Goal: Transaction & Acquisition: Purchase product/service

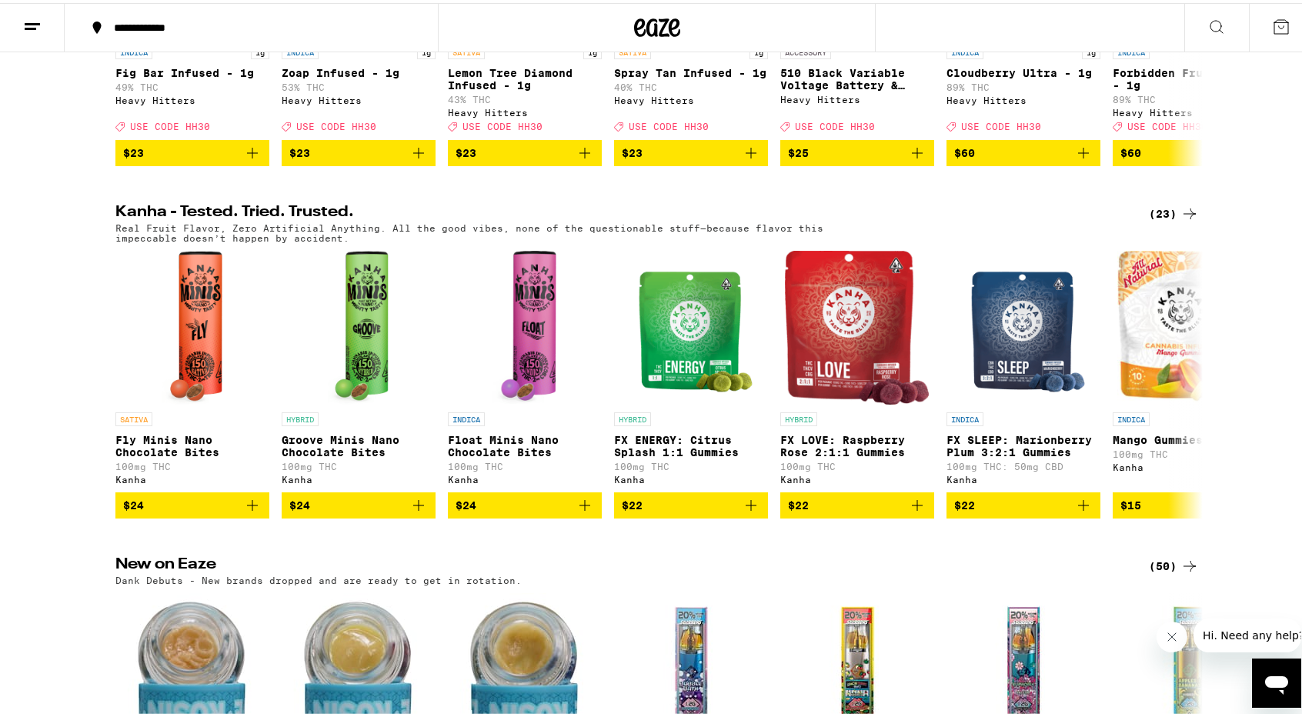
scroll to position [739, 0]
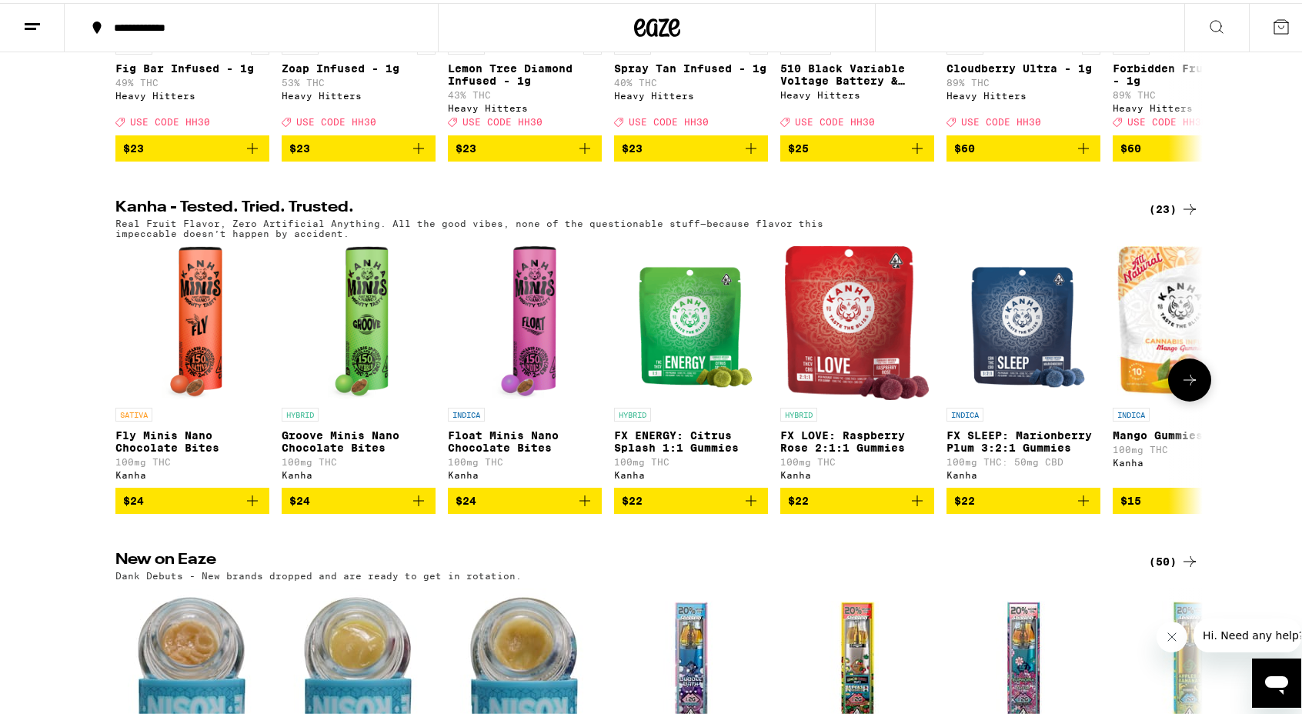
click at [247, 503] on icon "Add to bag" at bounding box center [252, 497] width 11 height 11
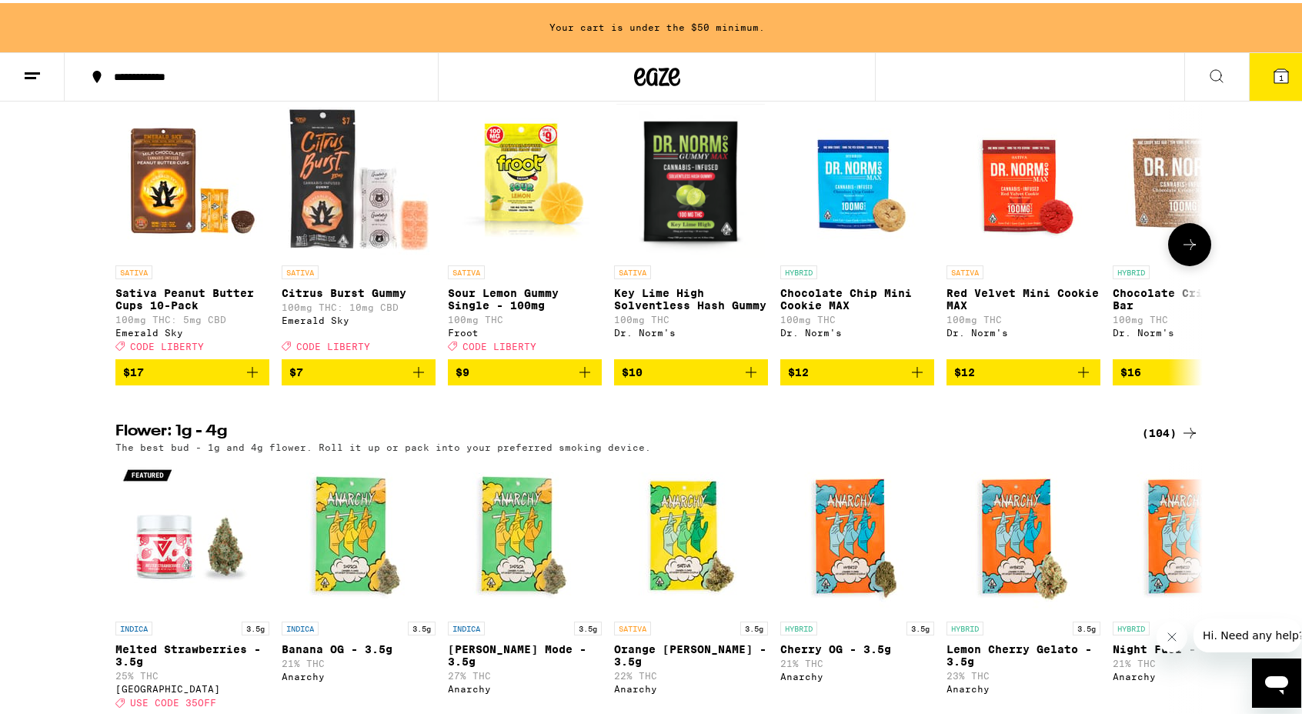
scroll to position [1618, 0]
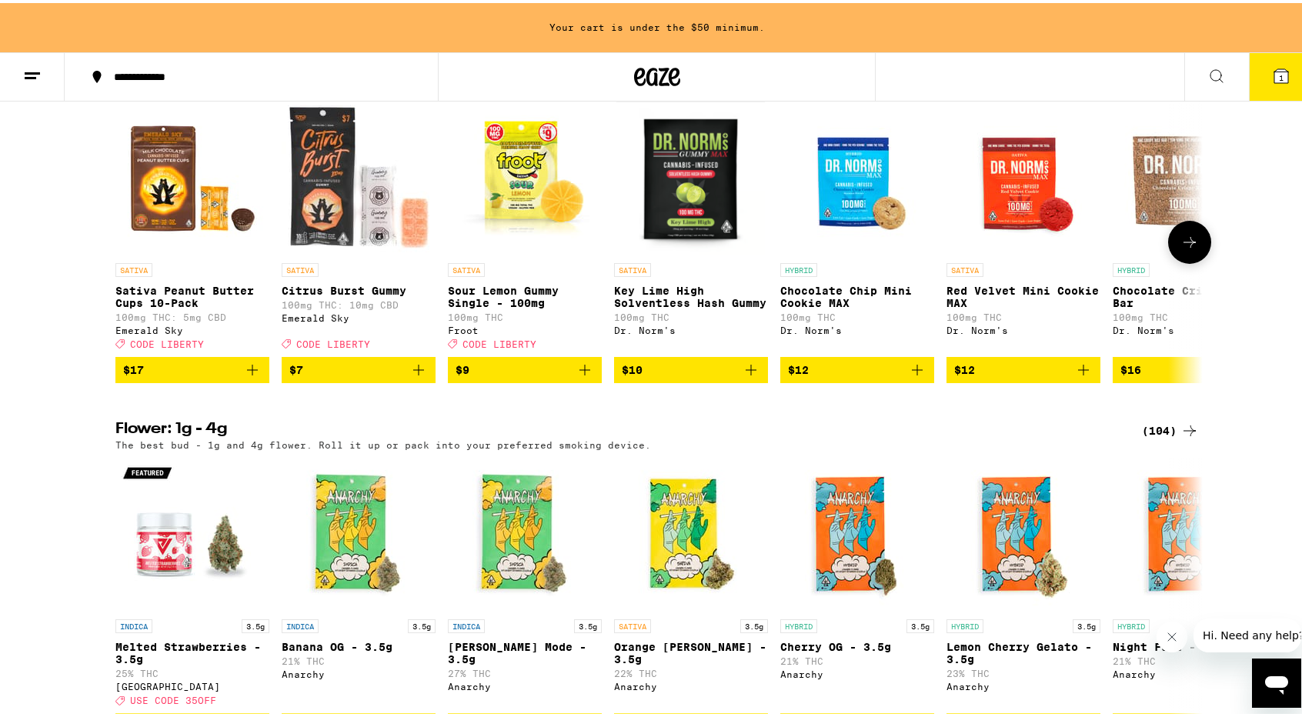
click at [255, 380] on button "$17" at bounding box center [192, 367] width 154 height 26
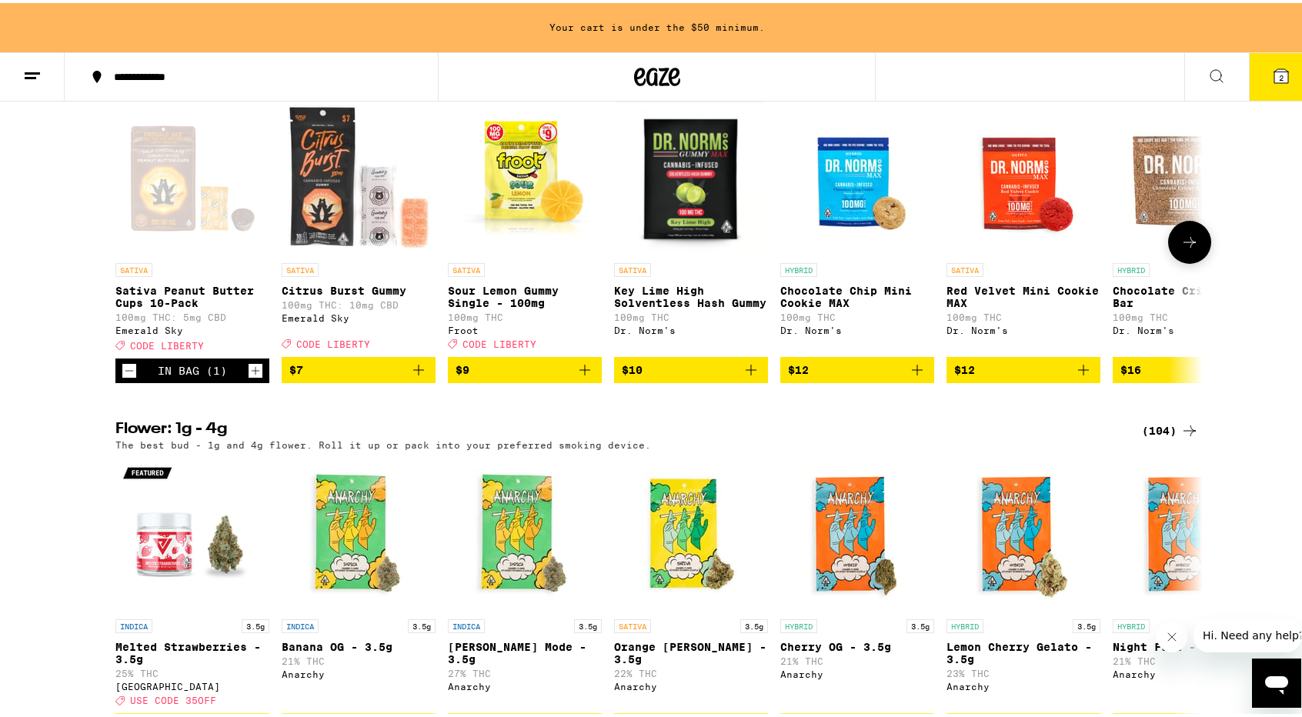
click at [422, 380] on button "$7" at bounding box center [359, 367] width 154 height 26
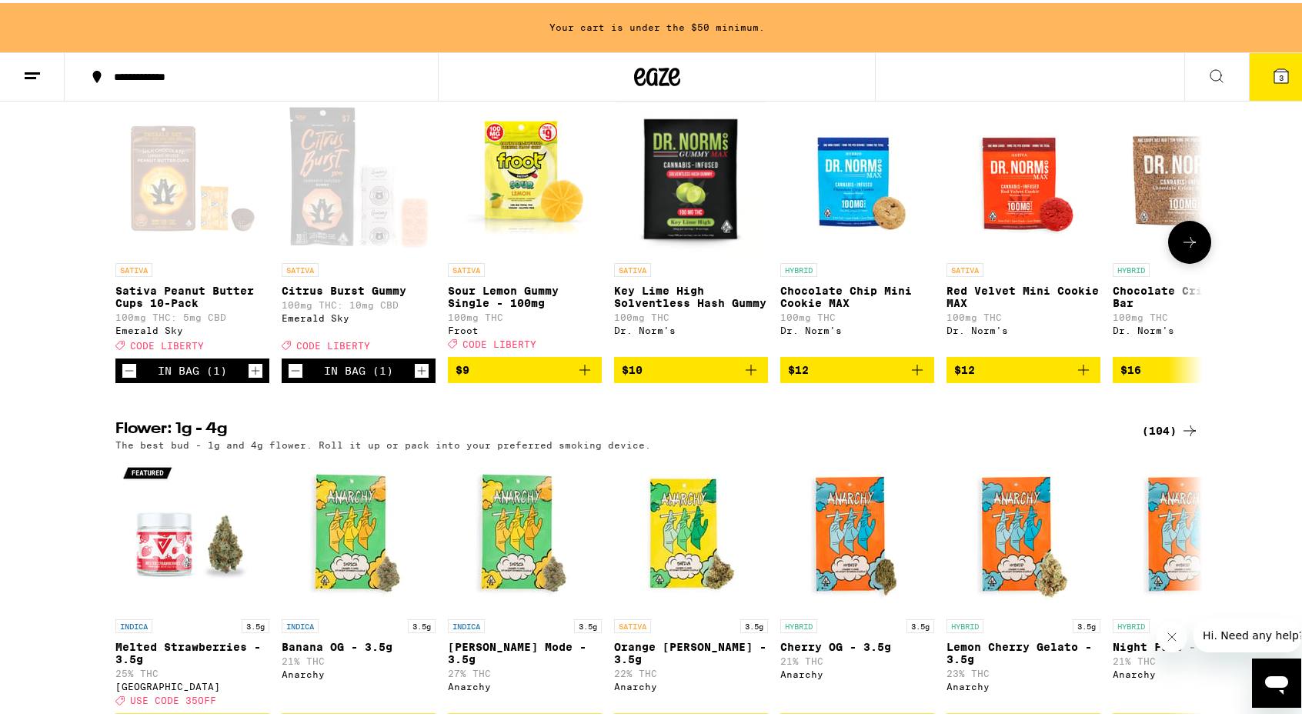
click at [577, 376] on icon "Add to bag" at bounding box center [585, 367] width 18 height 18
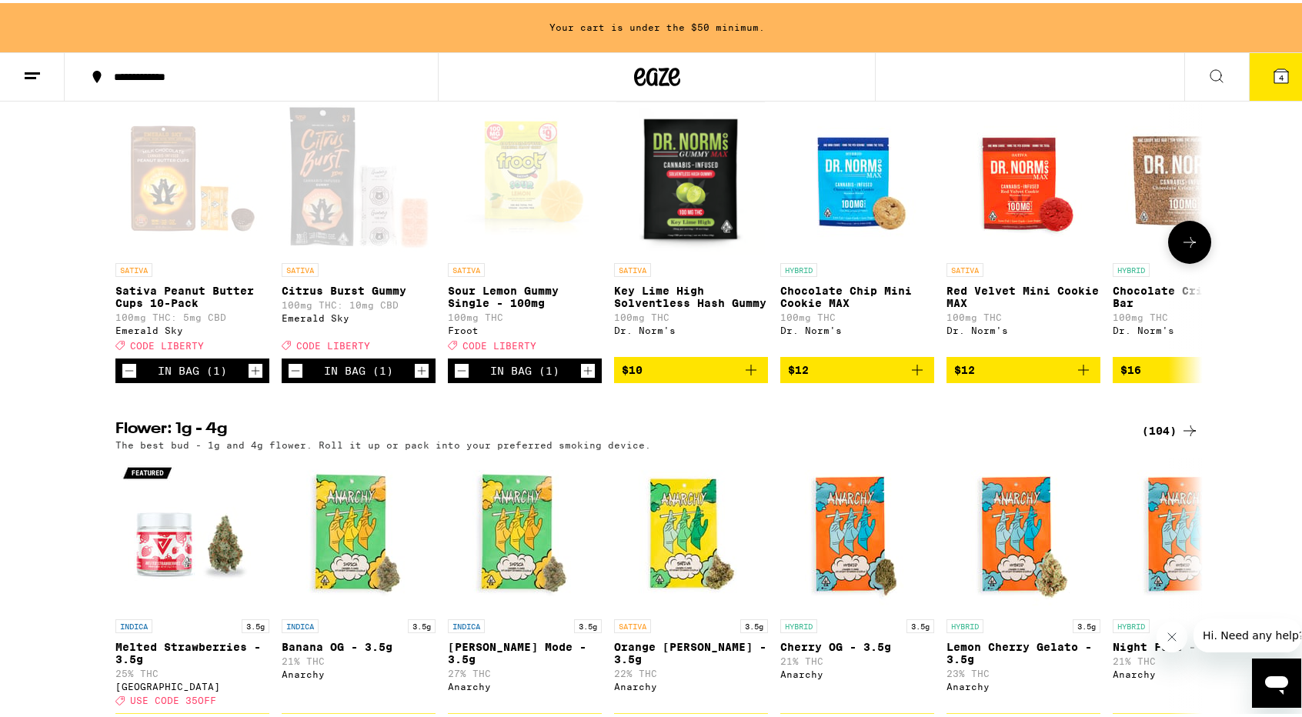
scroll to position [1569, 0]
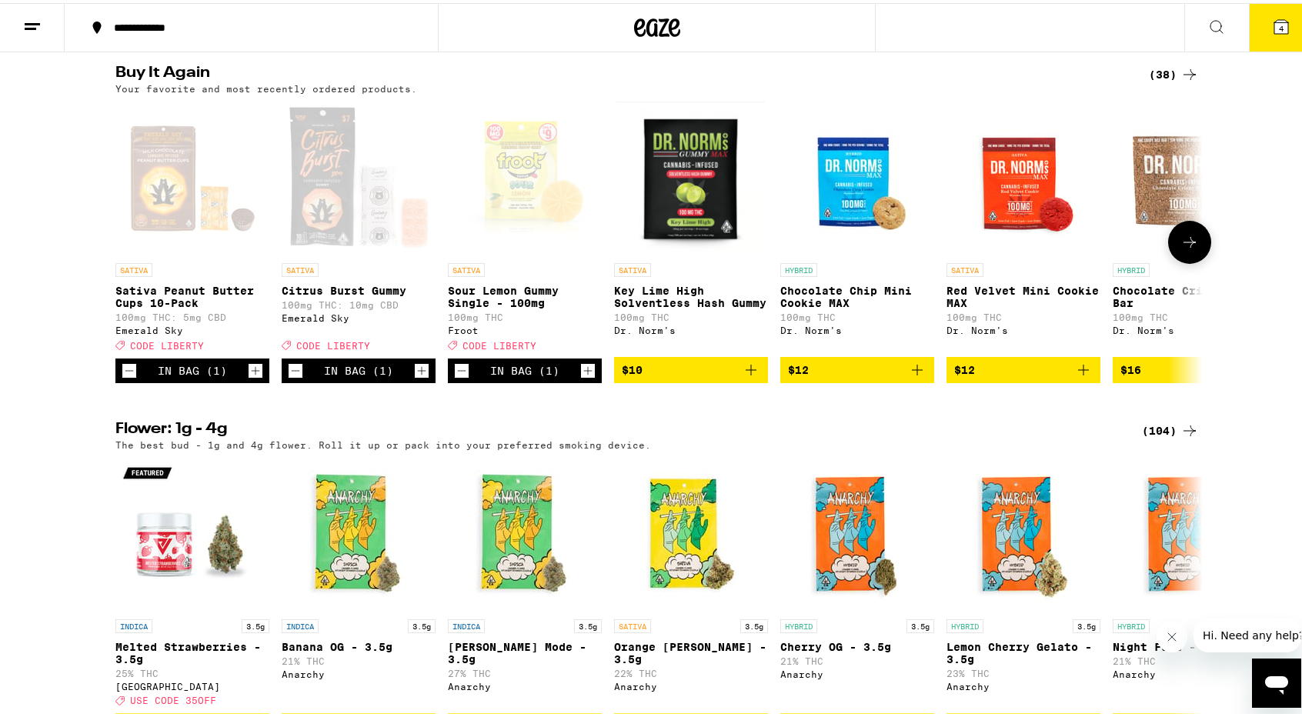
click at [581, 377] on icon "Increment" at bounding box center [588, 368] width 14 height 18
click at [751, 376] on icon "Add to bag" at bounding box center [751, 367] width 18 height 18
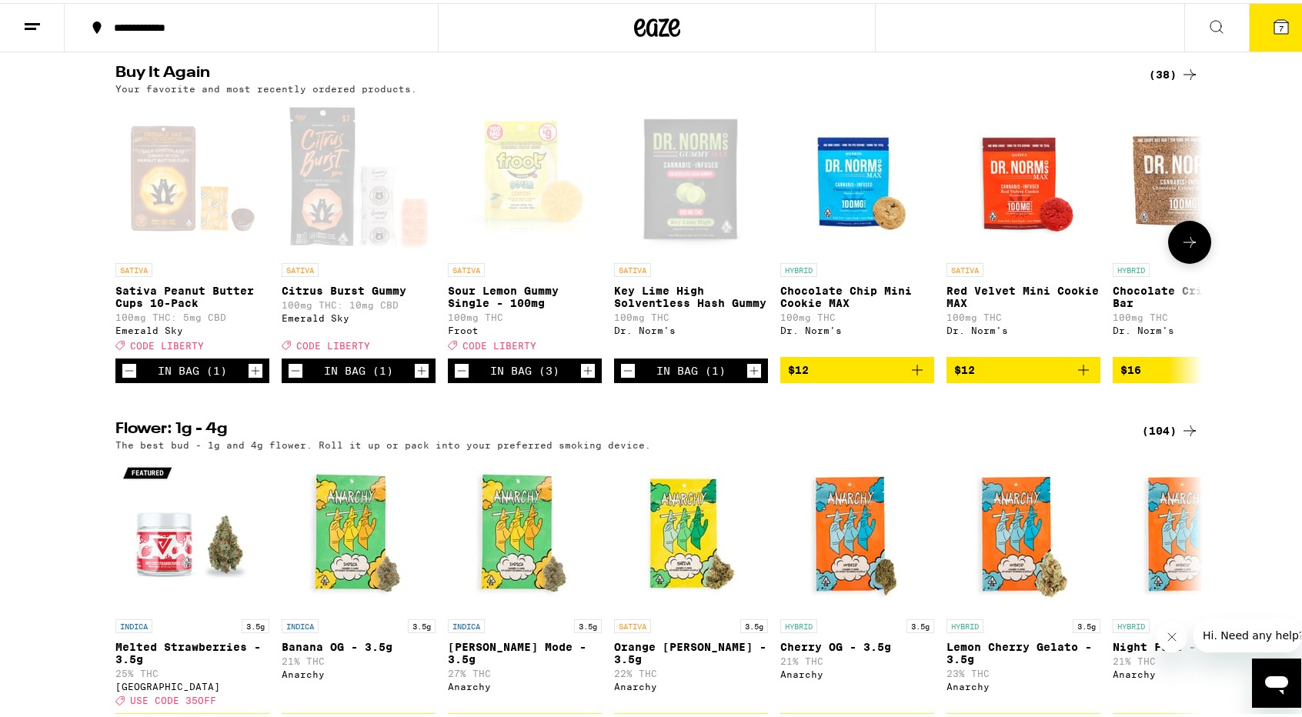
click at [913, 376] on icon "Add to bag" at bounding box center [917, 367] width 18 height 18
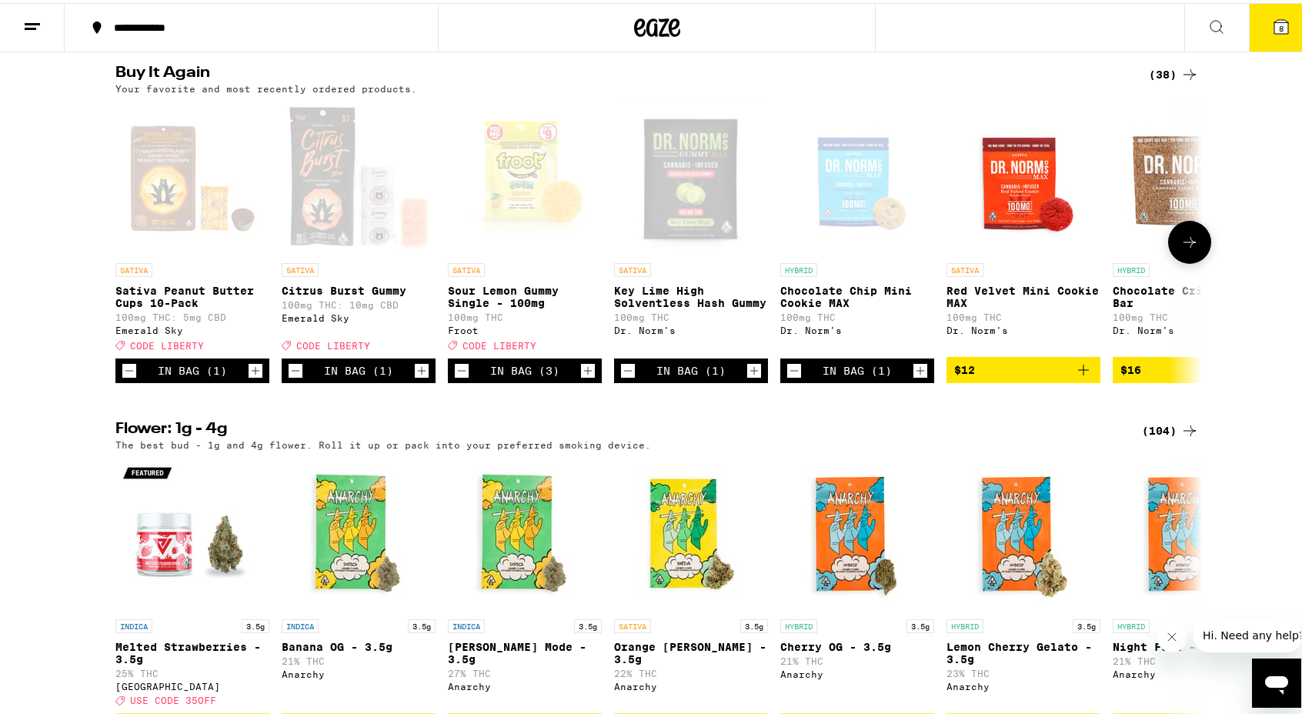
scroll to position [0, 255]
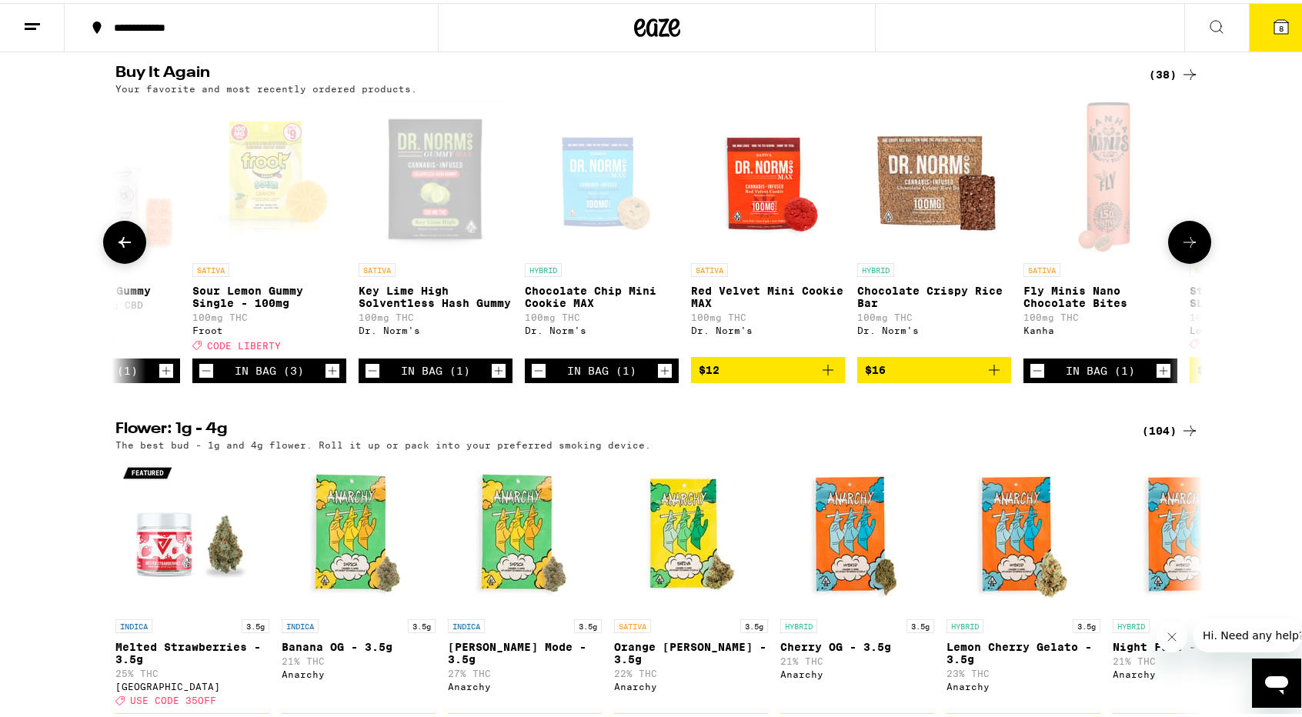
click at [826, 376] on icon "Add to bag" at bounding box center [828, 367] width 18 height 18
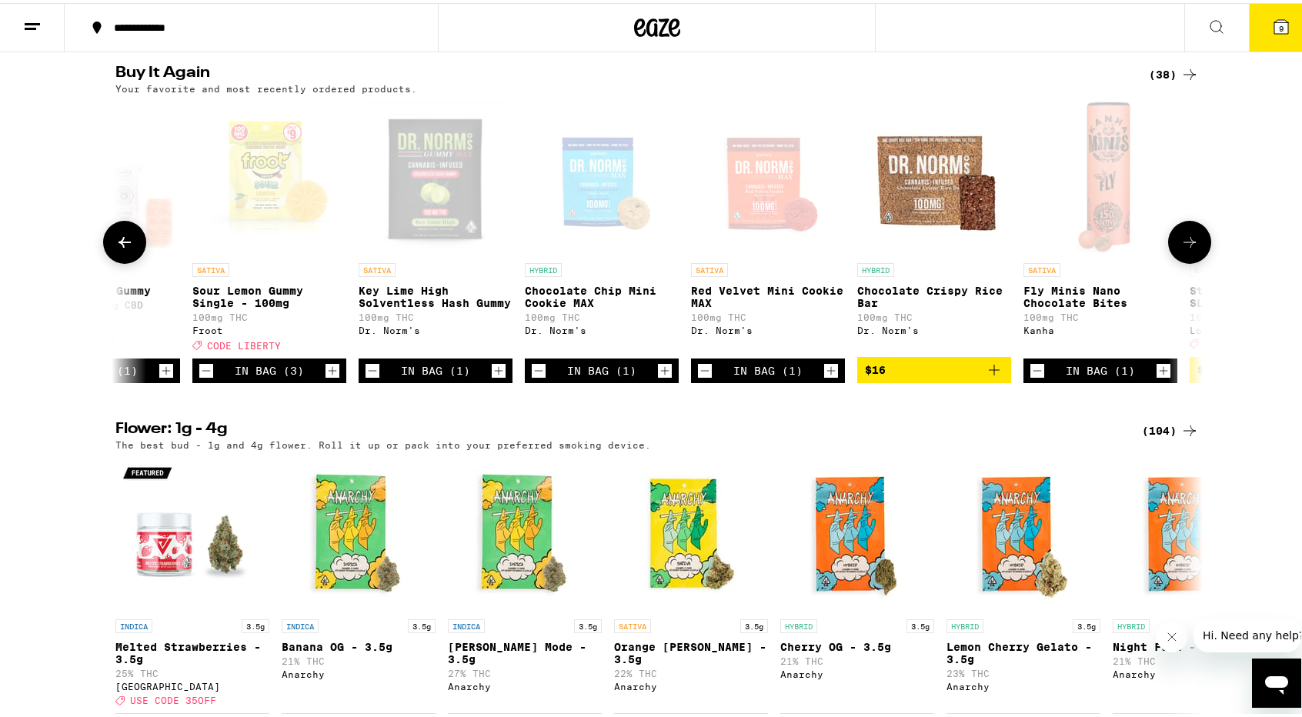
click at [826, 377] on icon "Increment" at bounding box center [831, 368] width 14 height 18
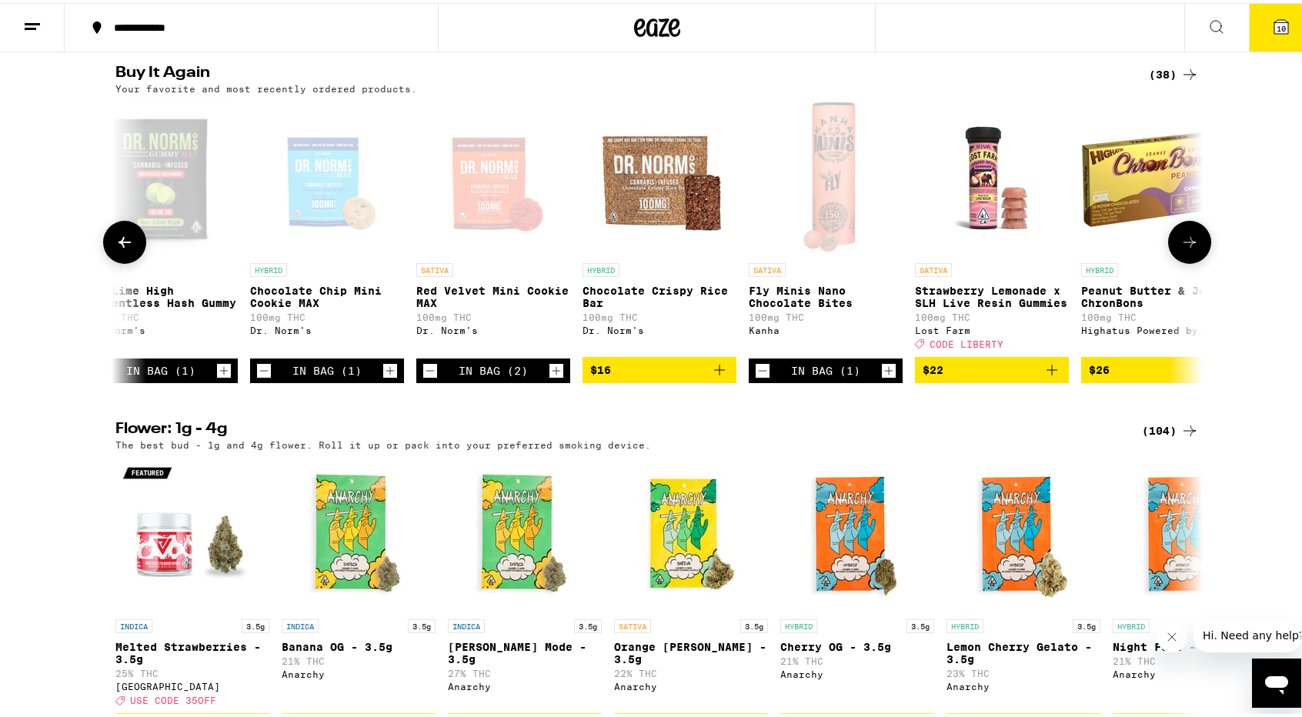
scroll to position [0, 536]
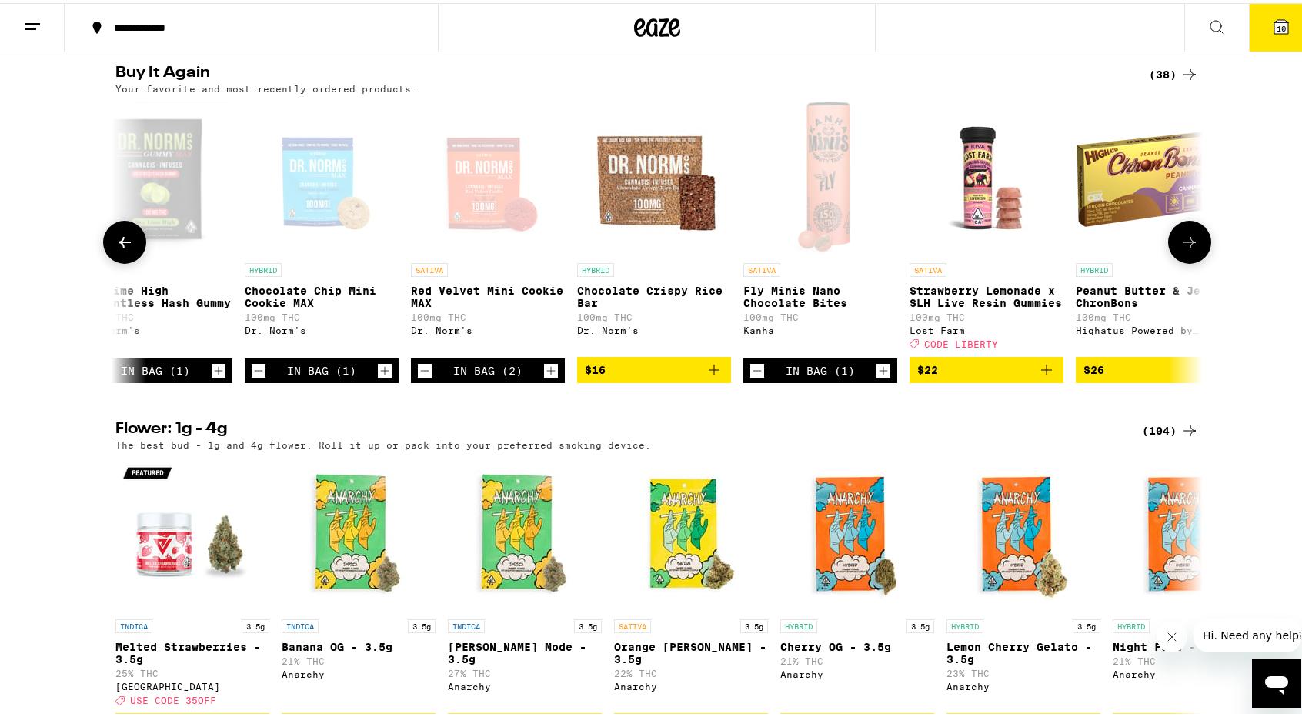
click at [711, 376] on icon "Add to bag" at bounding box center [714, 367] width 18 height 18
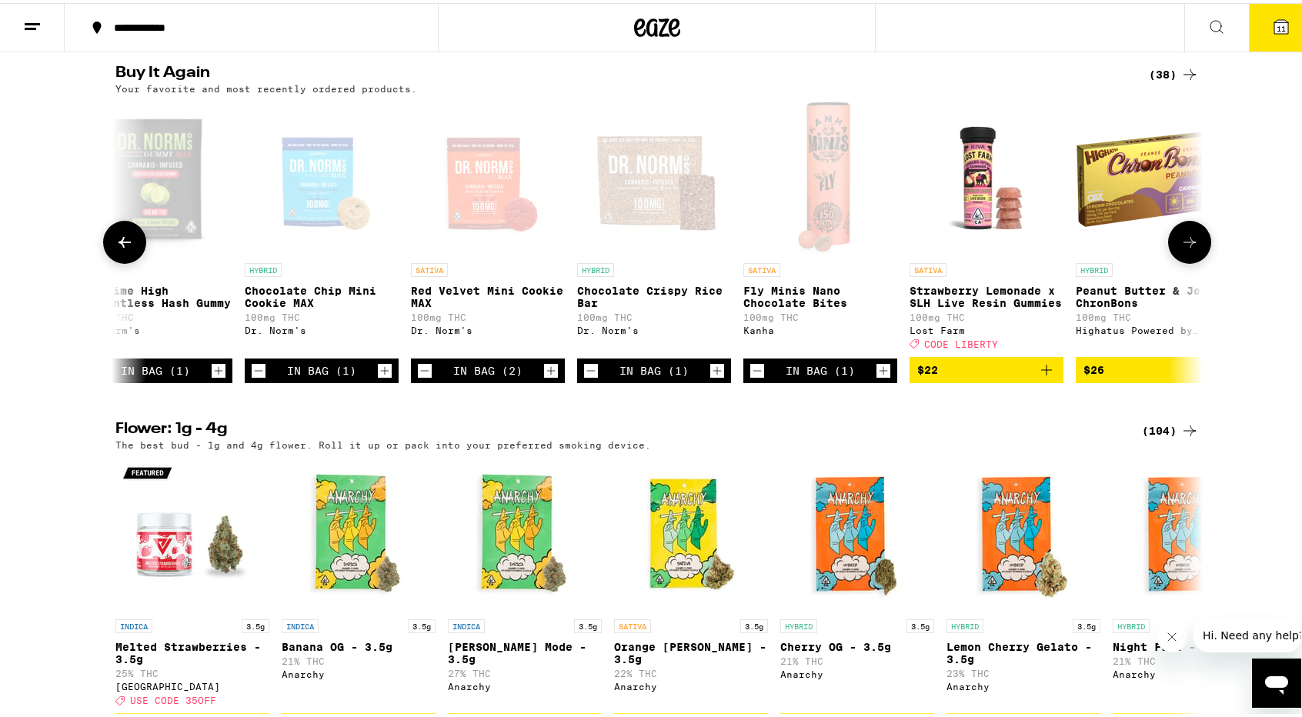
click at [751, 377] on icon "Decrement" at bounding box center [757, 368] width 14 height 18
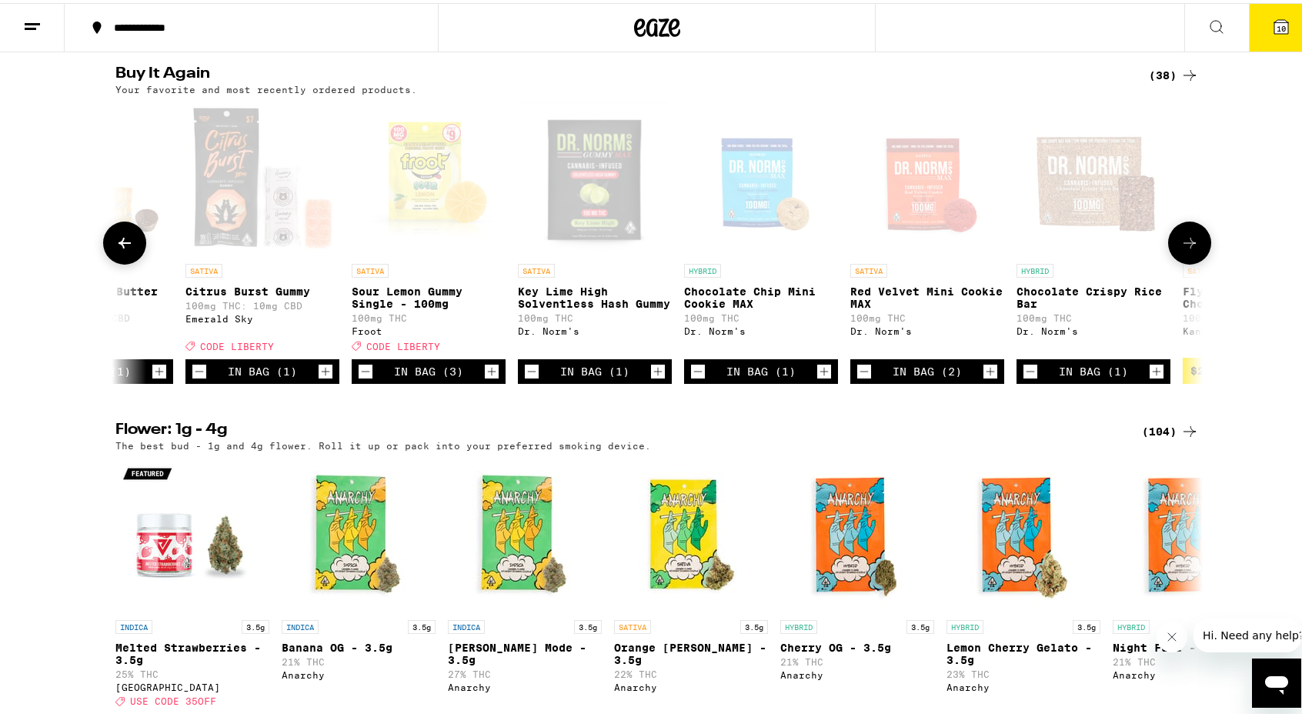
scroll to position [0, 0]
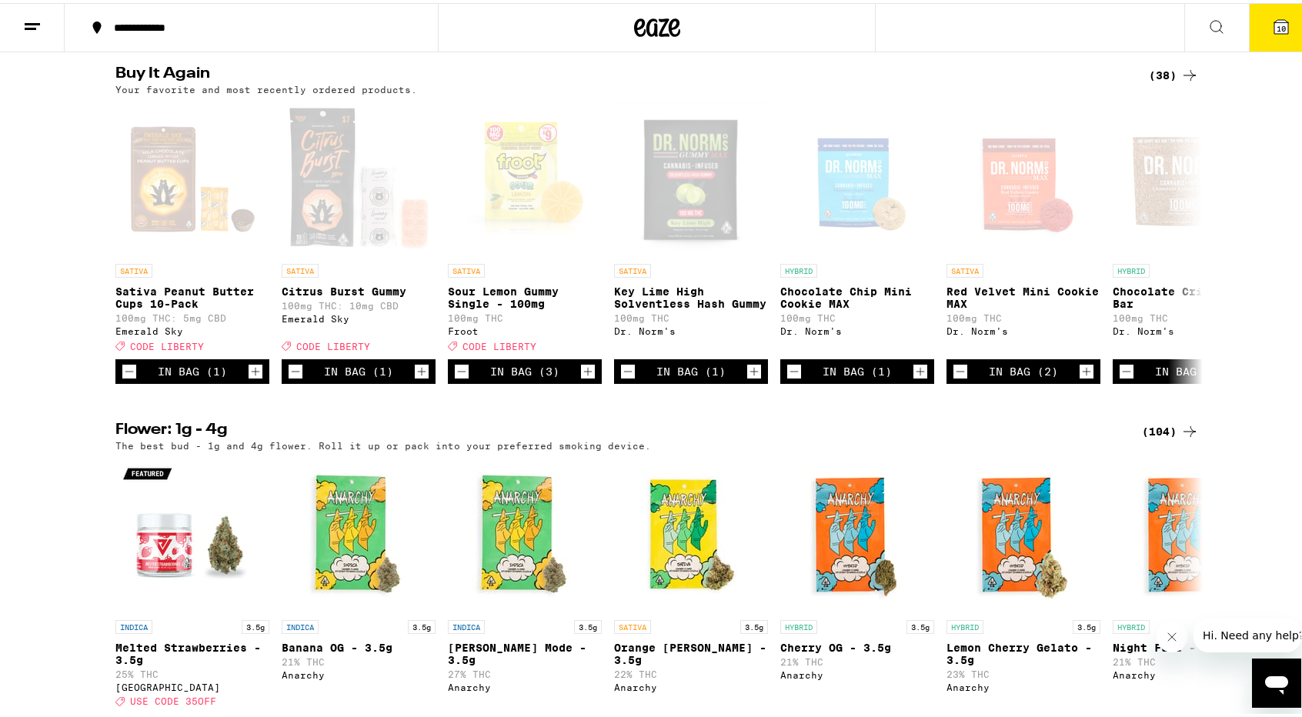
click at [1280, 28] on button "10" at bounding box center [1281, 25] width 65 height 48
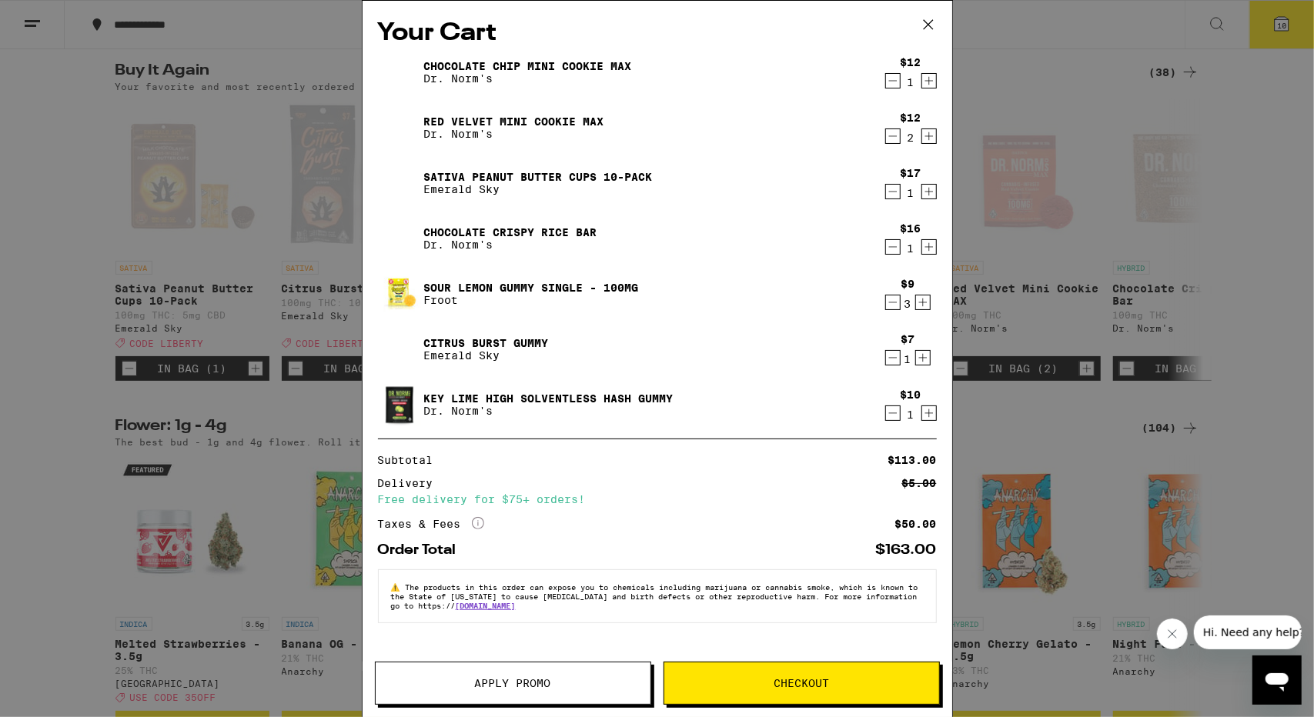
click at [1038, 270] on div "Your Cart Chocolate Chip Mini Cookie MAX Dr. Norm's $12 1 Red Velvet Mini Cooki…" at bounding box center [657, 358] width 1314 height 717
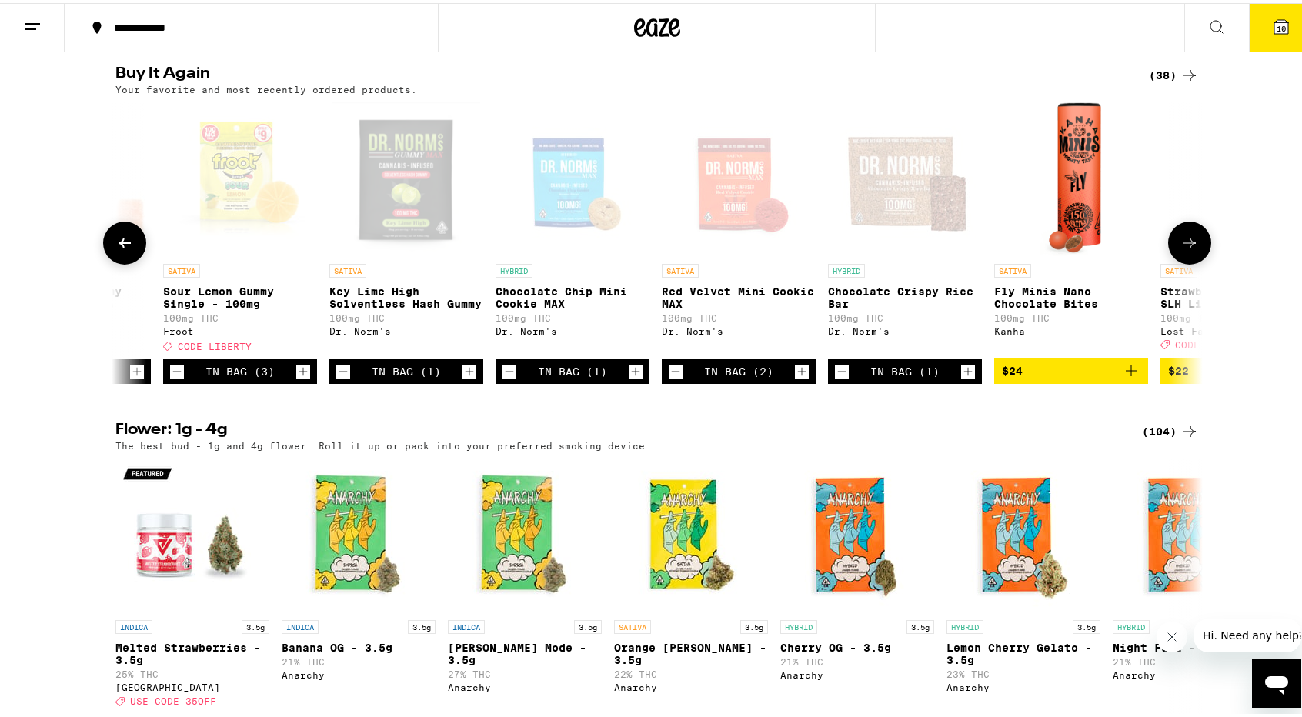
scroll to position [0, 286]
click at [1120, 377] on icon "Add to bag" at bounding box center [1129, 368] width 18 height 18
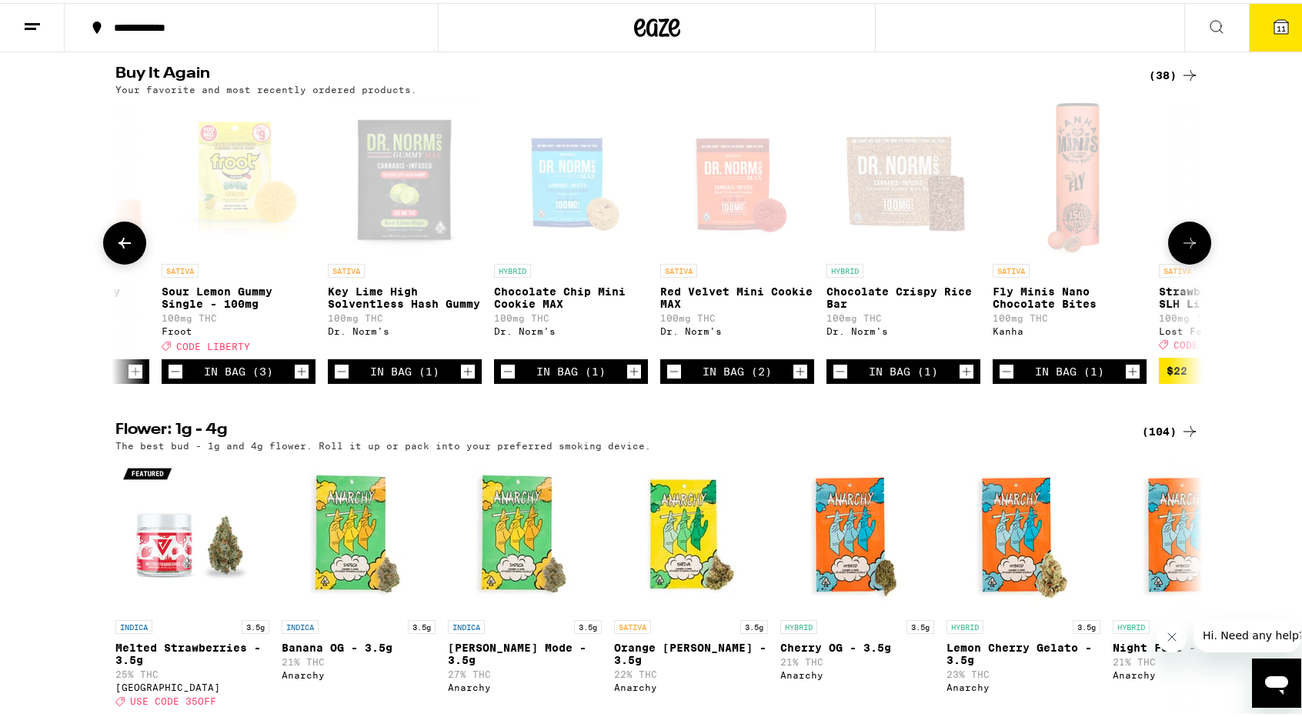
scroll to position [1569, 0]
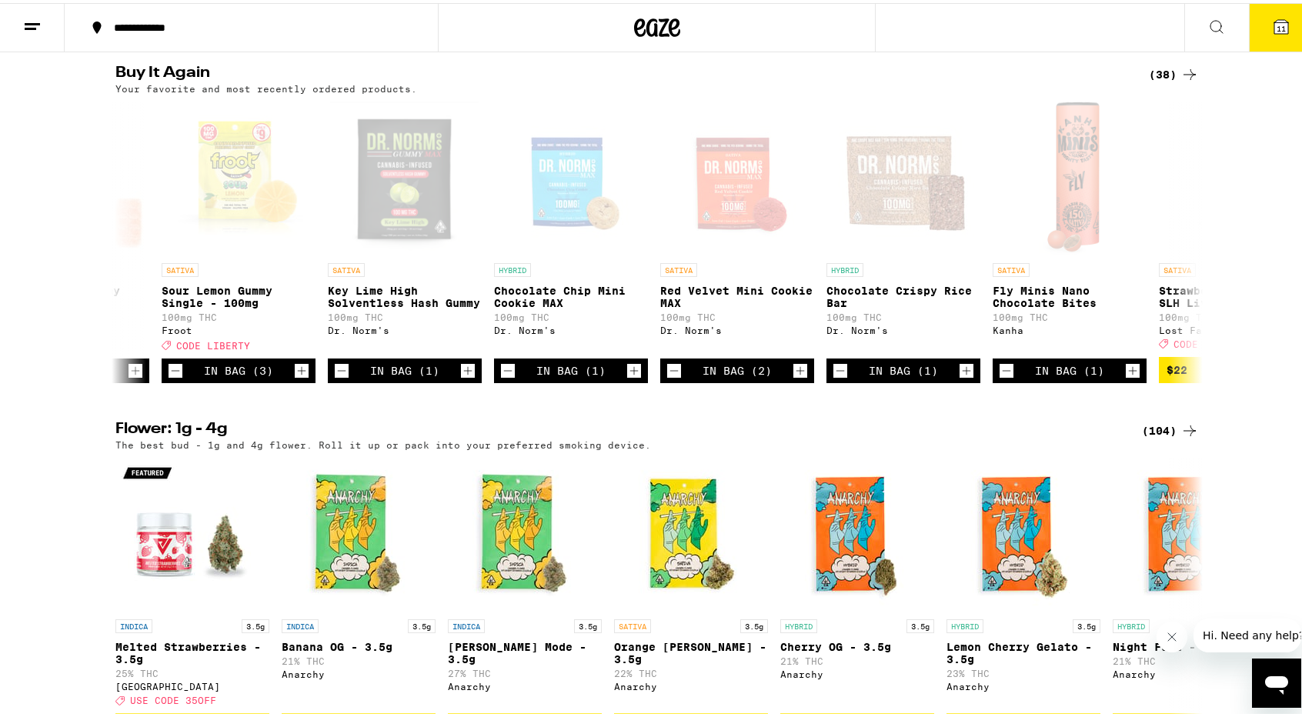
click at [1284, 20] on button "11" at bounding box center [1281, 25] width 65 height 48
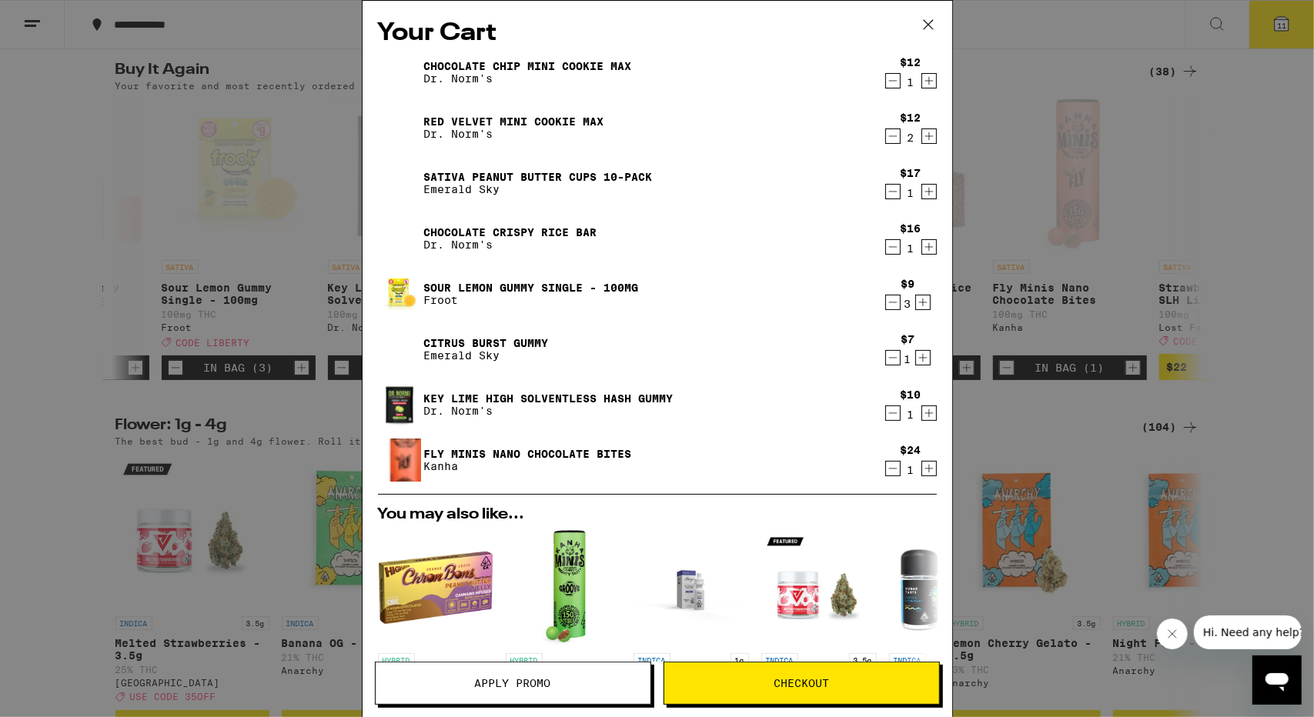
drag, startPoint x: 536, startPoint y: 683, endPoint x: 502, endPoint y: 659, distance: 41.0
click at [502, 659] on div "HYBRID Peanut Butter & Jelly ChronBons Highatus Powered by Cannabiotix $26 HYBR…" at bounding box center [657, 645] width 583 height 230
click at [468, 682] on span "Apply Promo" at bounding box center [513, 683] width 275 height 11
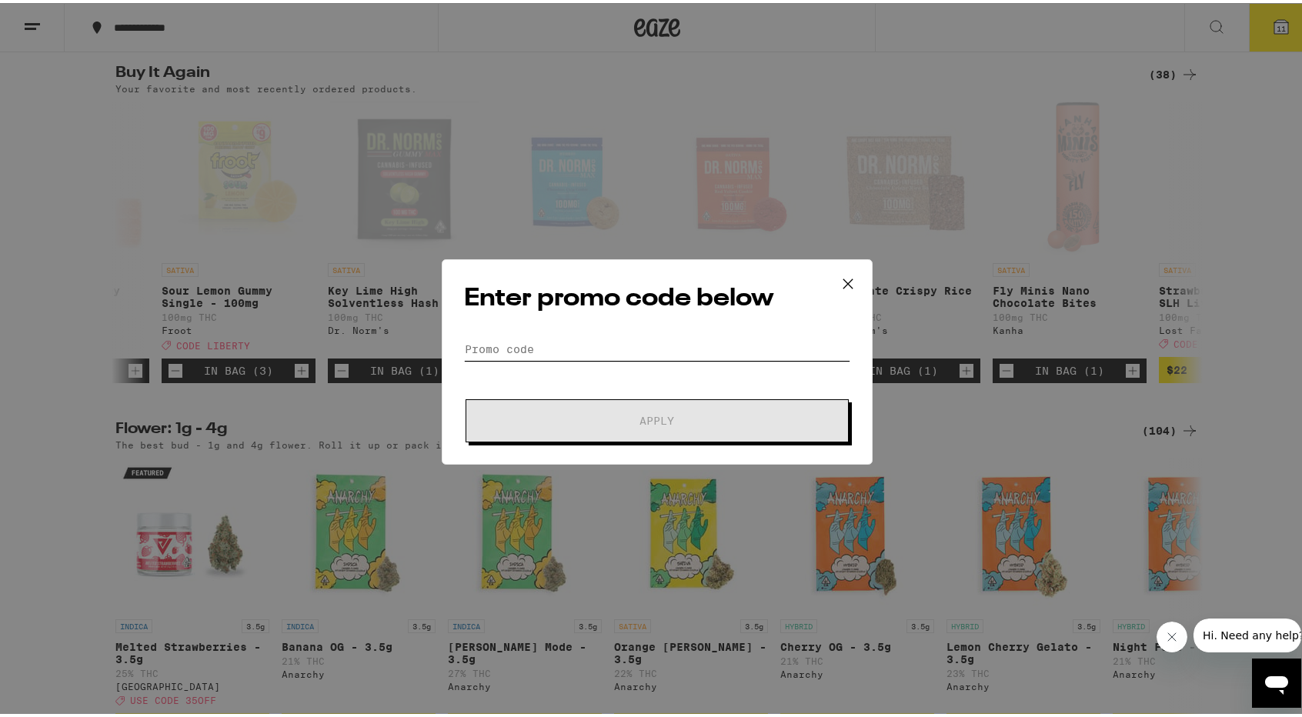
click at [636, 352] on input "Promo Code" at bounding box center [657, 346] width 386 height 23
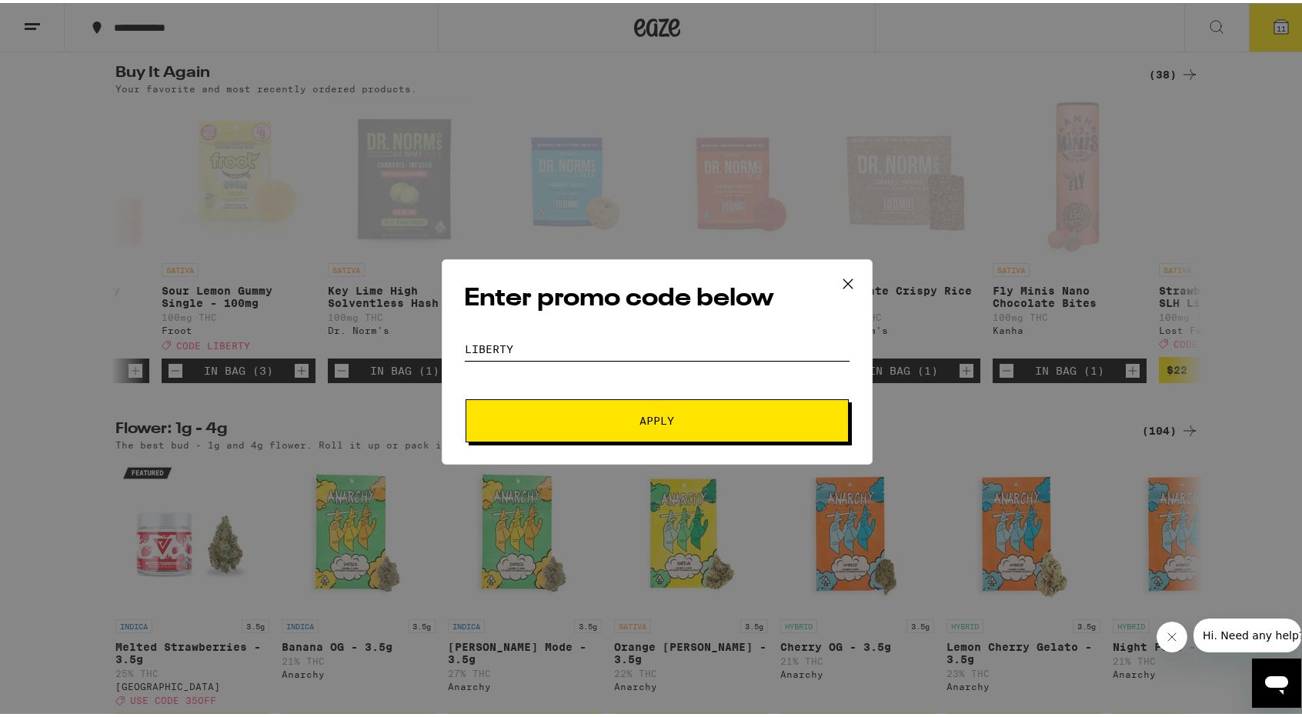
type input "LIBERTY"
click at [576, 430] on button "Apply" at bounding box center [657, 417] width 383 height 43
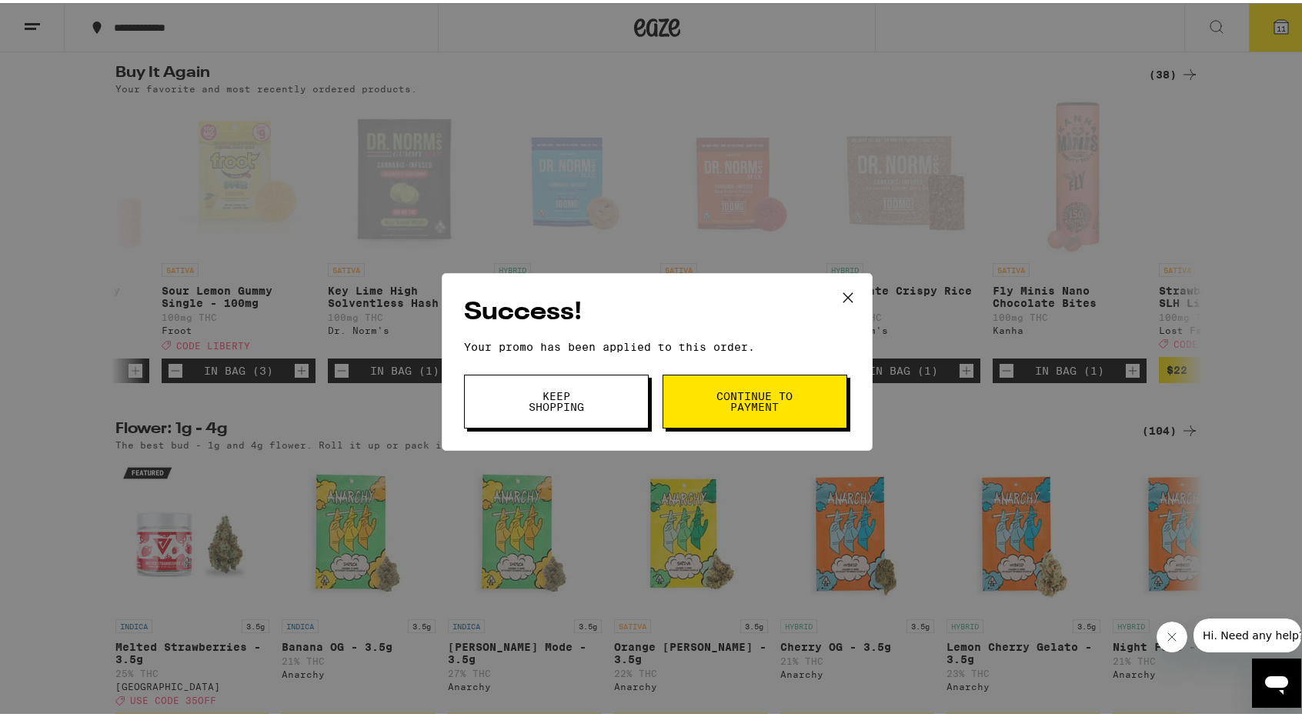
click at [746, 399] on span "Continue to payment" at bounding box center [755, 399] width 78 height 22
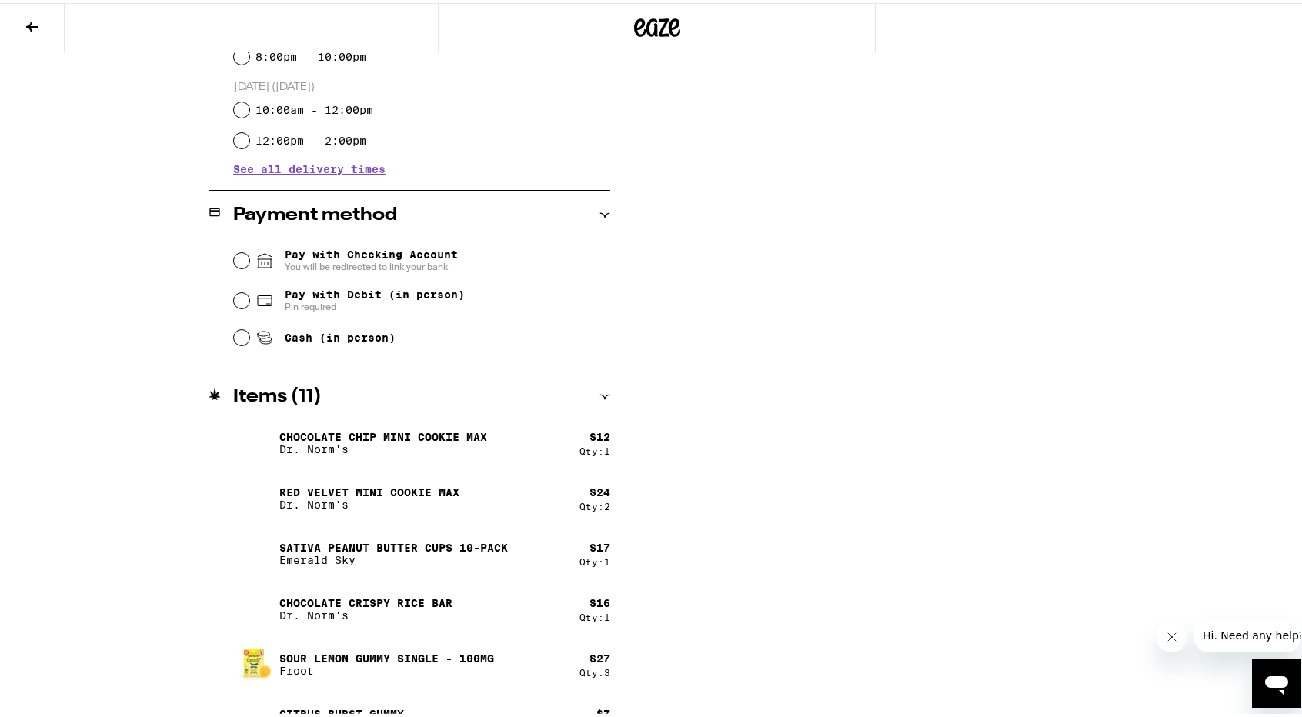
scroll to position [671, 0]
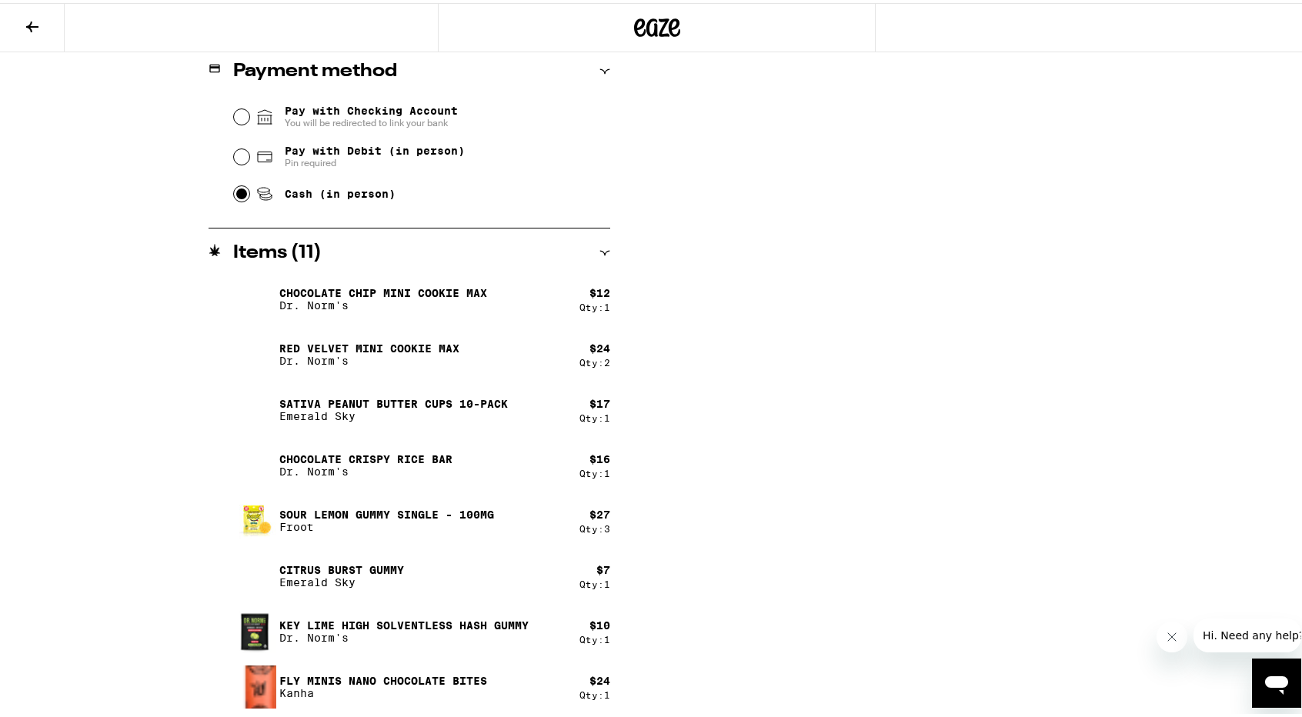
click at [236, 190] on input "Cash (in person)" at bounding box center [241, 190] width 15 height 15
radio input "true"
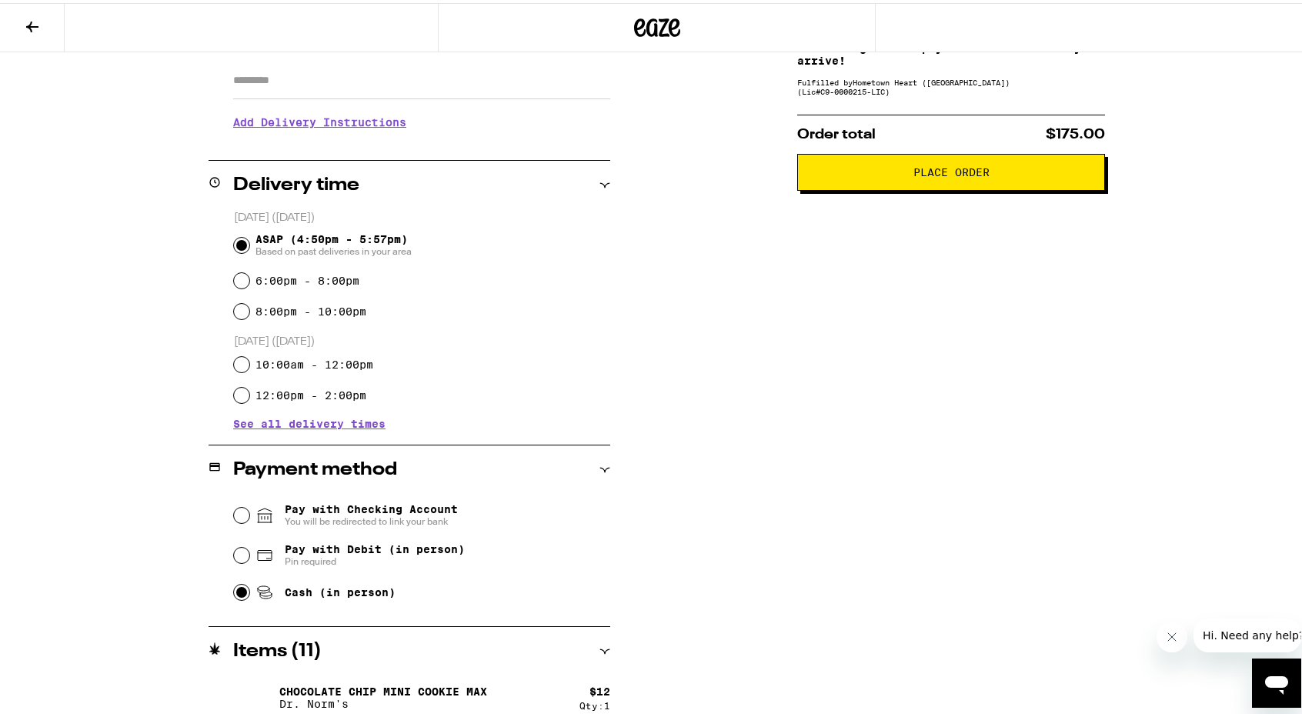
scroll to position [0, 0]
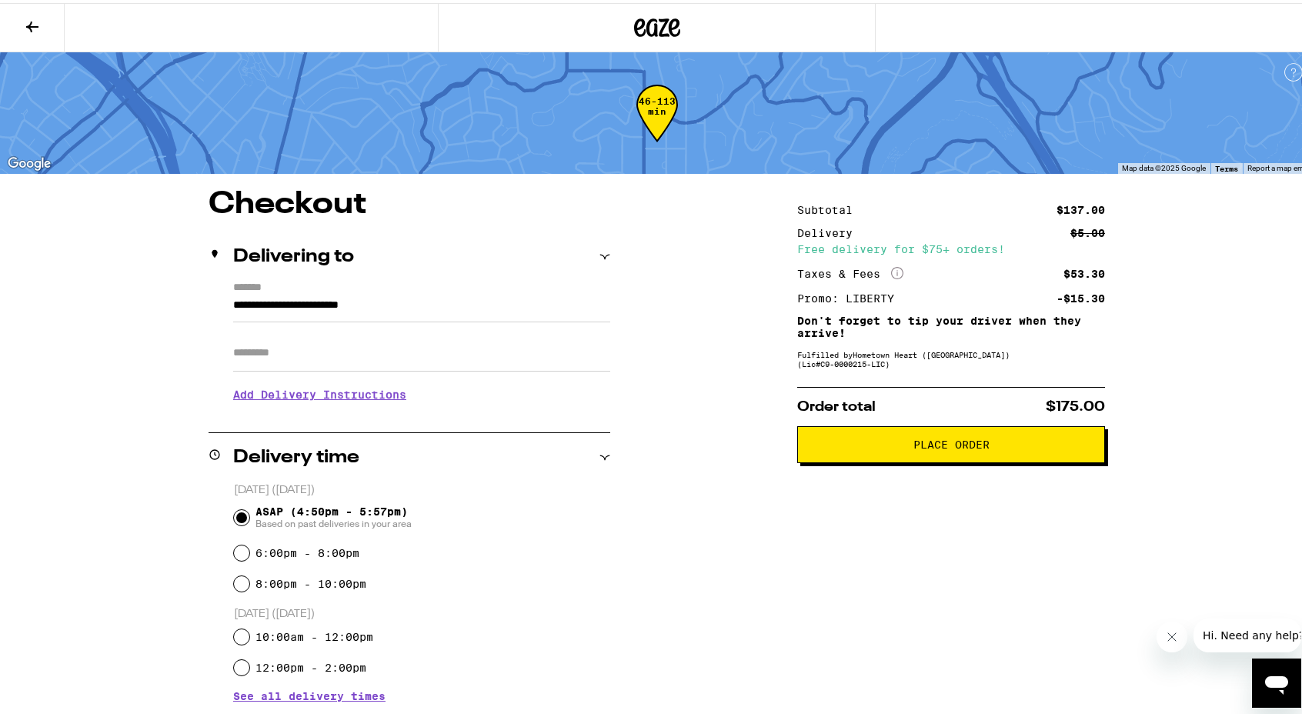
click at [907, 430] on button "Place Order" at bounding box center [951, 441] width 308 height 37
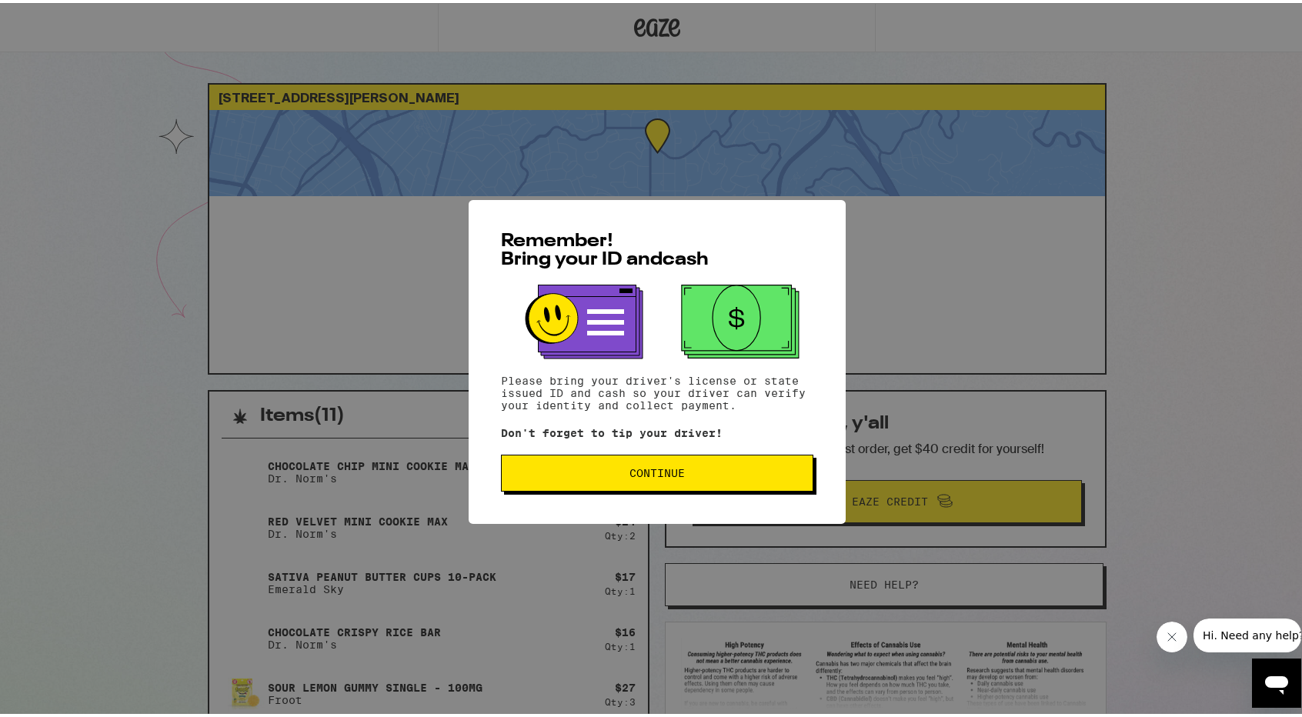
click at [673, 504] on div "Remember! Bring your ID and cash Please bring your driver's license or state is…" at bounding box center [657, 359] width 377 height 324
click at [698, 463] on button "Continue" at bounding box center [657, 470] width 312 height 37
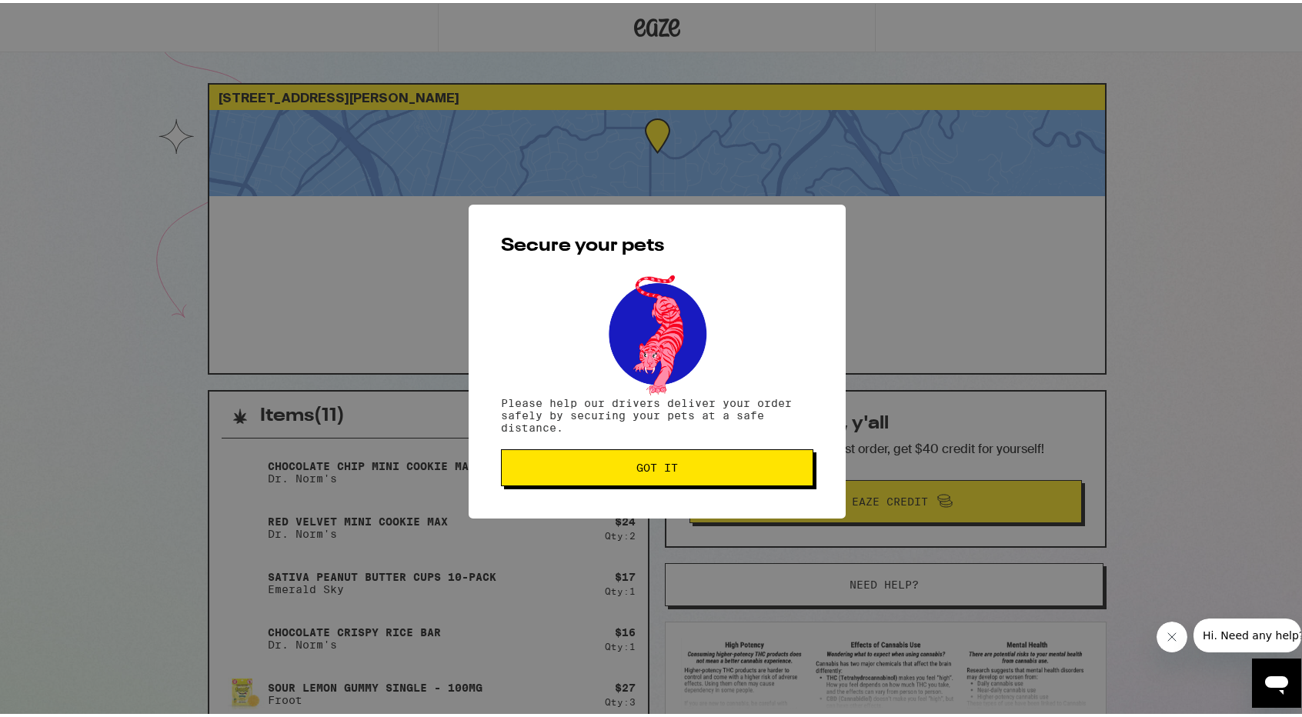
click at [698, 463] on span "Got it" at bounding box center [657, 464] width 286 height 11
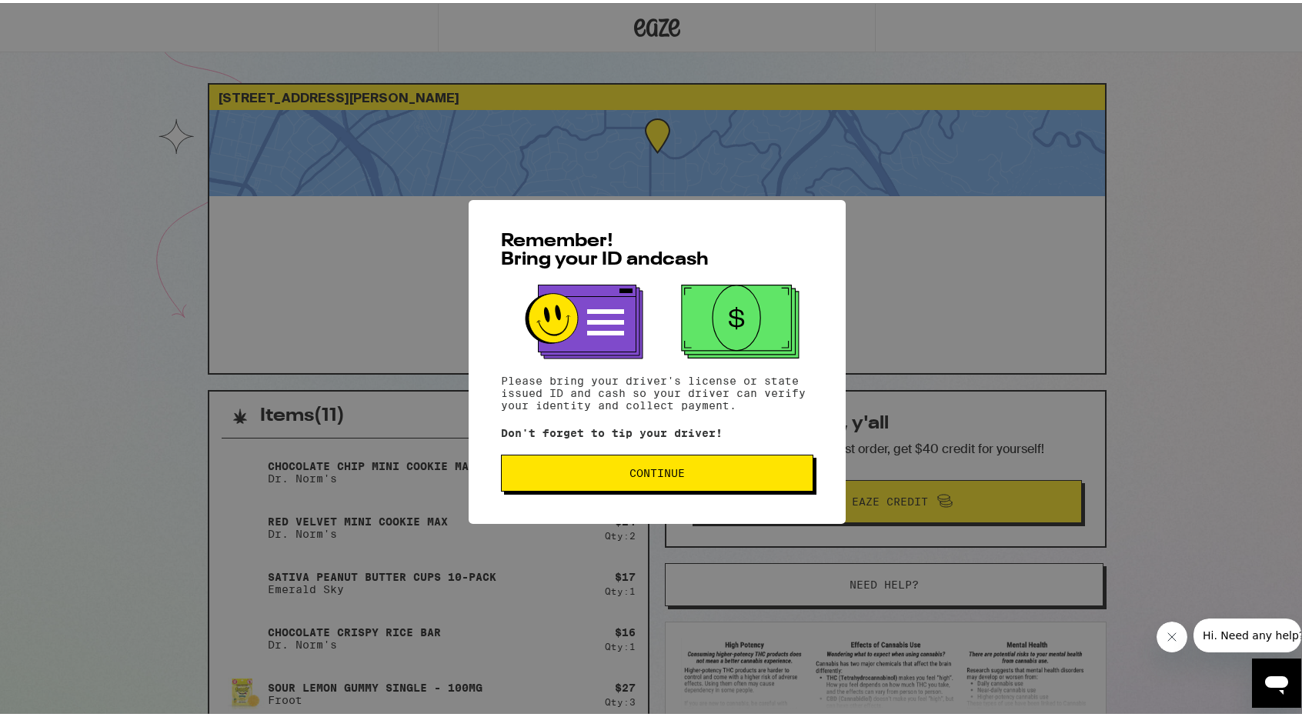
click at [677, 456] on button "Continue" at bounding box center [657, 470] width 312 height 37
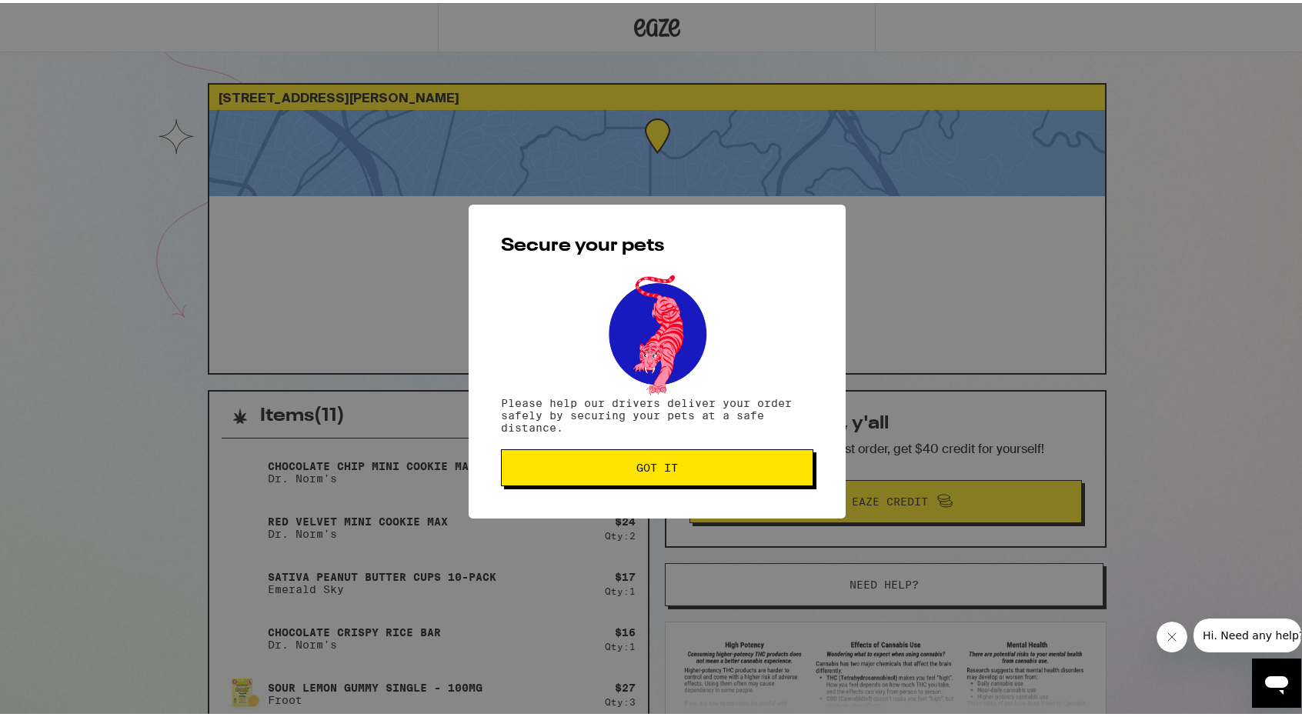
click at [677, 456] on button "Got it" at bounding box center [657, 464] width 312 height 37
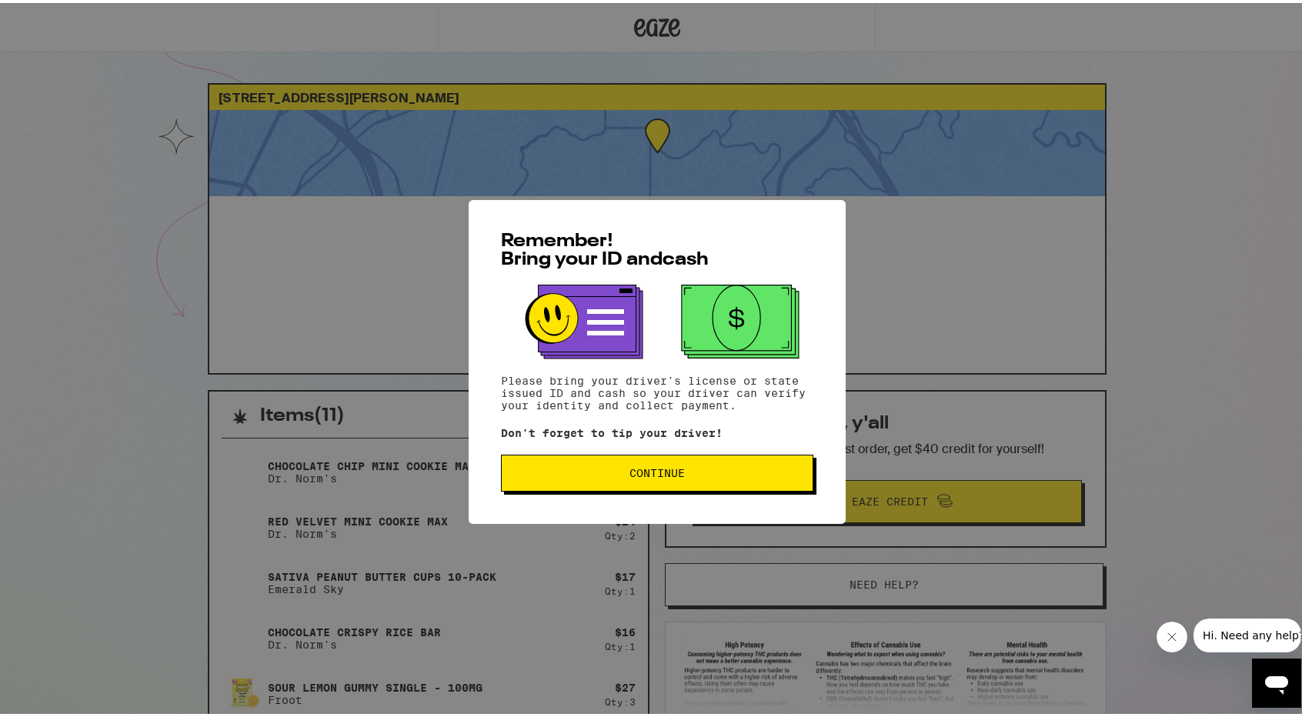
click at [591, 458] on button "Continue" at bounding box center [657, 470] width 312 height 37
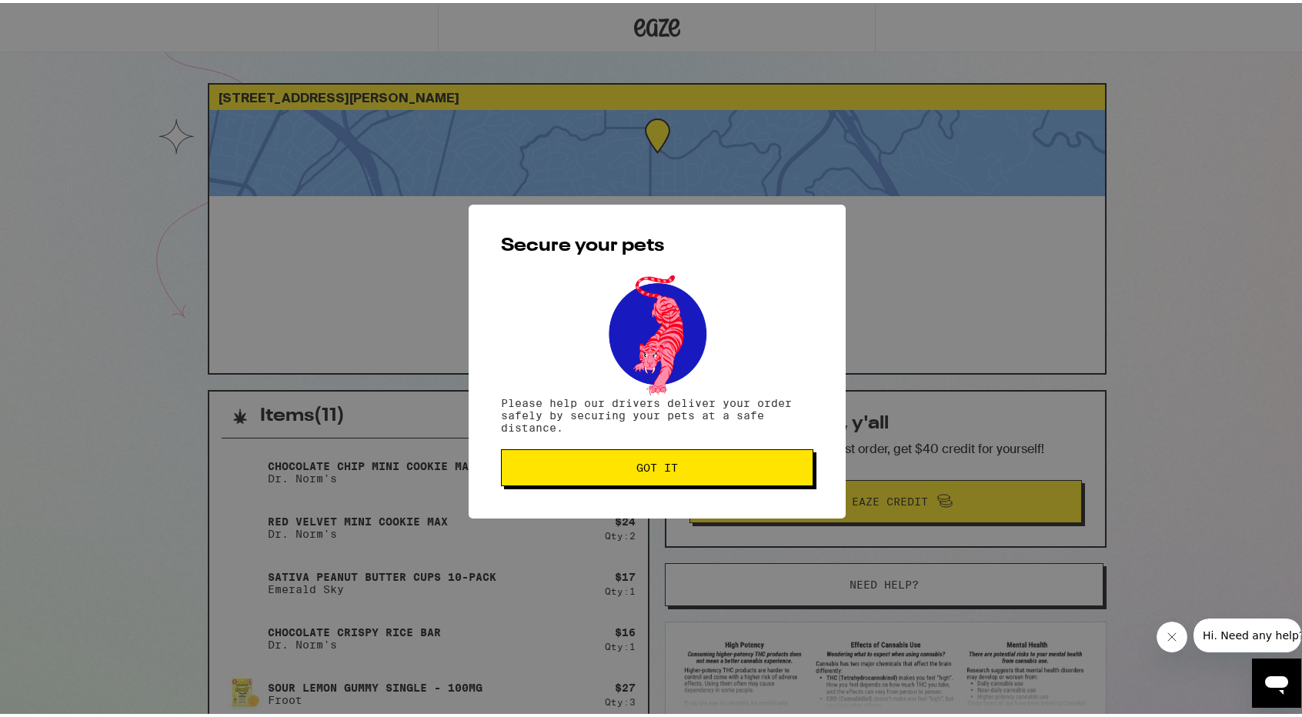
click at [591, 458] on button "Got it" at bounding box center [657, 464] width 312 height 37
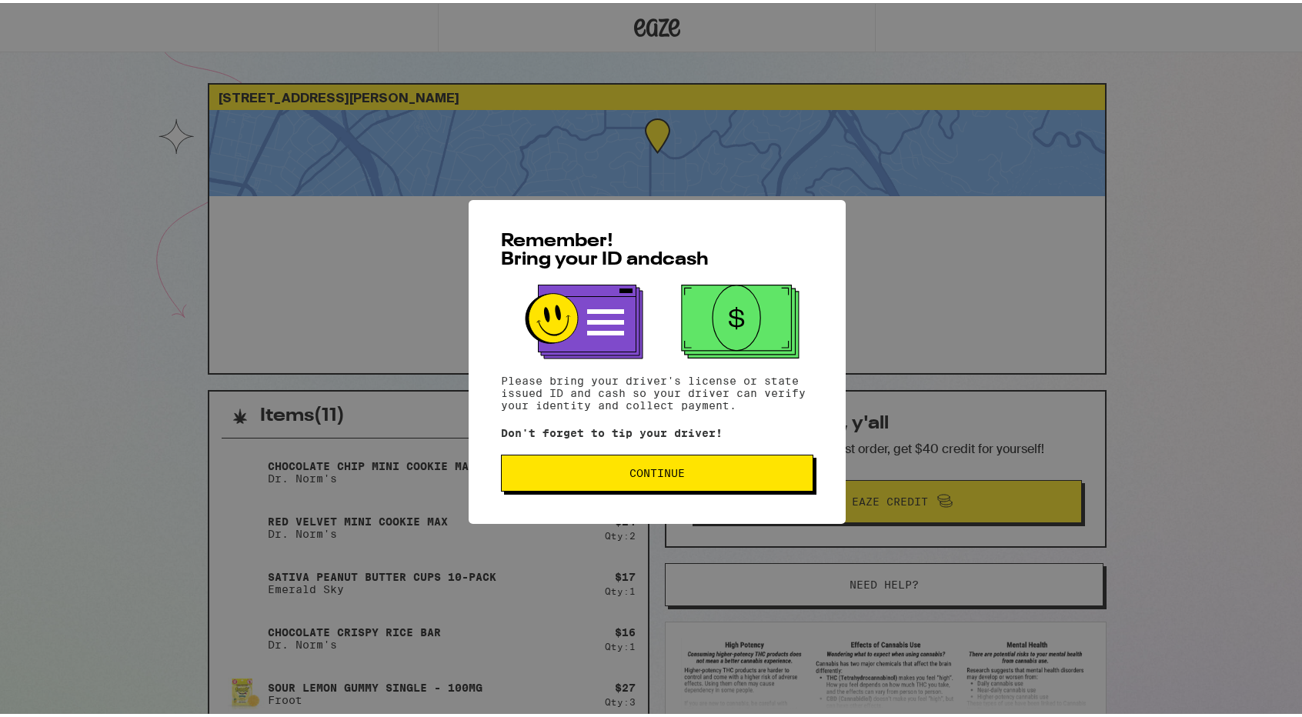
click at [548, 475] on span "Continue" at bounding box center [657, 470] width 286 height 11
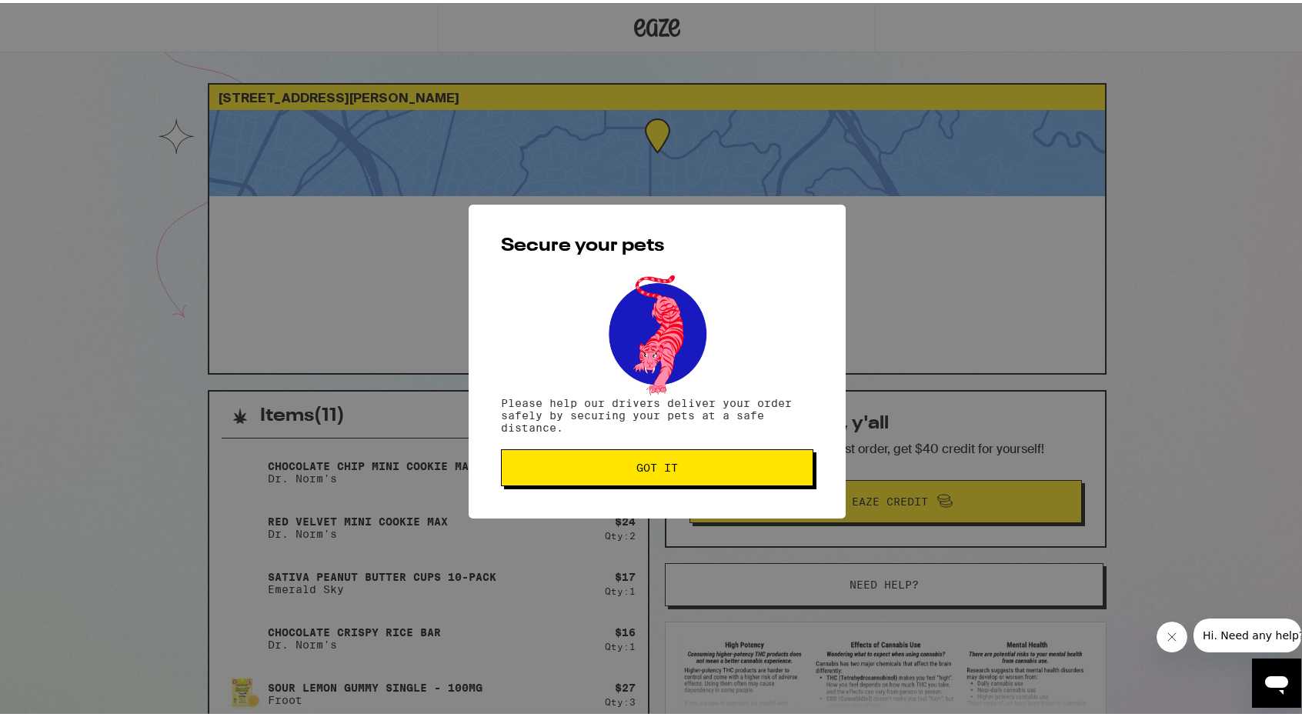
click at [548, 475] on button "Got it" at bounding box center [657, 464] width 312 height 37
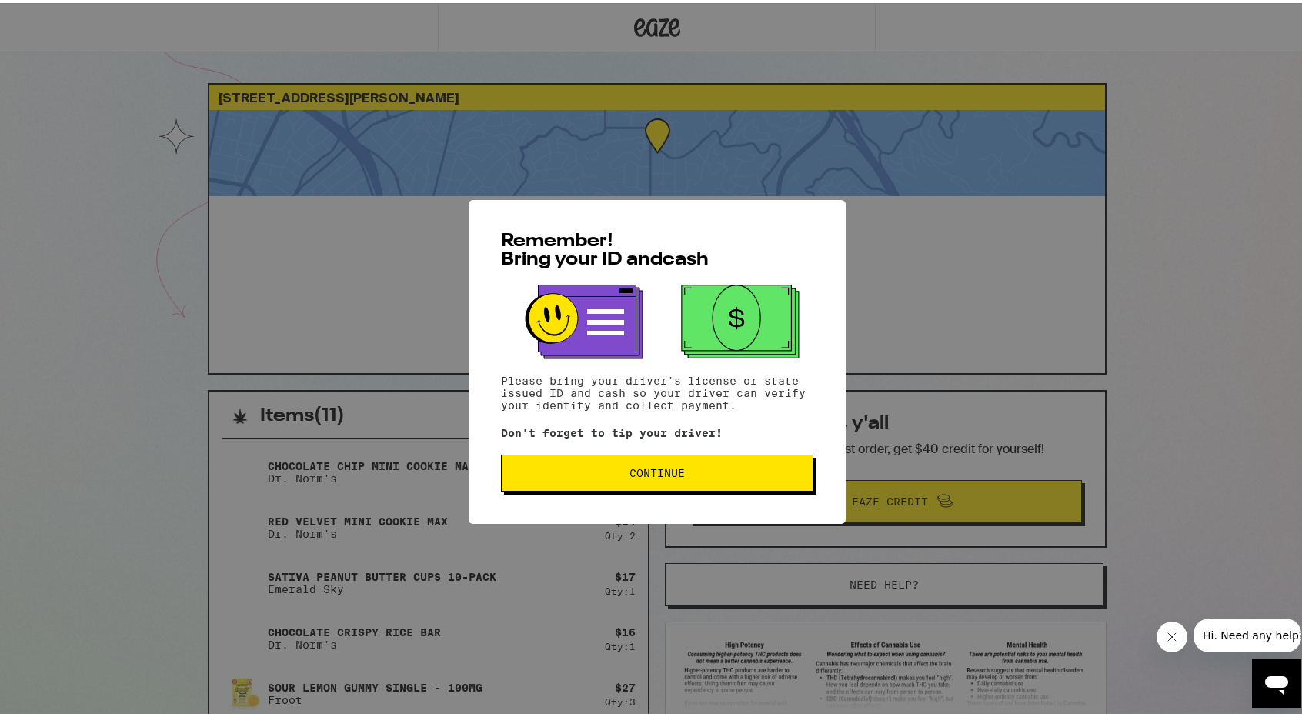
click at [629, 476] on span "Continue" at bounding box center [656, 470] width 55 height 11
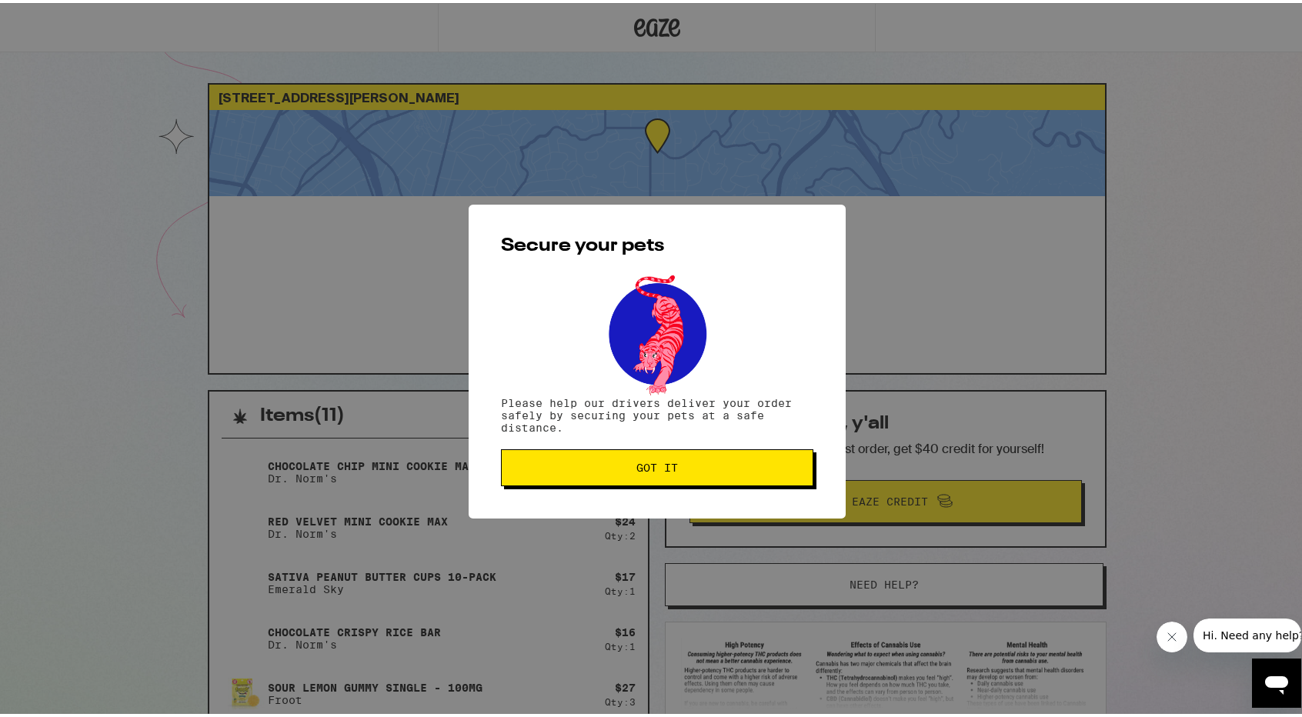
click at [626, 476] on button "Got it" at bounding box center [657, 464] width 312 height 37
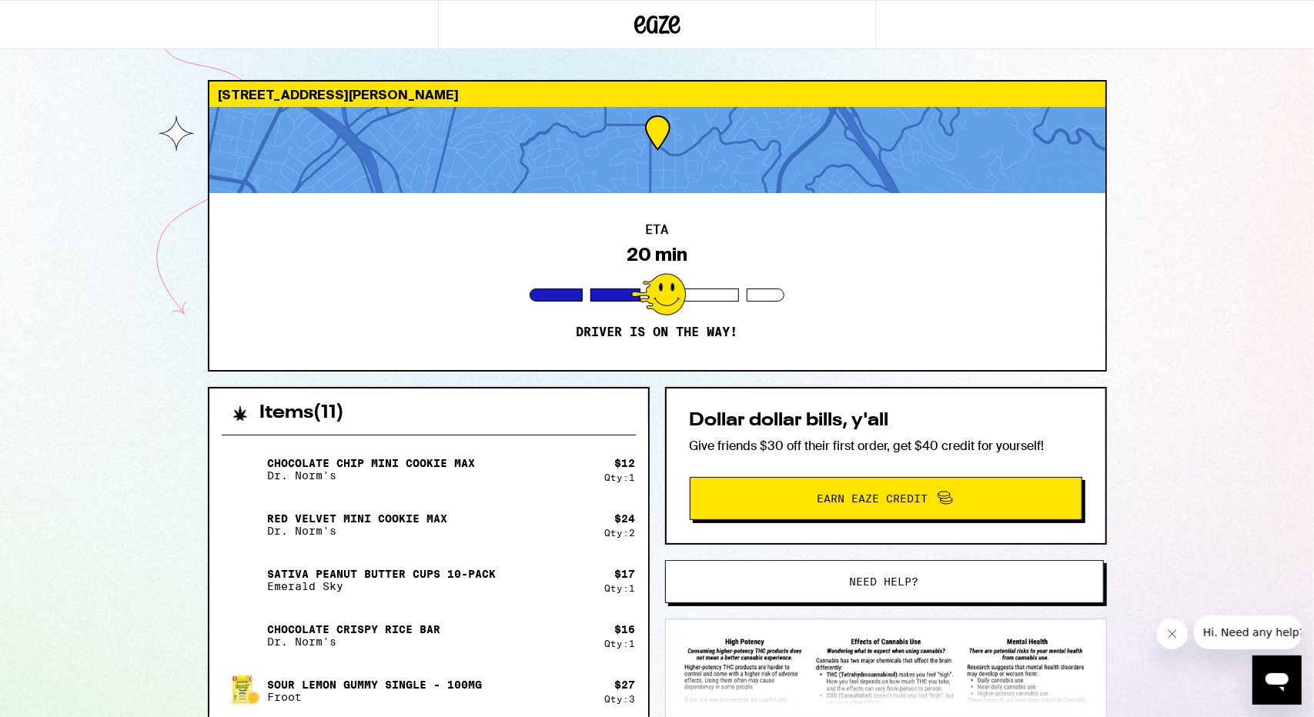
click at [626, 477] on div "Qty: 1" at bounding box center [620, 477] width 31 height 10
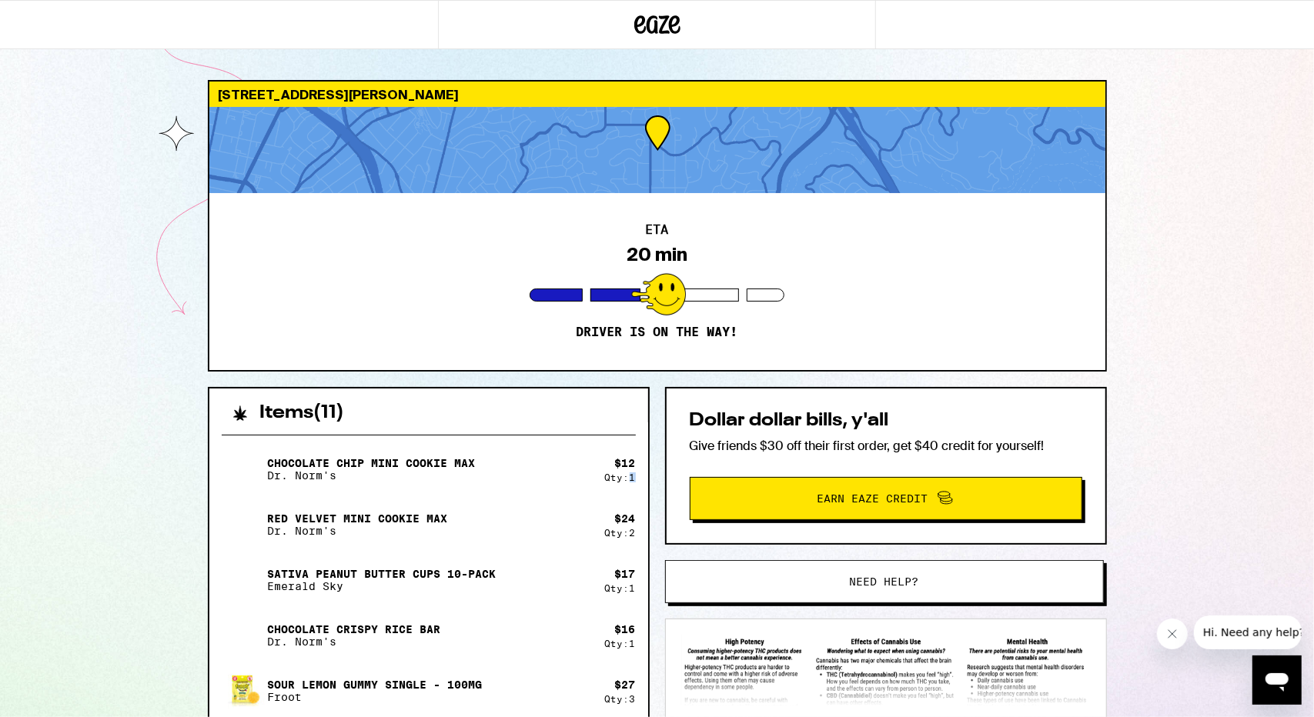
click at [626, 477] on div "Qty: 1" at bounding box center [620, 477] width 31 height 10
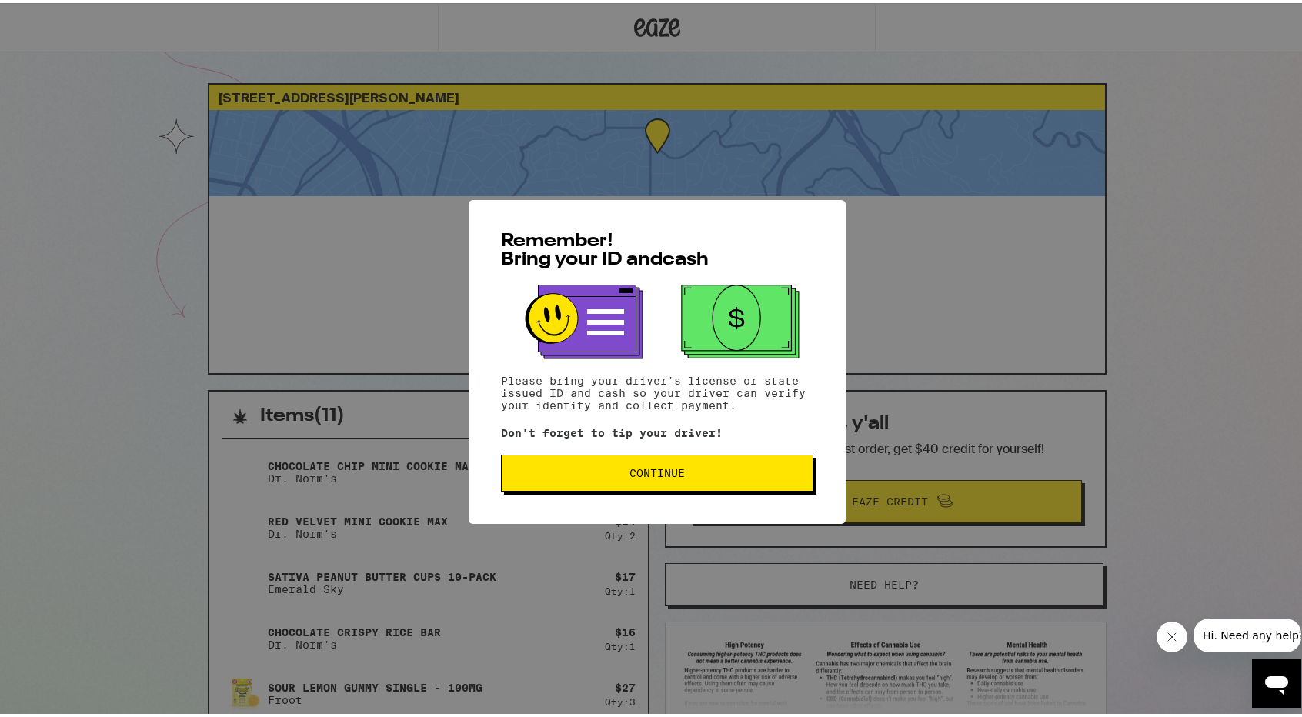
click at [605, 497] on div "Remember! Bring your ID and cash Please bring your driver's license or state is…" at bounding box center [657, 359] width 377 height 324
click at [665, 456] on button "Continue" at bounding box center [657, 470] width 312 height 37
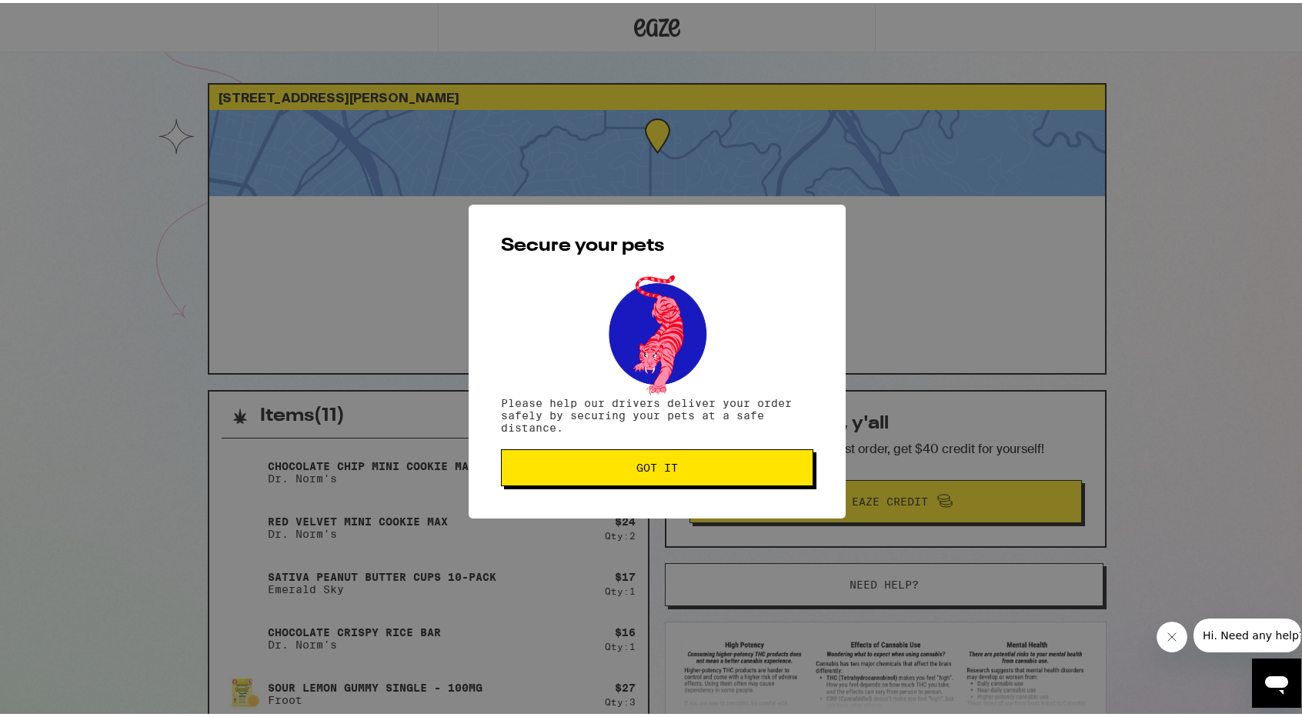
click at [680, 464] on span "Got it" at bounding box center [657, 464] width 286 height 11
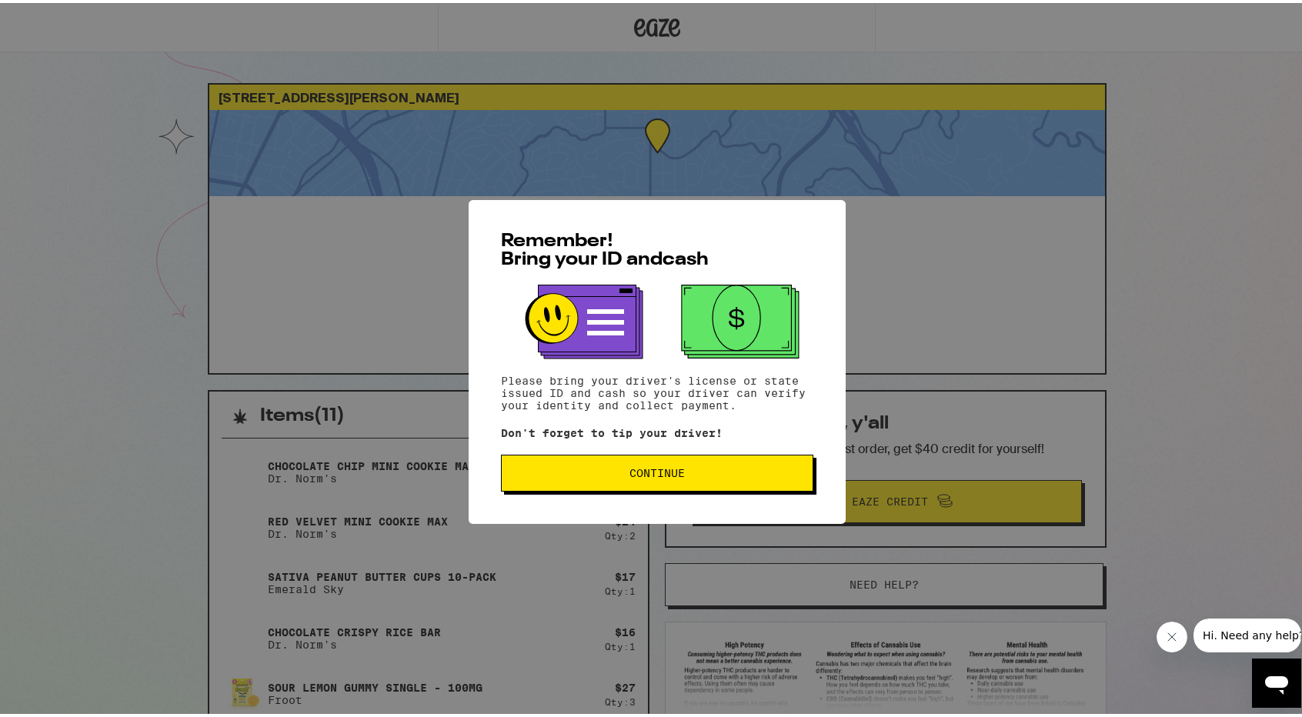
click at [808, 485] on div "Remember! Bring your ID and cash Please bring your driver's license or state is…" at bounding box center [657, 359] width 377 height 324
click at [791, 476] on span "Continue" at bounding box center [657, 470] width 286 height 11
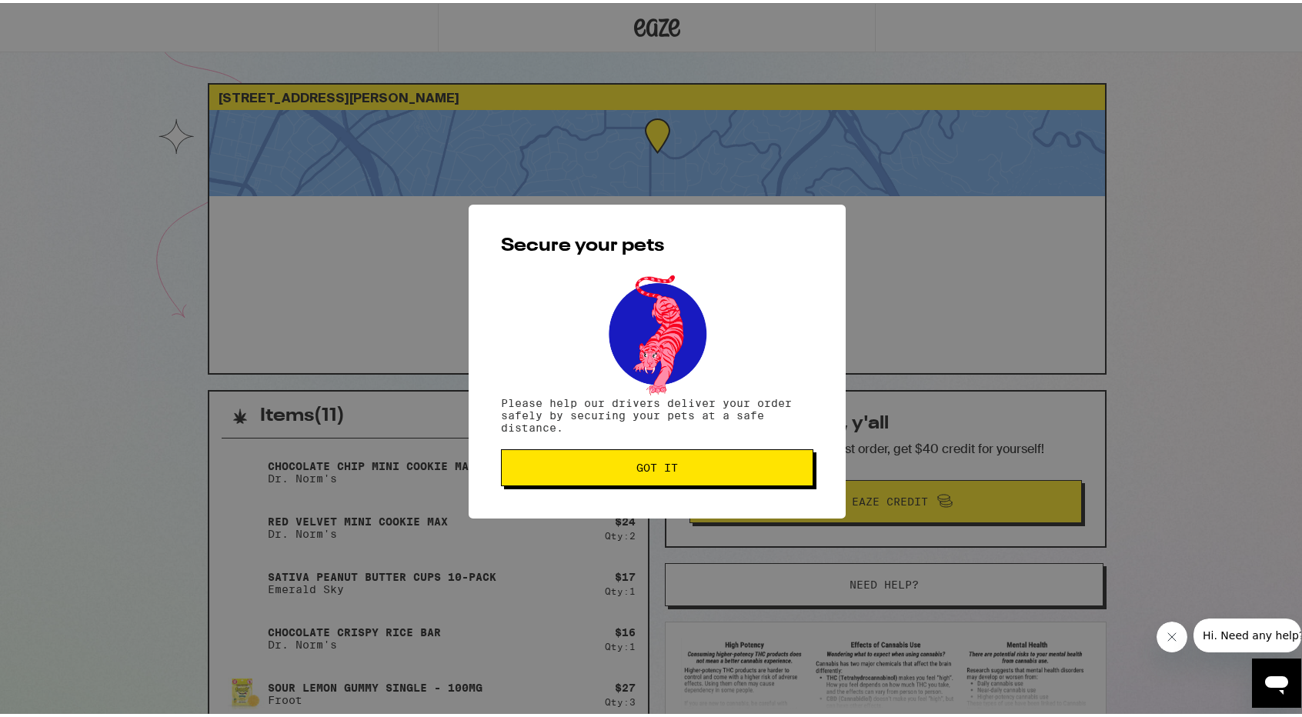
click at [791, 478] on button "Got it" at bounding box center [657, 464] width 312 height 37
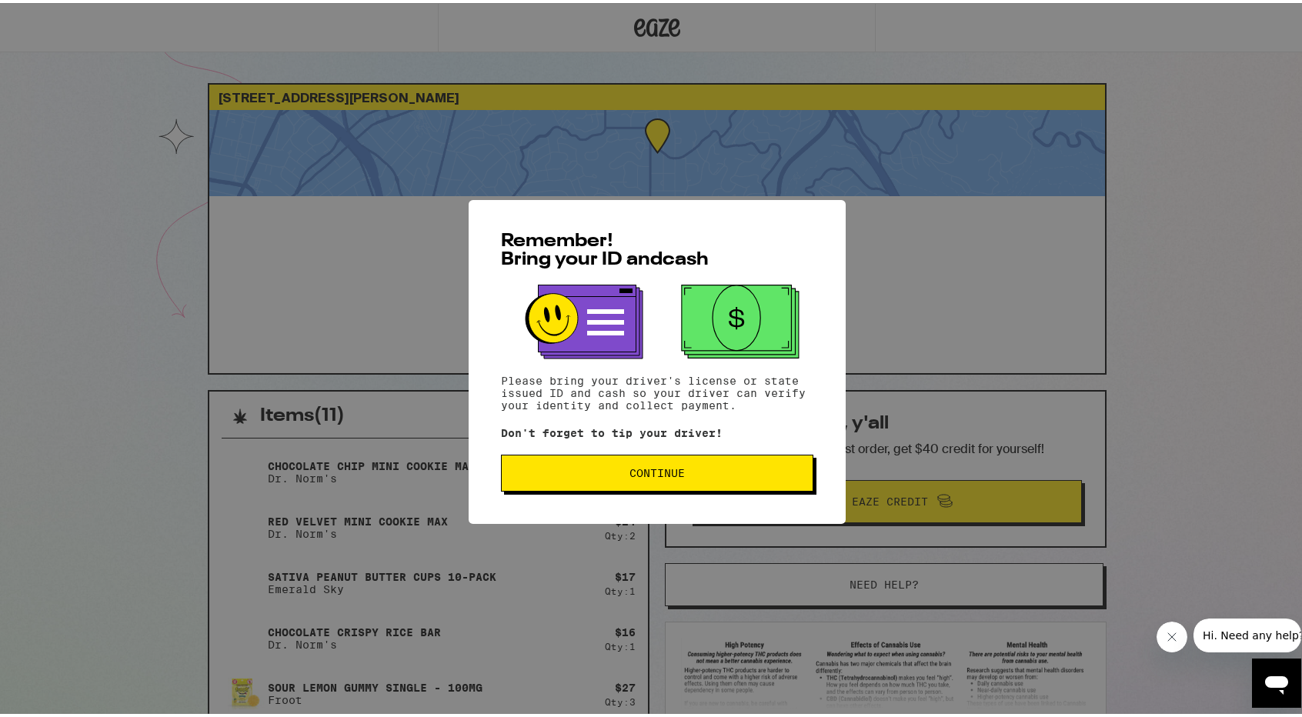
click at [686, 449] on div "Remember! Bring your ID and cash Please bring your driver's license or state is…" at bounding box center [657, 359] width 377 height 324
click at [693, 469] on span "Continue" at bounding box center [657, 470] width 286 height 11
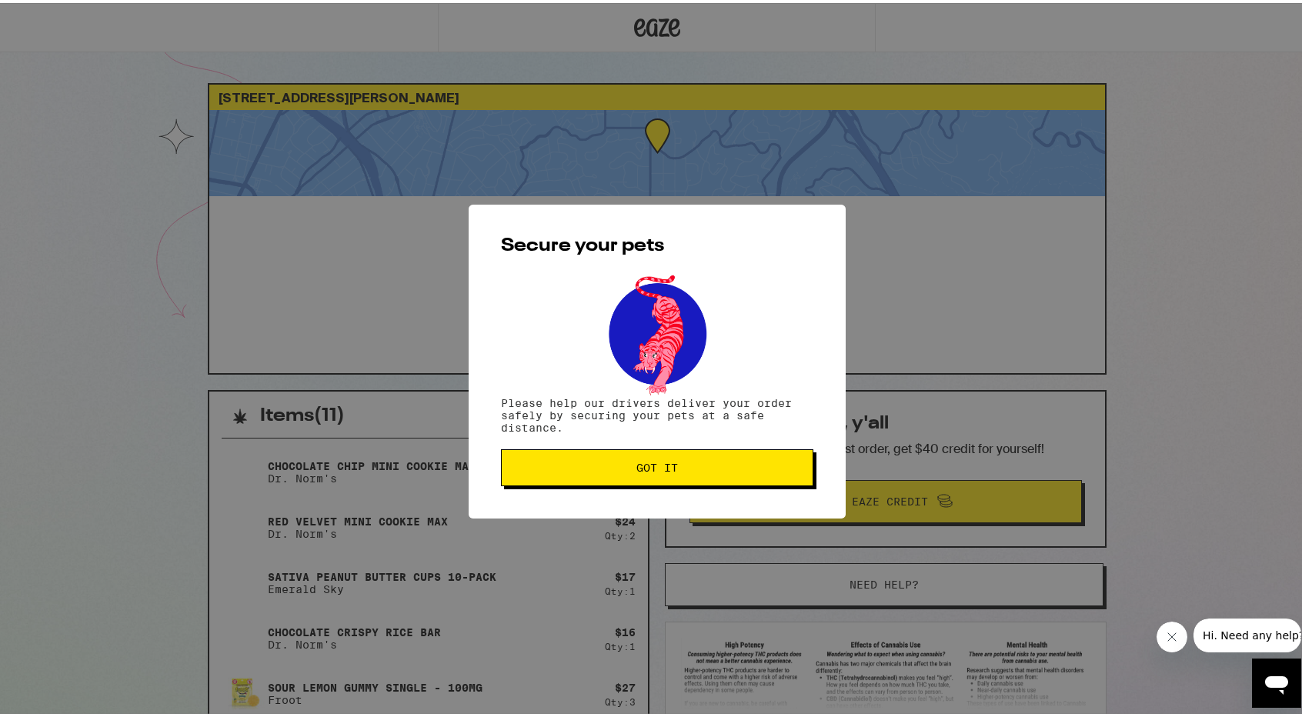
click at [693, 469] on span "Got it" at bounding box center [657, 464] width 286 height 11
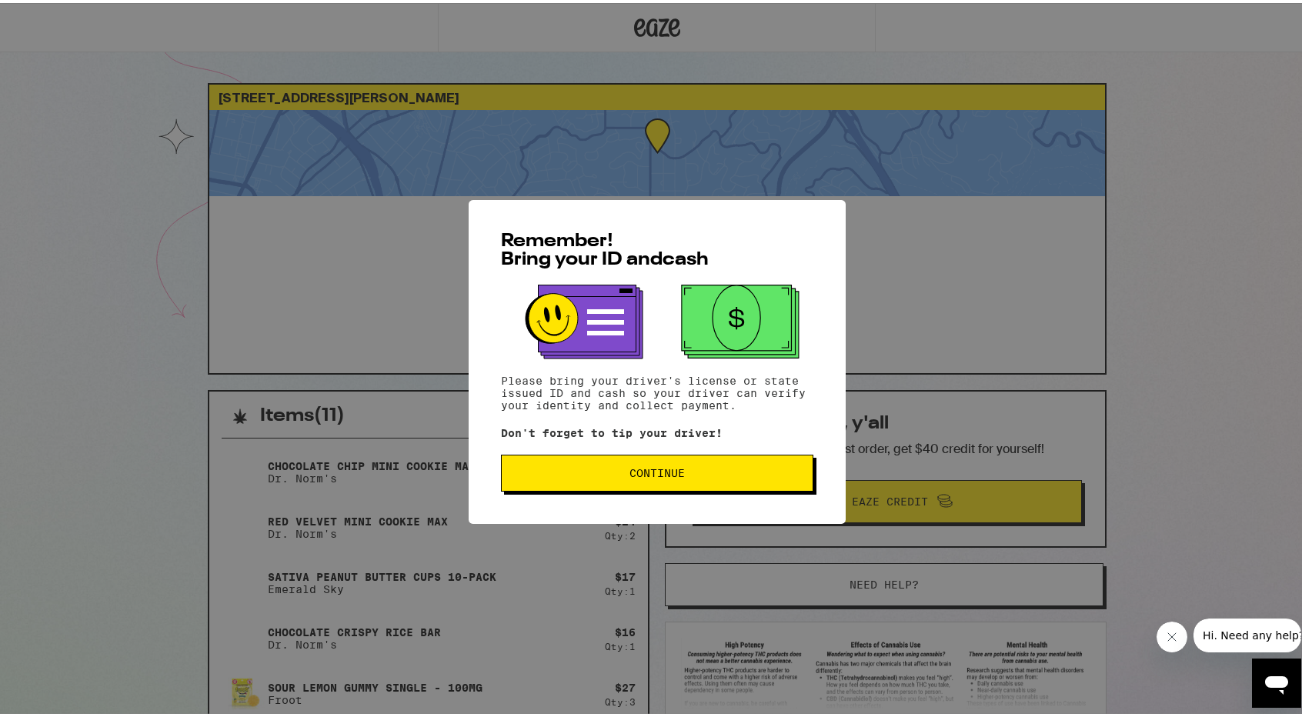
click at [609, 479] on button "Continue" at bounding box center [657, 470] width 312 height 37
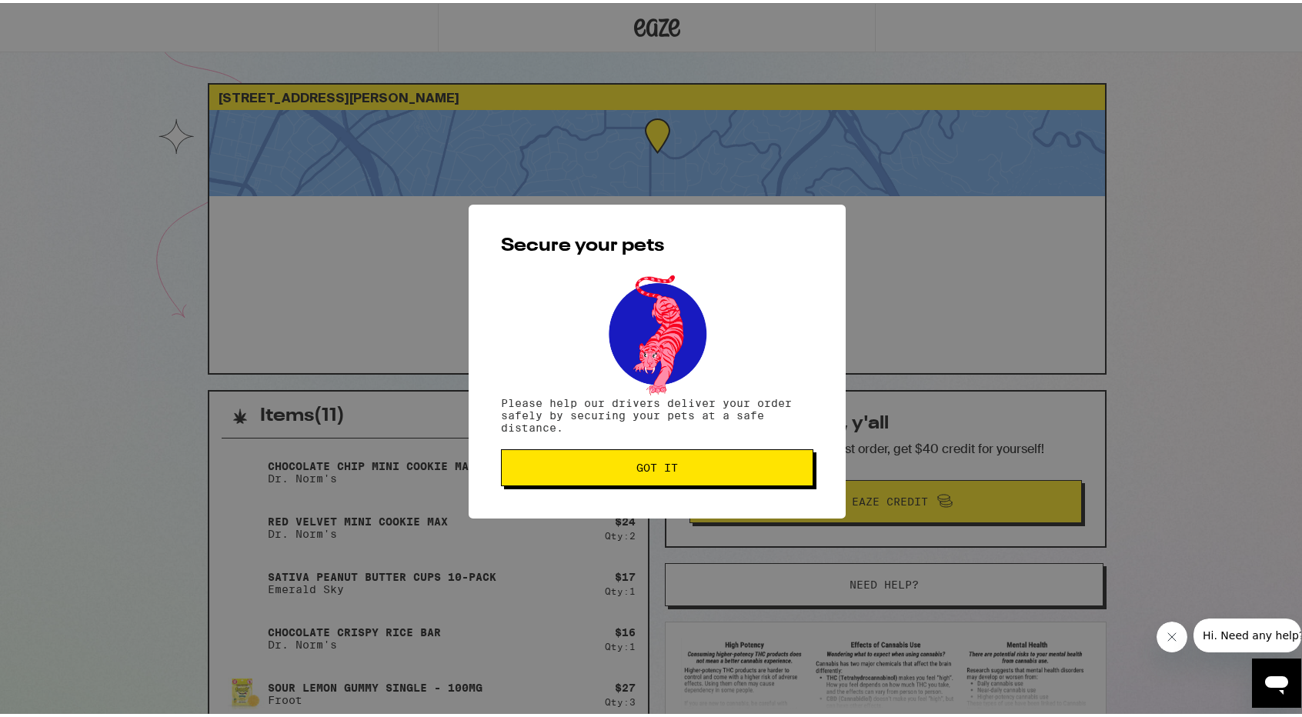
click at [609, 479] on button "Got it" at bounding box center [657, 464] width 312 height 37
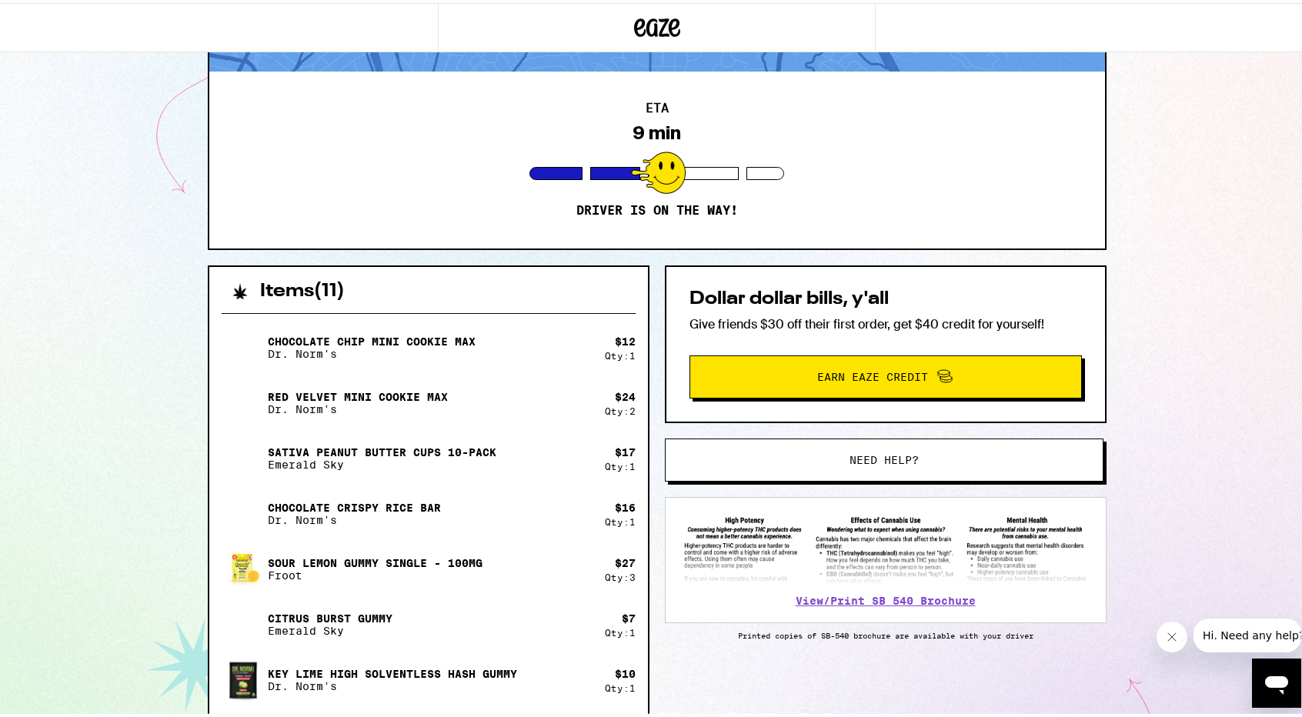
click at [709, 442] on button "Need help?" at bounding box center [884, 457] width 439 height 43
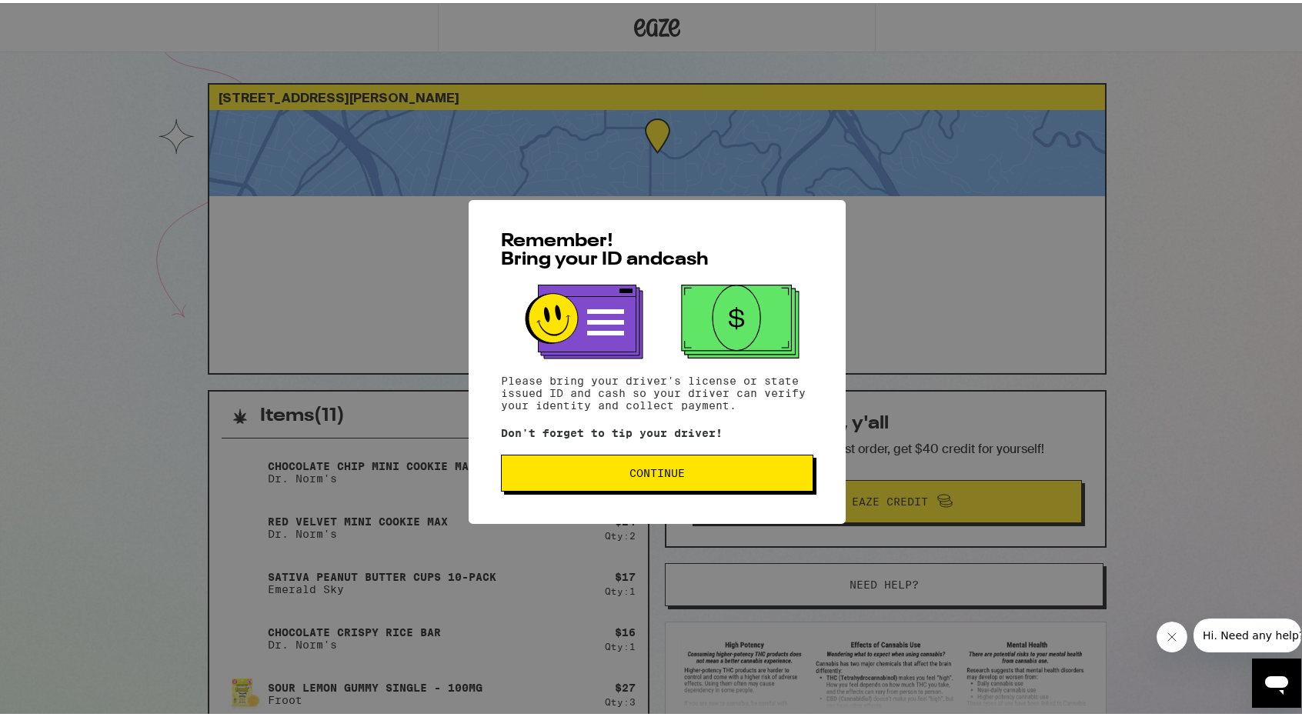
click at [725, 461] on button "Continue" at bounding box center [657, 470] width 312 height 37
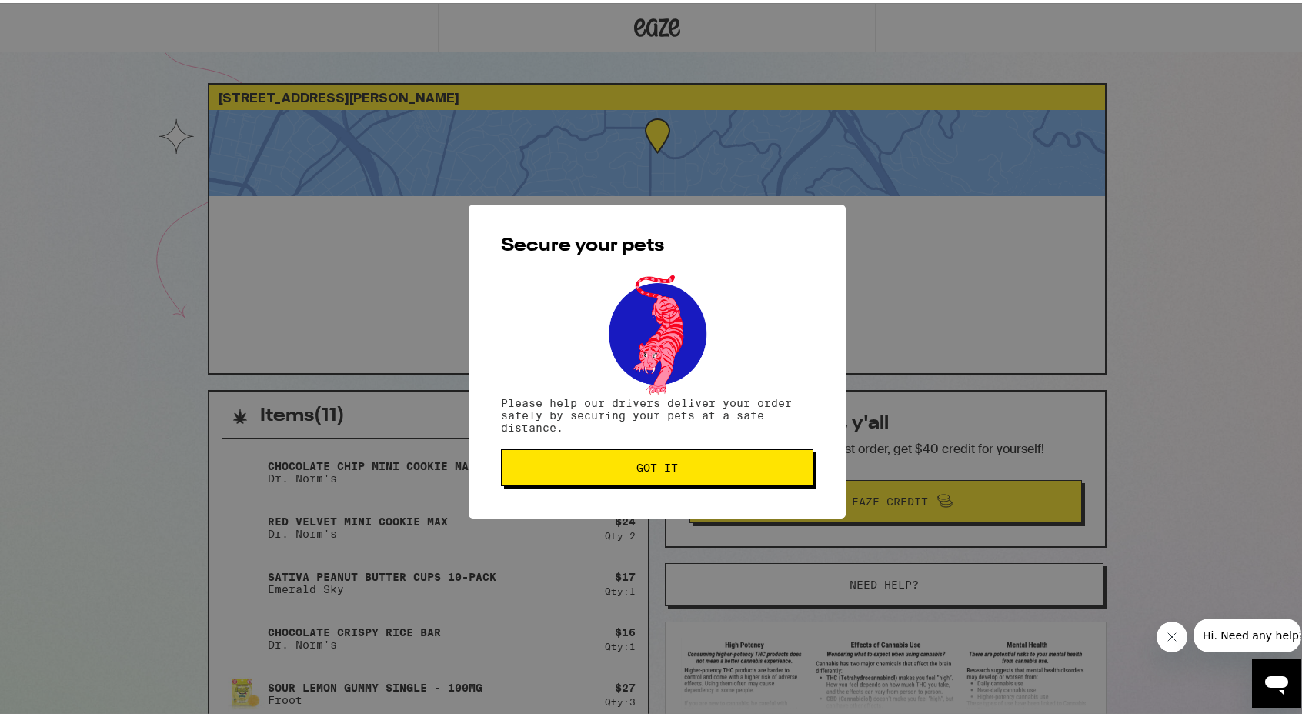
click at [725, 461] on button "Got it" at bounding box center [657, 464] width 312 height 37
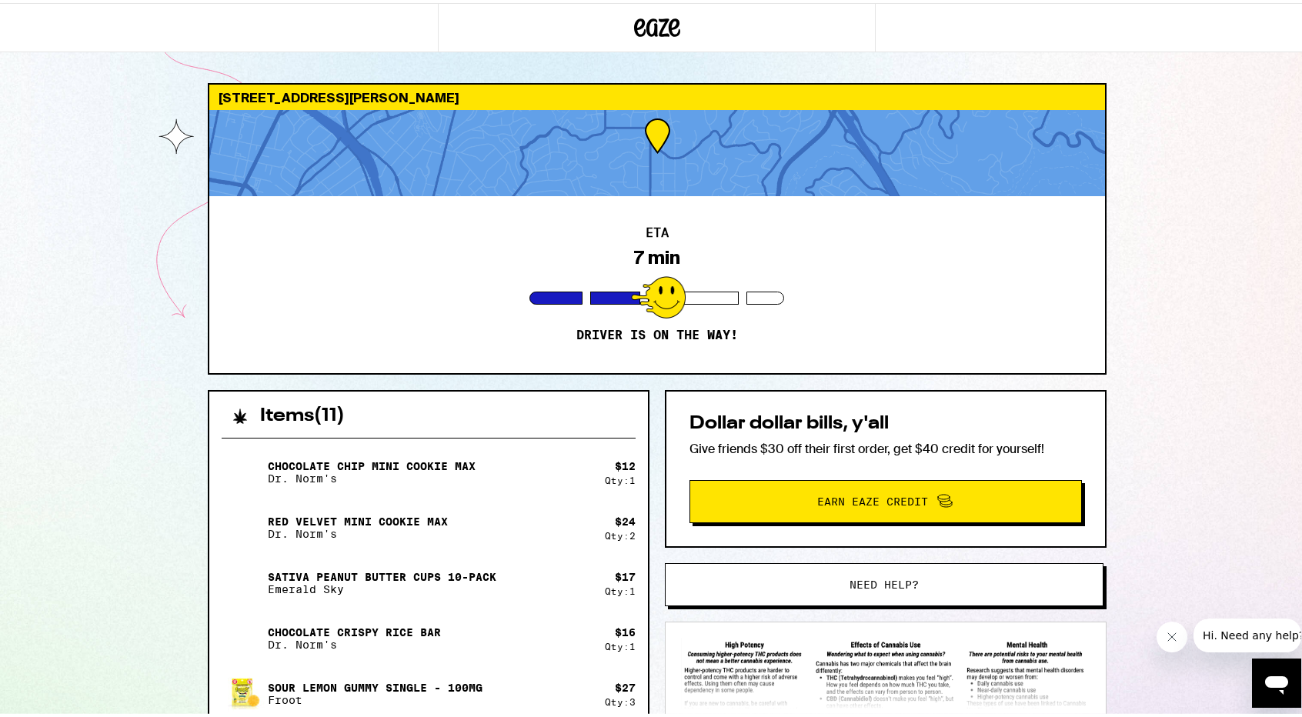
click at [851, 583] on span "Need help?" at bounding box center [884, 581] width 69 height 11
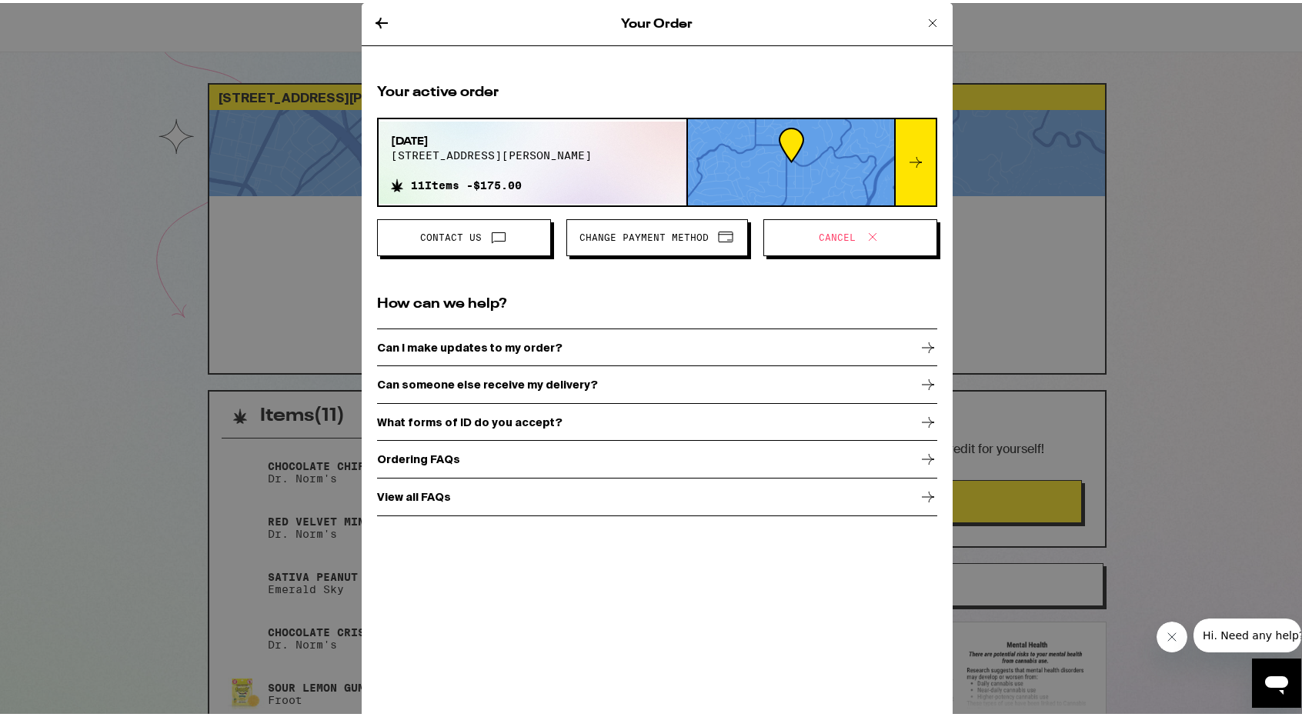
click at [869, 231] on icon at bounding box center [873, 234] width 8 height 8
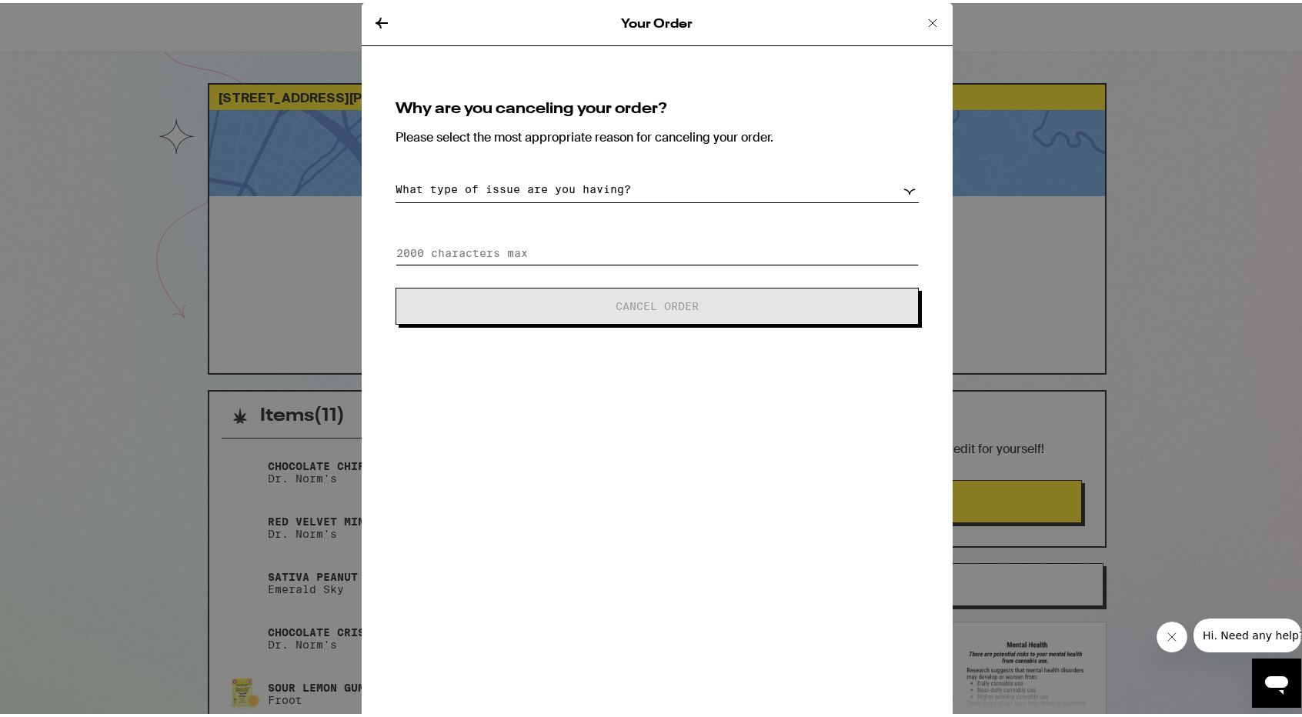
click at [627, 242] on input at bounding box center [657, 250] width 523 height 23
type input "not home yet, I'll reorder ASAP sorry with the same stuff"
click at [600, 193] on select "What type of issue are you having? Order taking too long Order arriving too soo…" at bounding box center [657, 186] width 523 height 27
select select "arriving-too-soon"
click at [396, 173] on select "What type of issue are you having? Order taking too long Order arriving too soo…" at bounding box center [657, 186] width 523 height 27
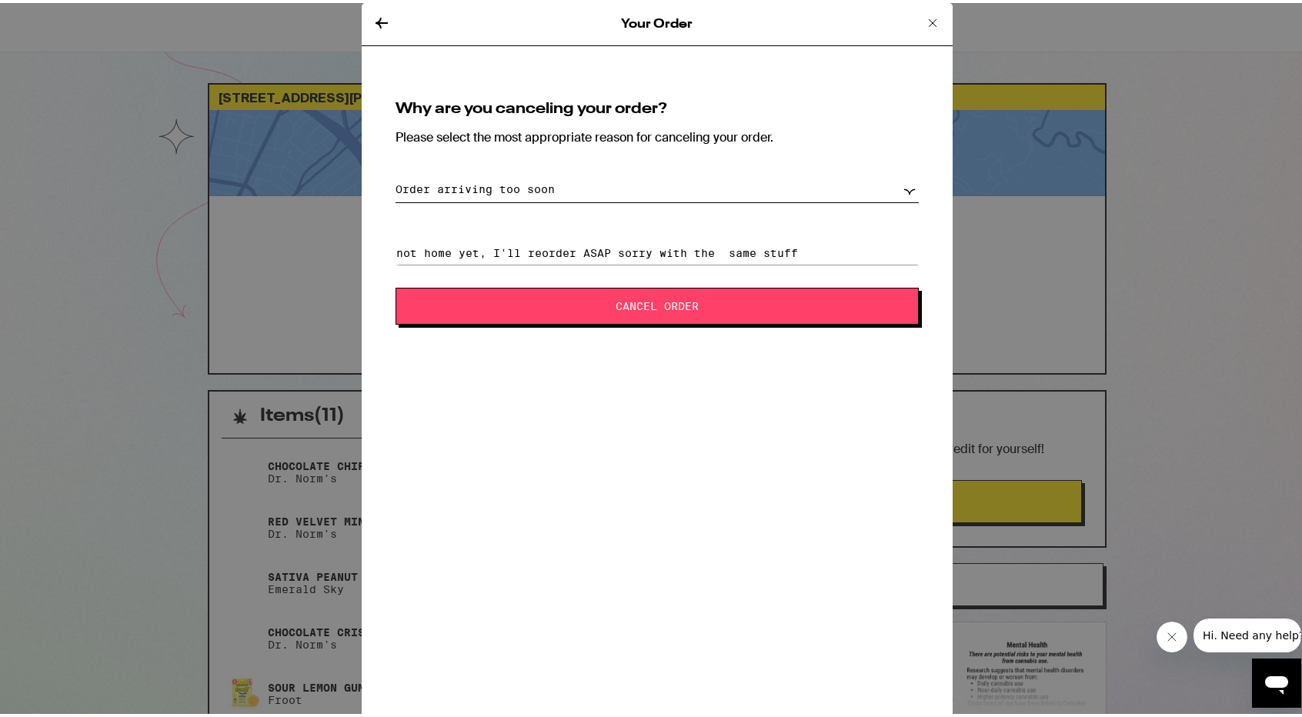
click at [599, 305] on span "Cancel Order" at bounding box center [657, 303] width 399 height 11
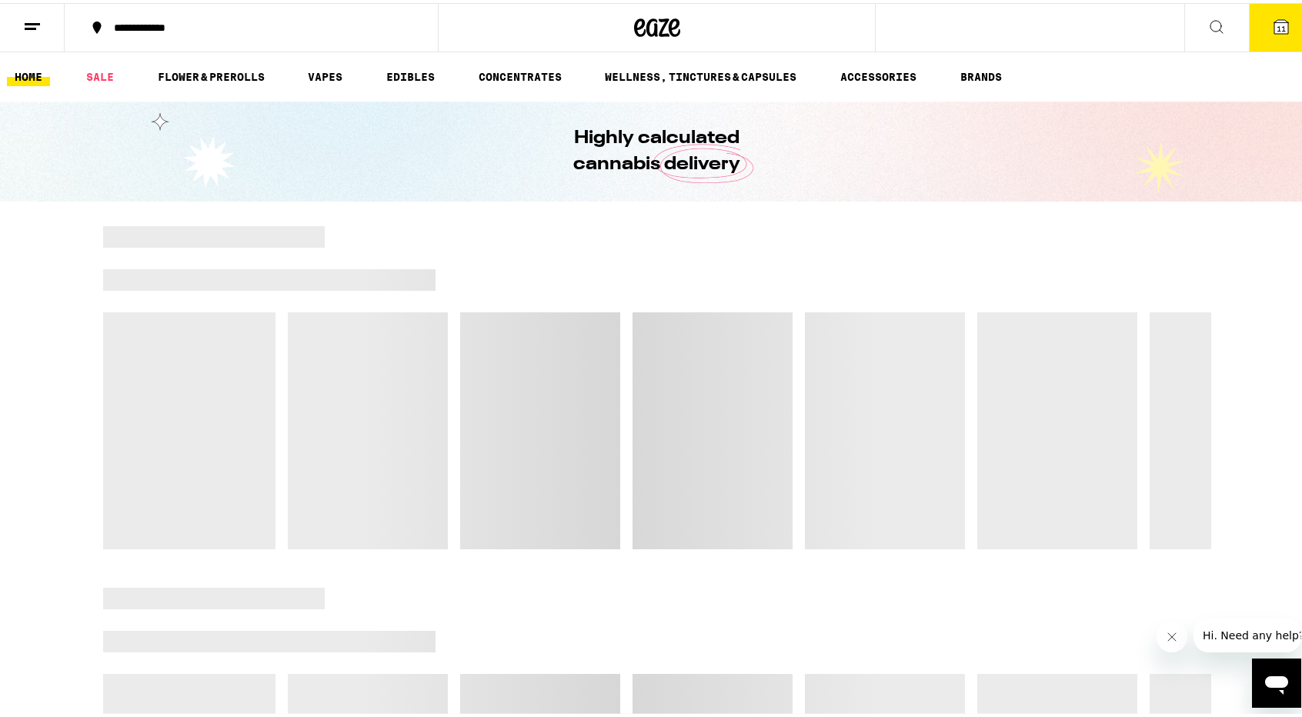
click at [1282, 35] on button "11" at bounding box center [1281, 25] width 65 height 48
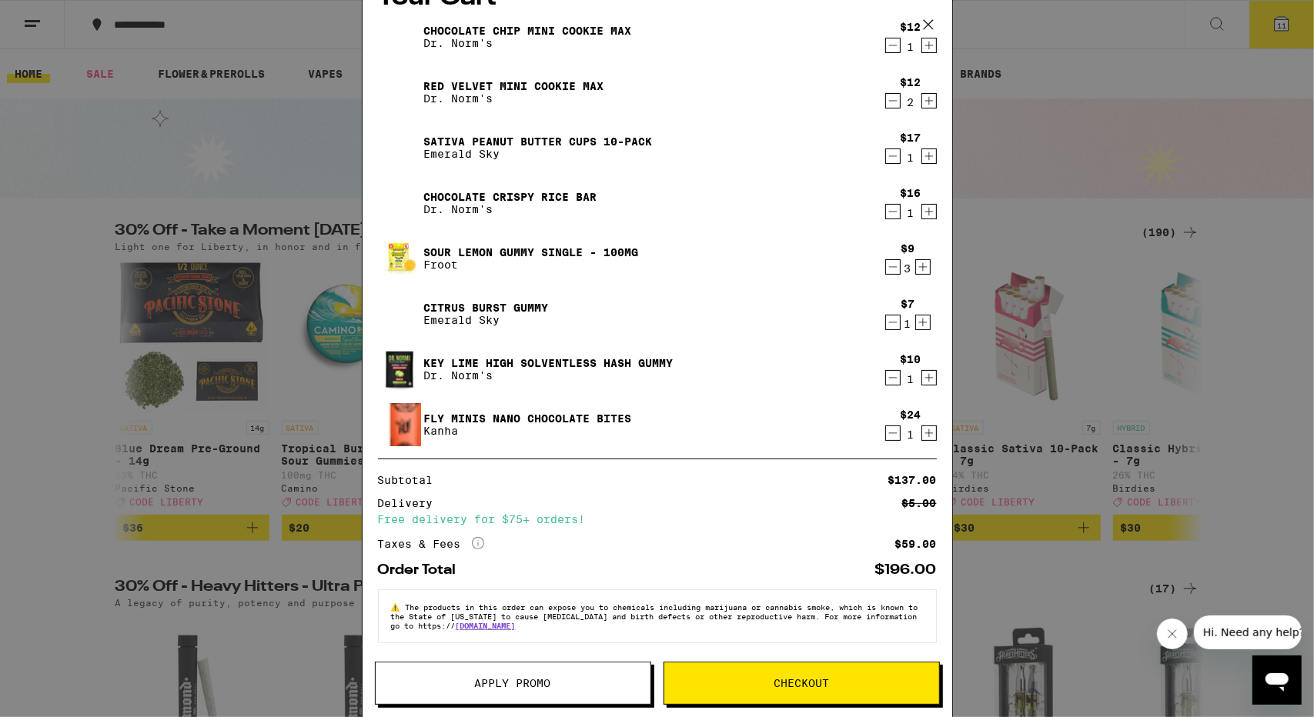
click at [510, 682] on span "Apply Promo" at bounding box center [513, 683] width 76 height 11
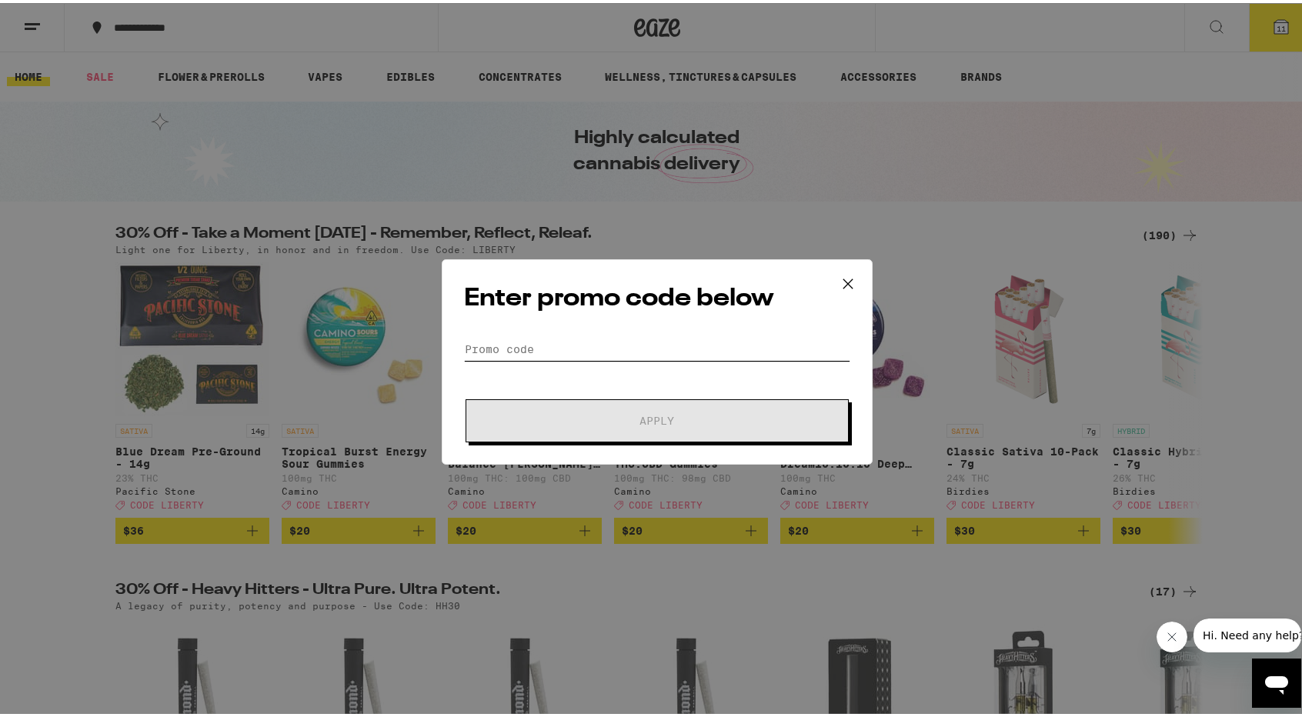
click at [726, 352] on input "Promo Code" at bounding box center [657, 346] width 386 height 23
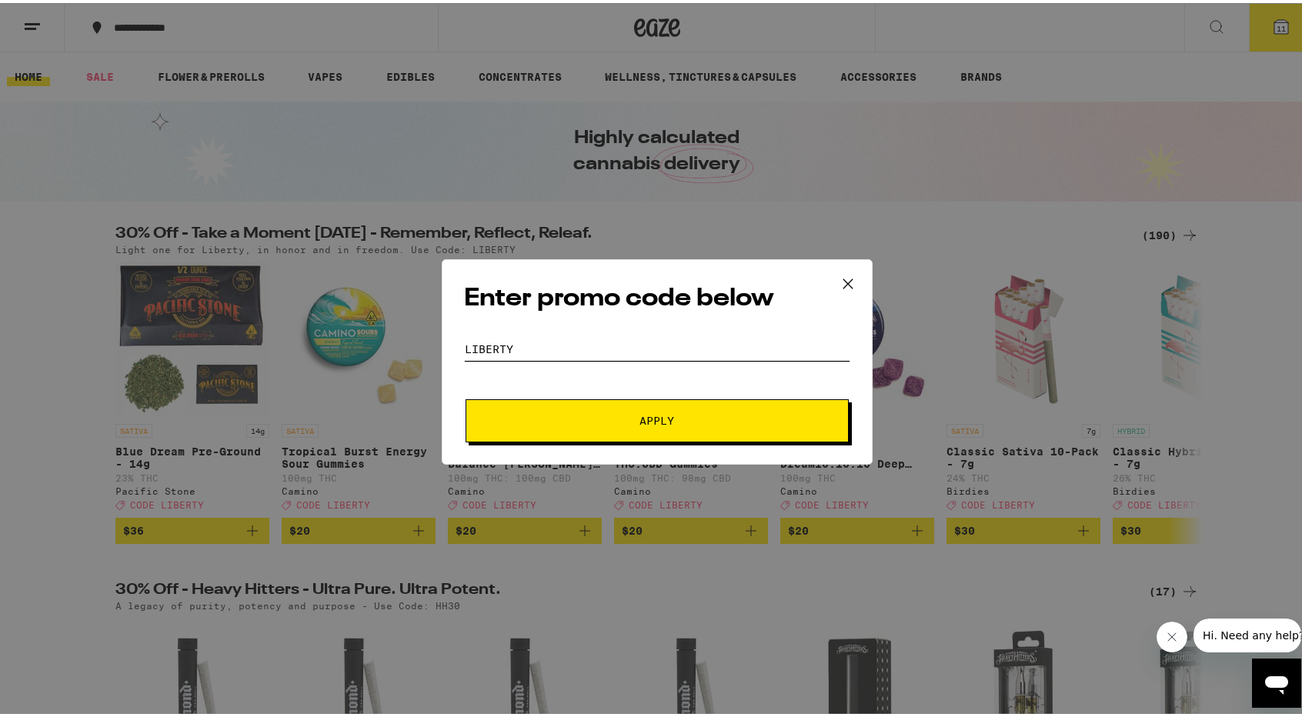
type input "LIBERTY"
click at [708, 393] on form "Promo Code LIBERTY Apply" at bounding box center [657, 387] width 386 height 105
click at [708, 395] on form "Promo Code LIBERTY Apply" at bounding box center [657, 387] width 386 height 105
click at [703, 406] on button "Apply" at bounding box center [657, 417] width 383 height 43
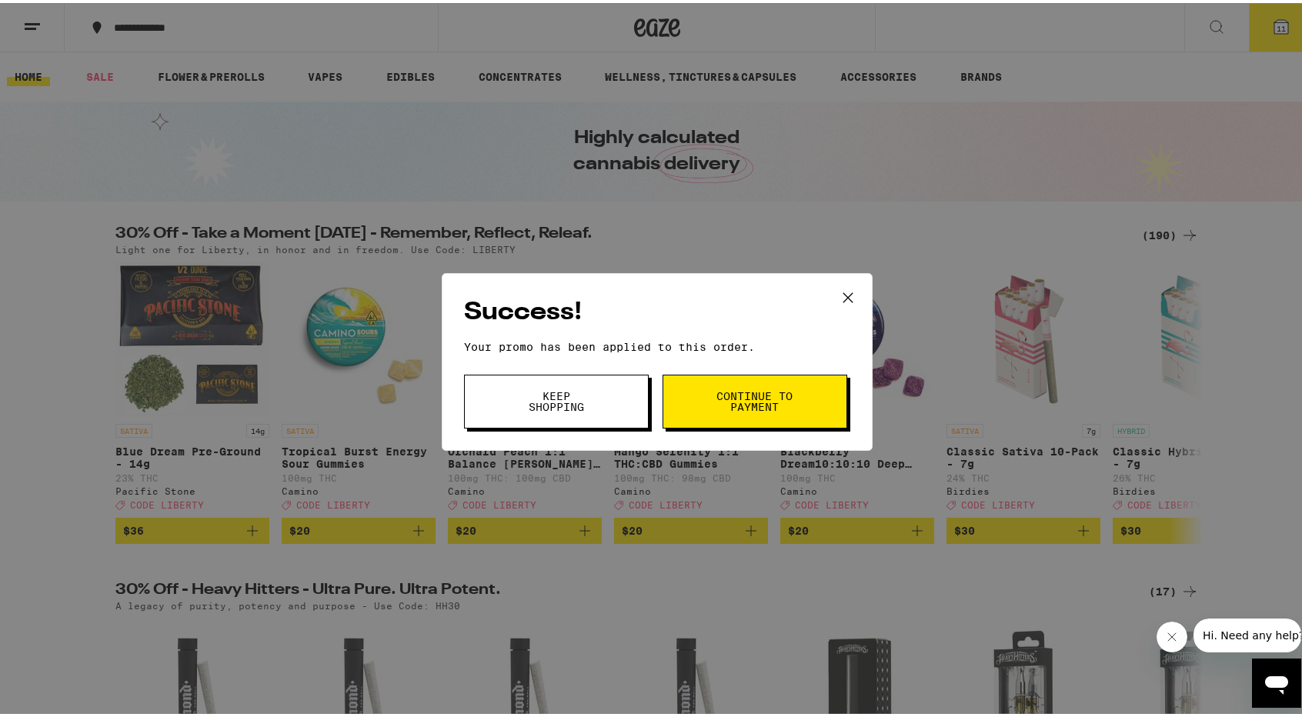
click at [743, 390] on span "Continue to payment" at bounding box center [755, 399] width 78 height 22
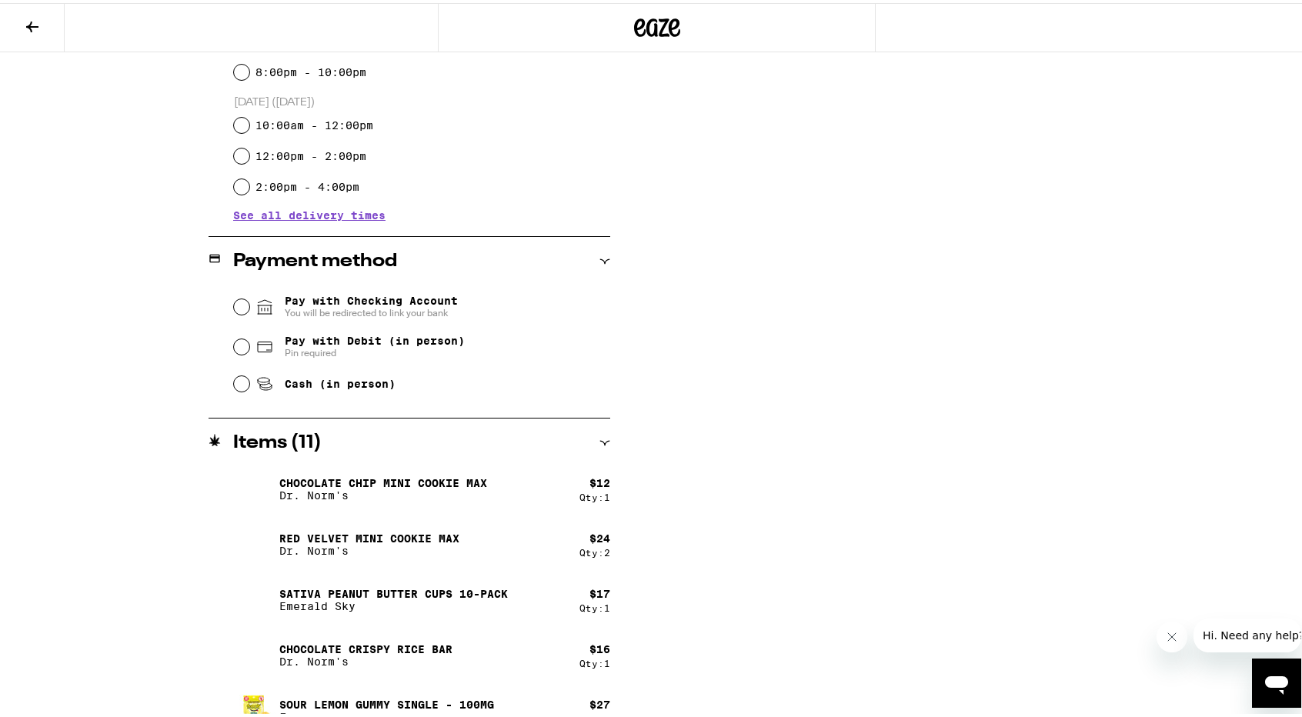
scroll to position [492, 0]
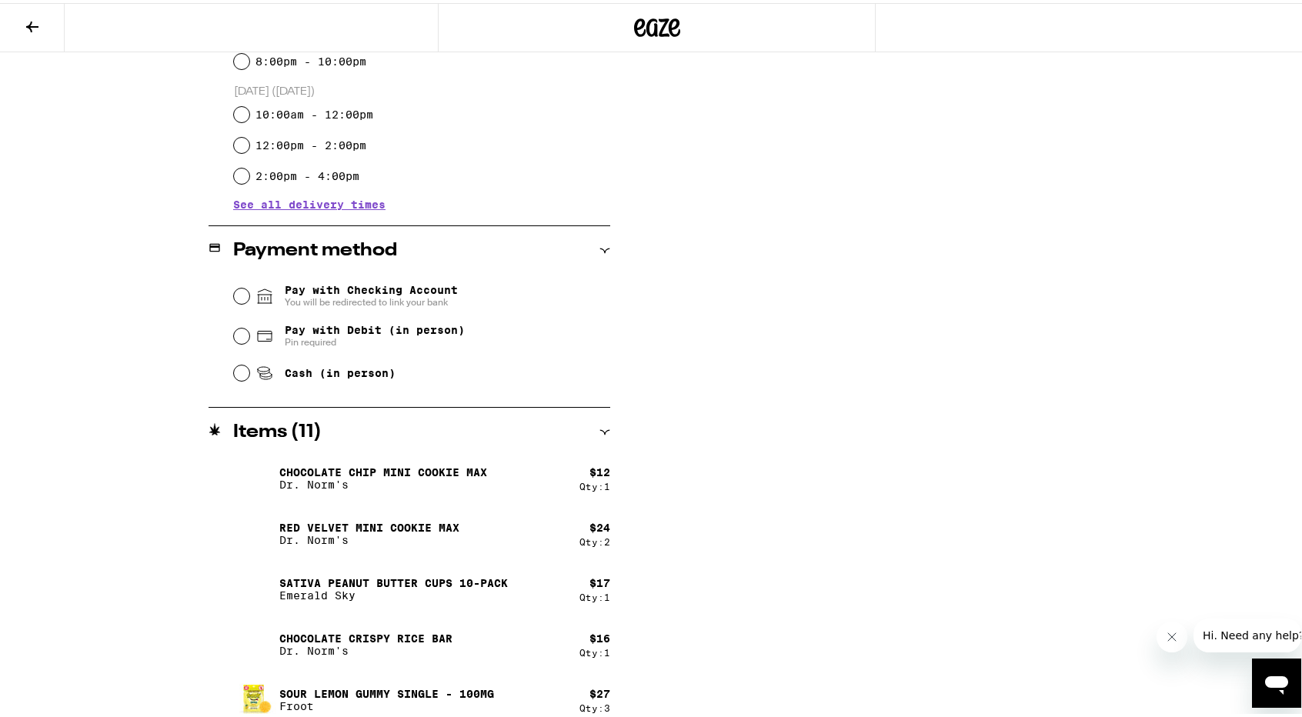
click at [245, 361] on div "Cash (in person)" at bounding box center [422, 370] width 376 height 34
click at [242, 369] on input "Cash (in person)" at bounding box center [241, 369] width 15 height 15
radio input "true"
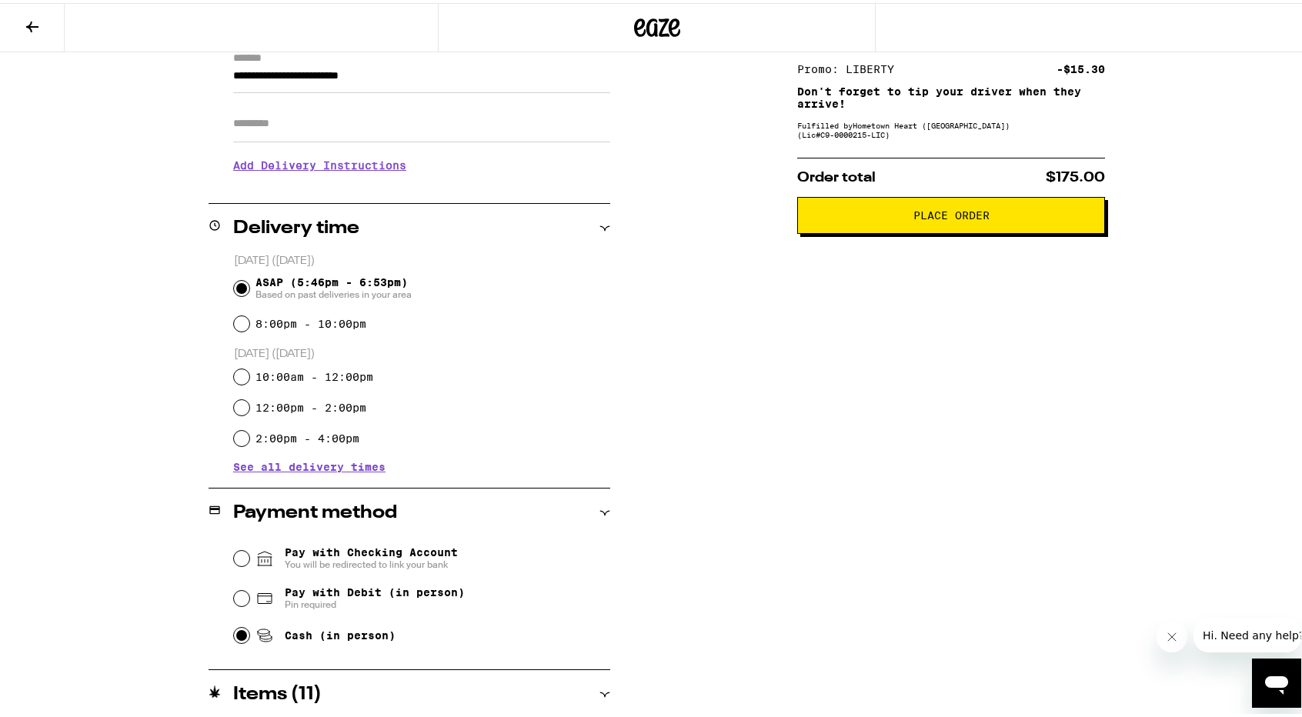
scroll to position [0, 0]
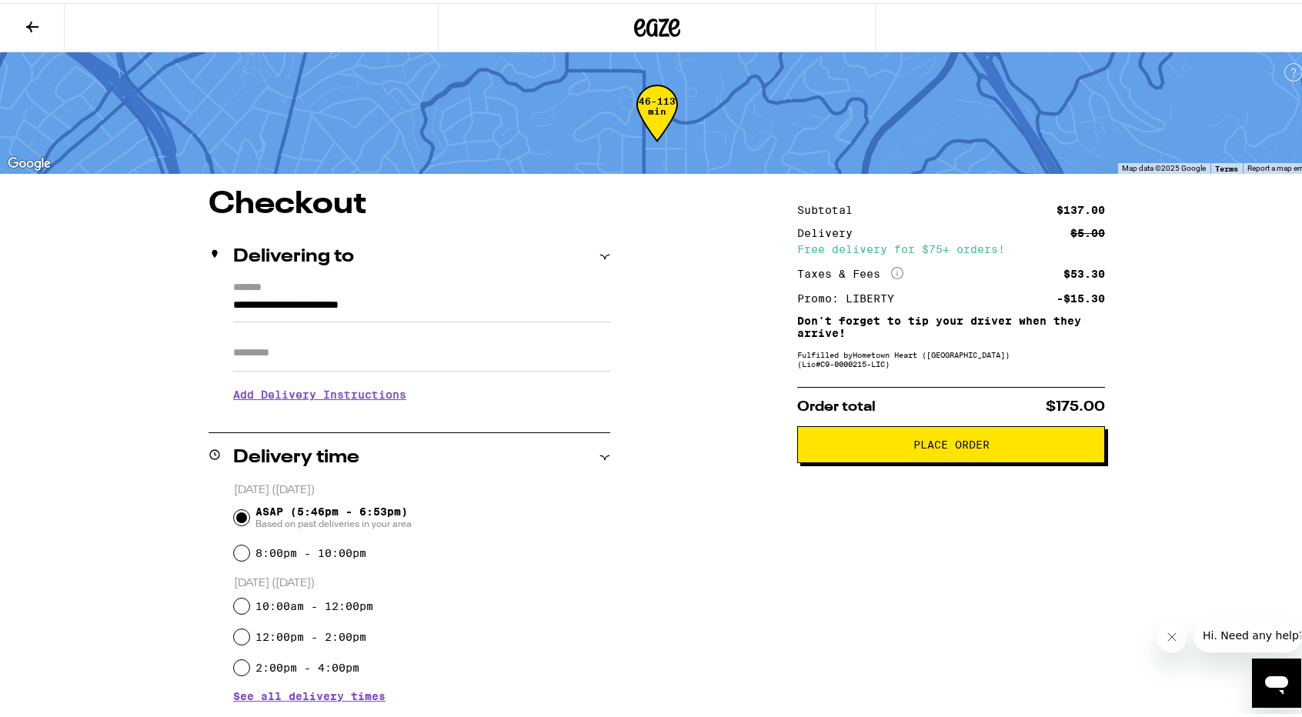
click at [1037, 441] on button "Place Order" at bounding box center [951, 441] width 308 height 37
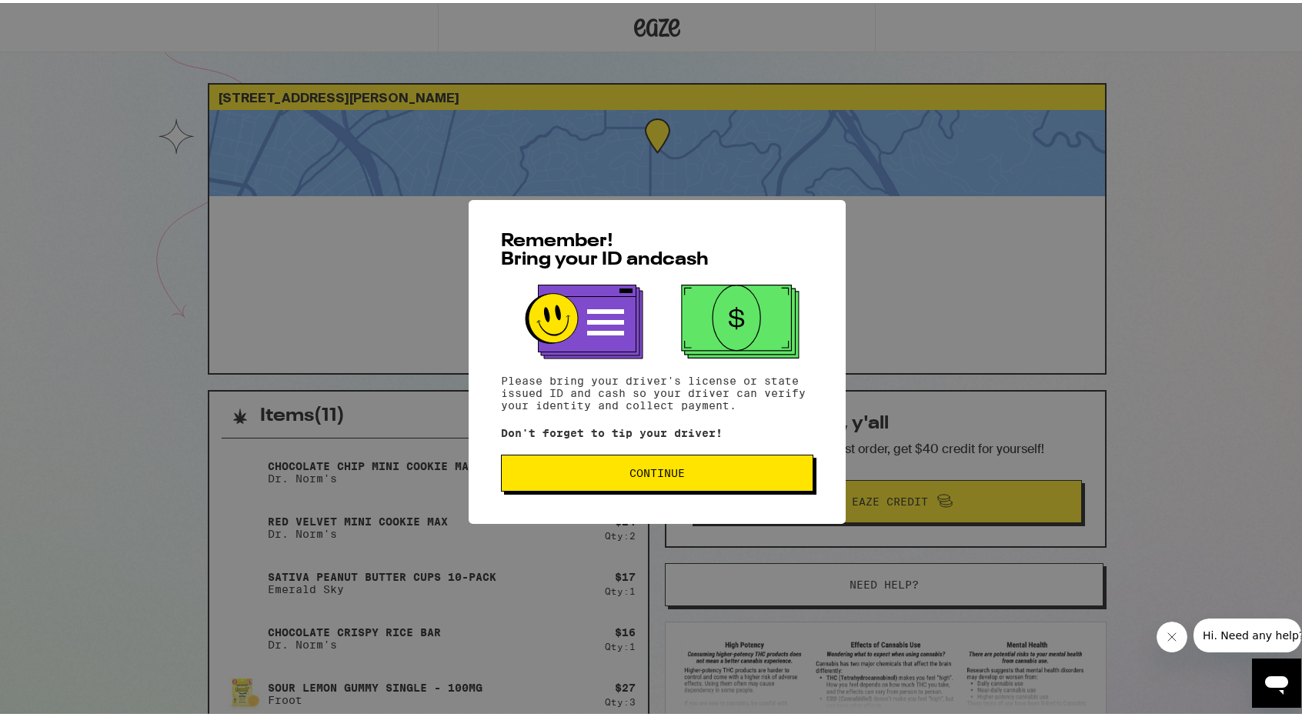
click at [688, 470] on span "Continue" at bounding box center [657, 470] width 286 height 11
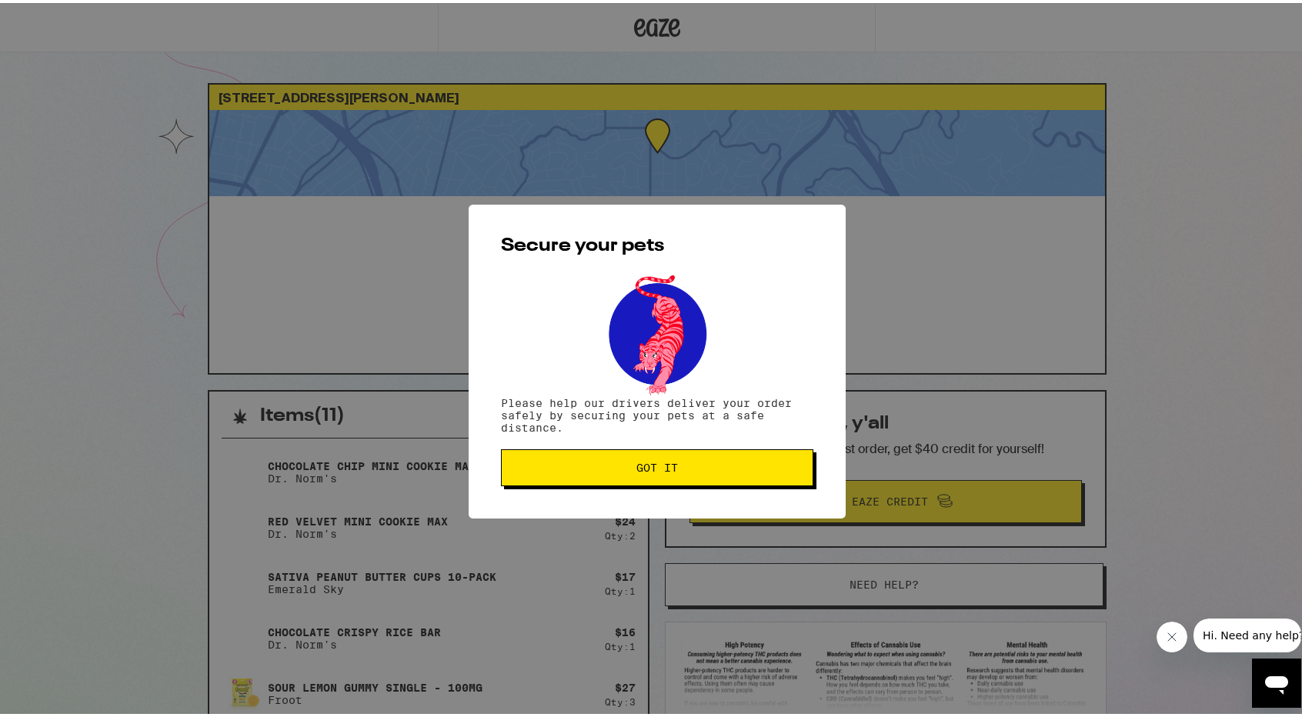
click at [688, 470] on span "Got it" at bounding box center [657, 464] width 286 height 11
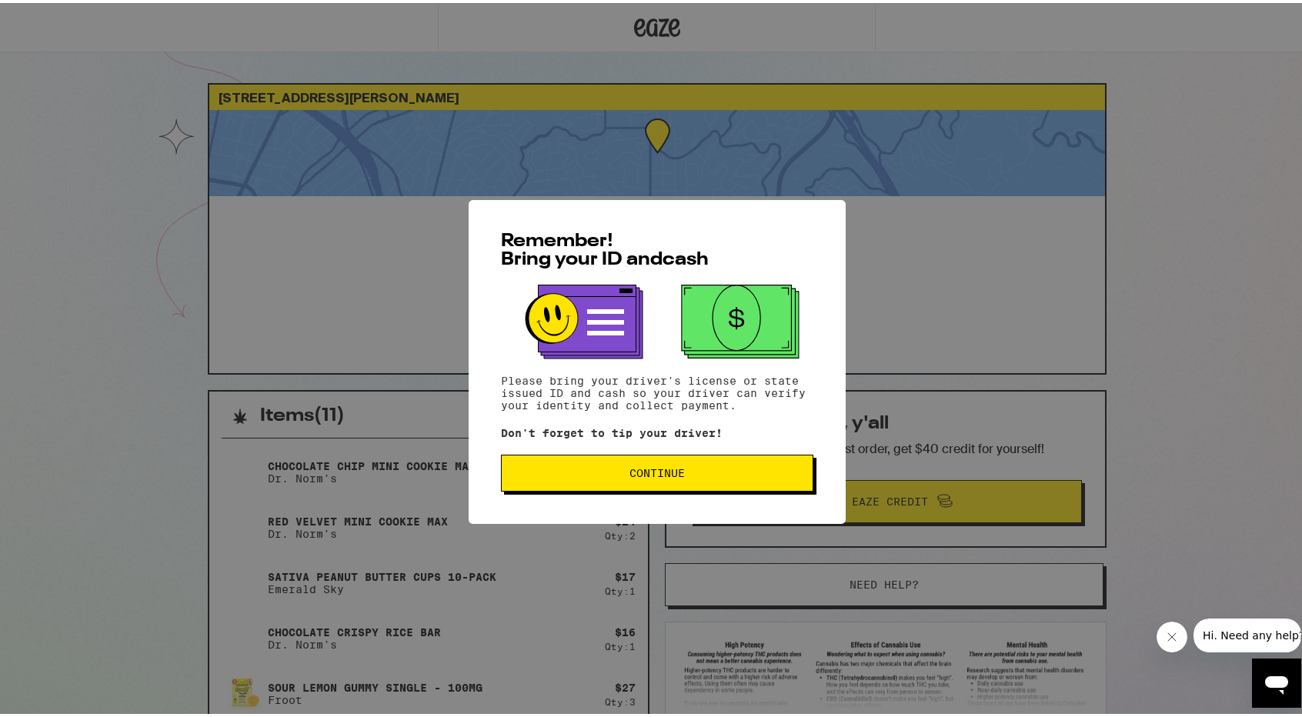
click at [629, 476] on span "Continue" at bounding box center [656, 470] width 55 height 11
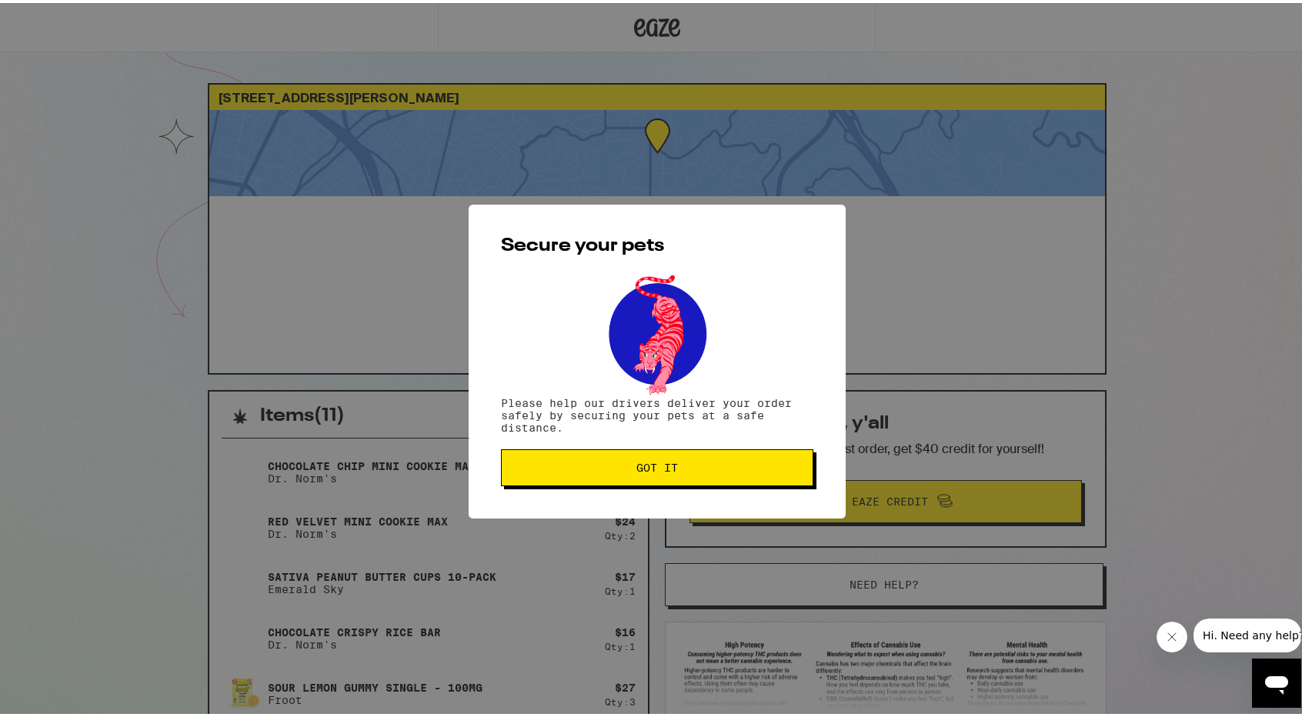
click at [626, 479] on button "Got it" at bounding box center [657, 464] width 312 height 37
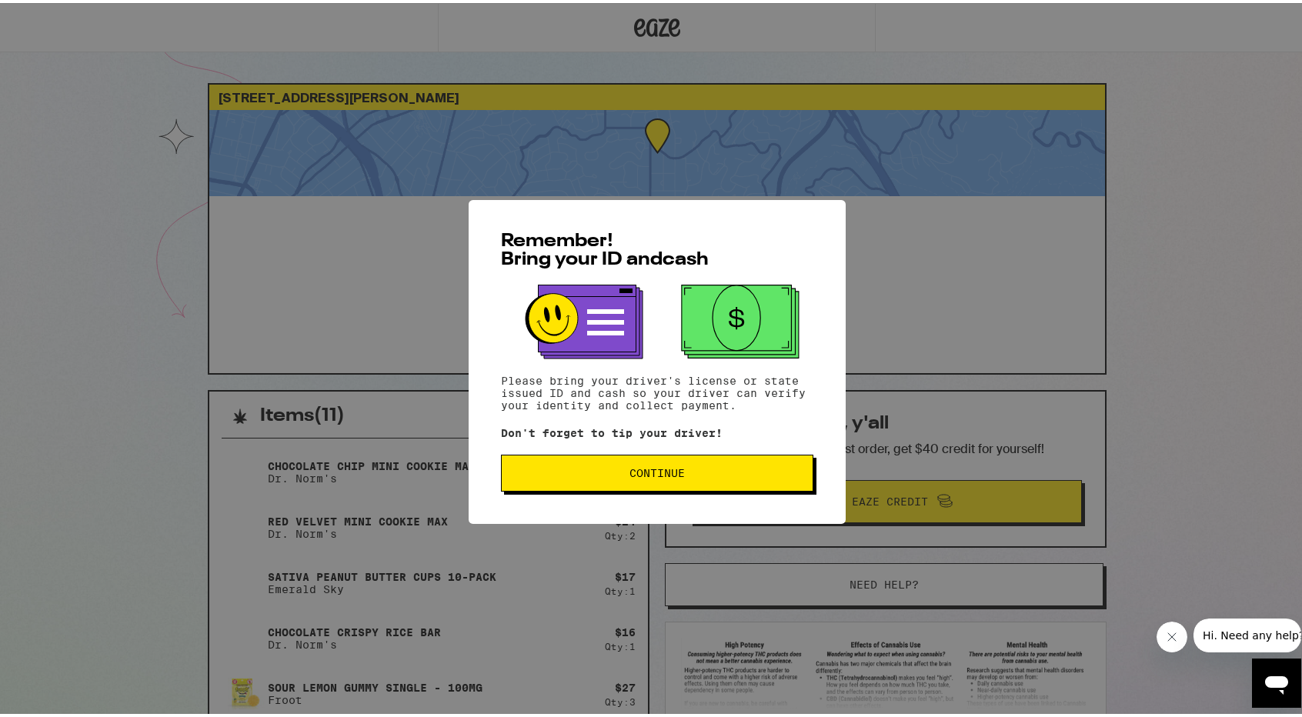
click at [725, 461] on button "Continue" at bounding box center [657, 470] width 312 height 37
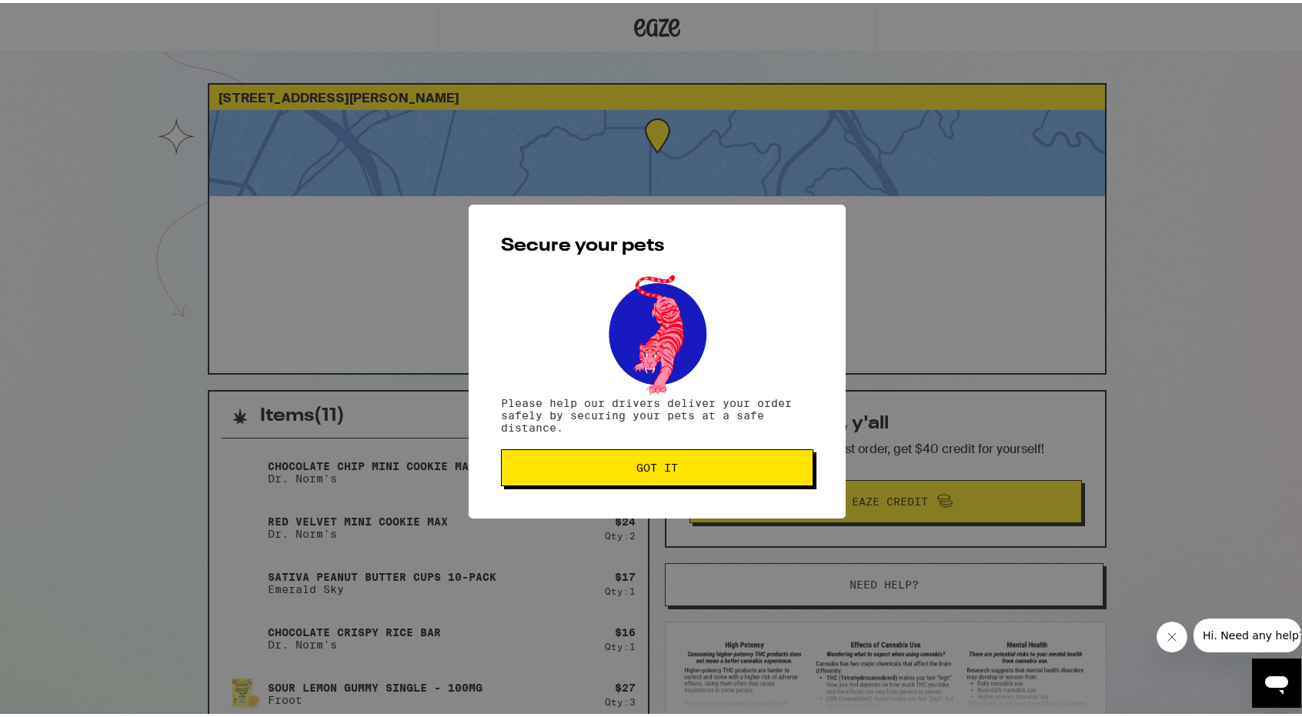
click at [725, 461] on button "Got it" at bounding box center [657, 464] width 312 height 37
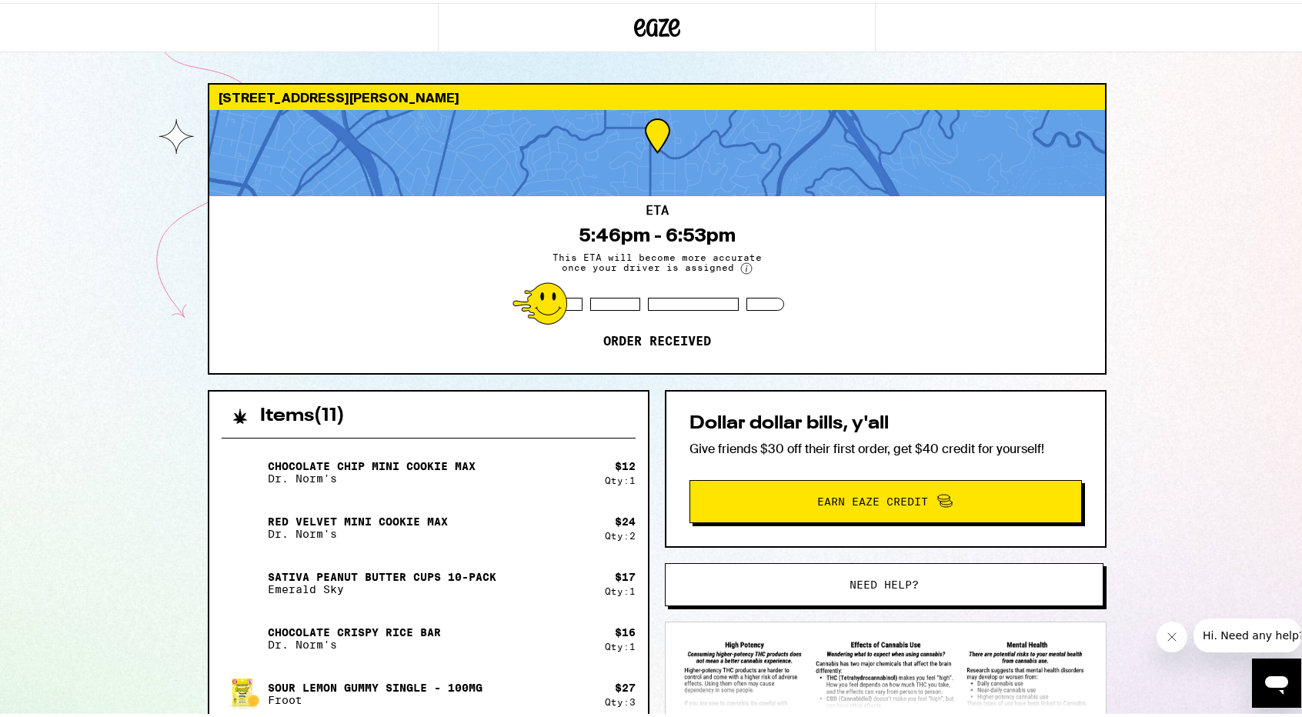
click at [922, 569] on button "Need help?" at bounding box center [884, 581] width 439 height 43
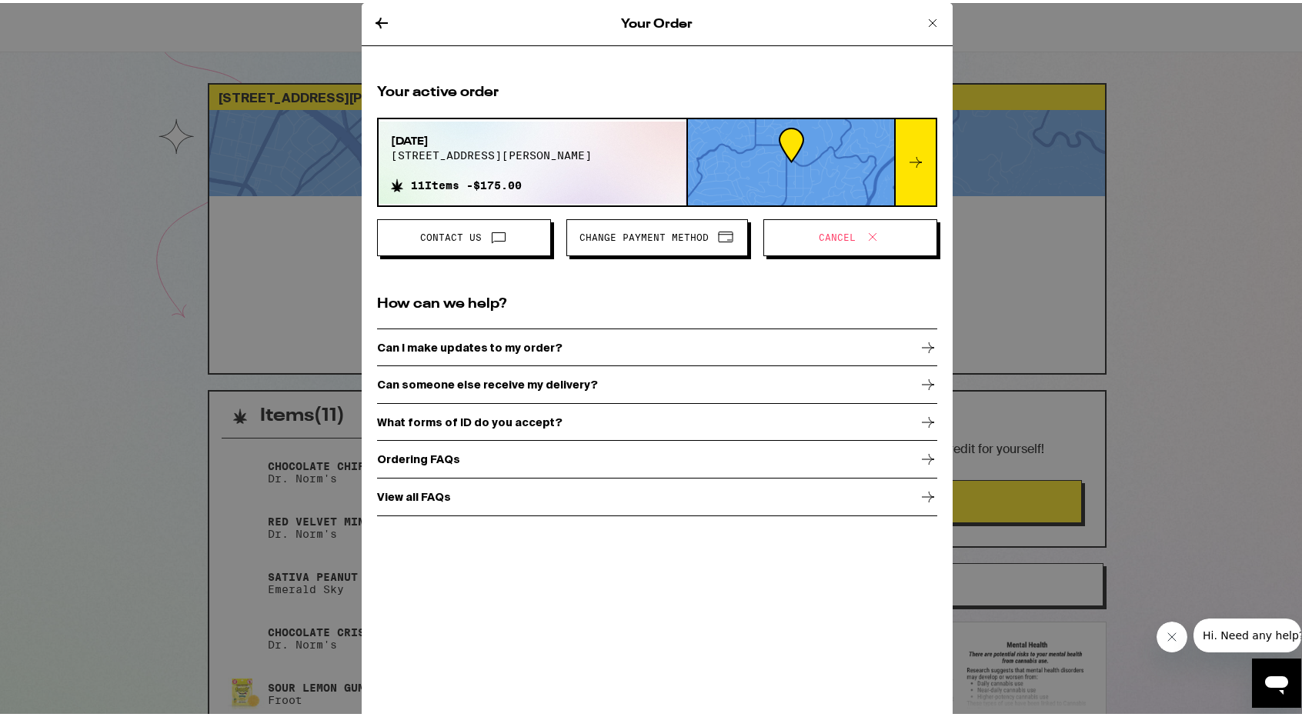
click at [776, 242] on span "Cancel" at bounding box center [850, 235] width 148 height 20
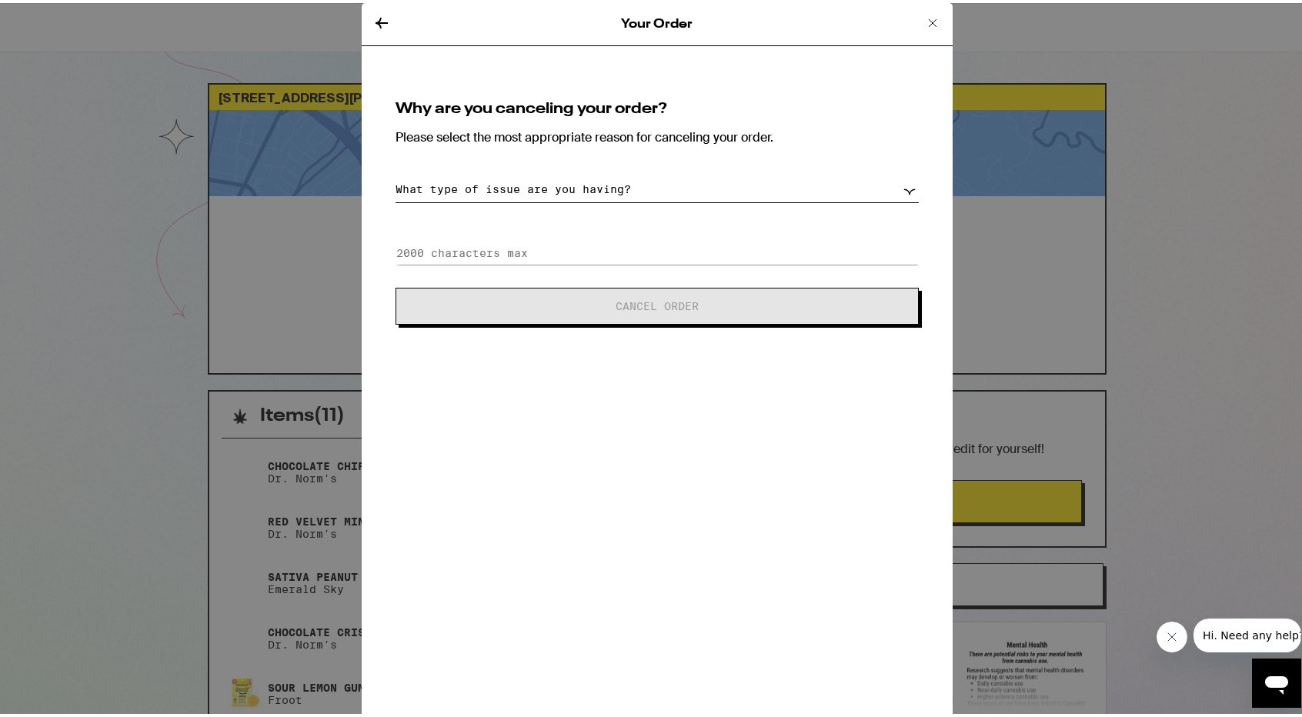
click at [680, 195] on select "What type of issue are you having? Order taking too long Order arriving too soo…" at bounding box center [657, 186] width 523 height 27
select select "long-eta"
click at [396, 173] on select "What type of issue are you having? Order taking too long Order arriving too soo…" at bounding box center [657, 186] width 523 height 27
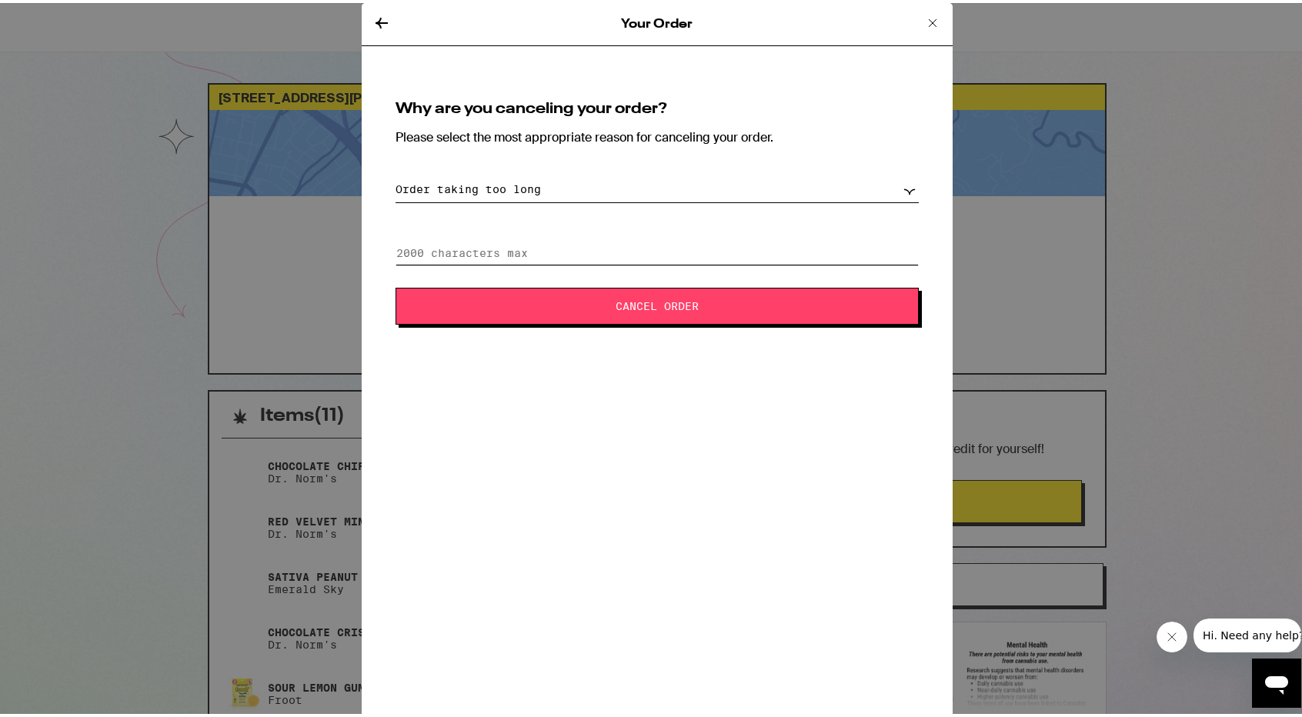
click at [580, 251] on input at bounding box center [657, 250] width 523 height 23
type input "small window [DATE] sorry"
click at [609, 295] on button "Cancel Order" at bounding box center [657, 303] width 523 height 37
